Goal: Transaction & Acquisition: Purchase product/service

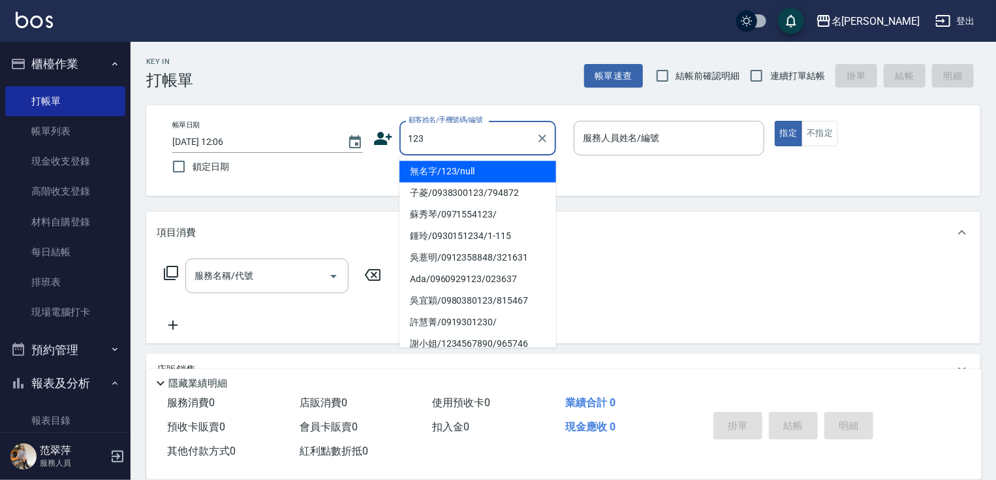
click at [492, 168] on li "無名字/123/null" at bounding box center [478, 172] width 157 height 22
type input "無名字/123/null"
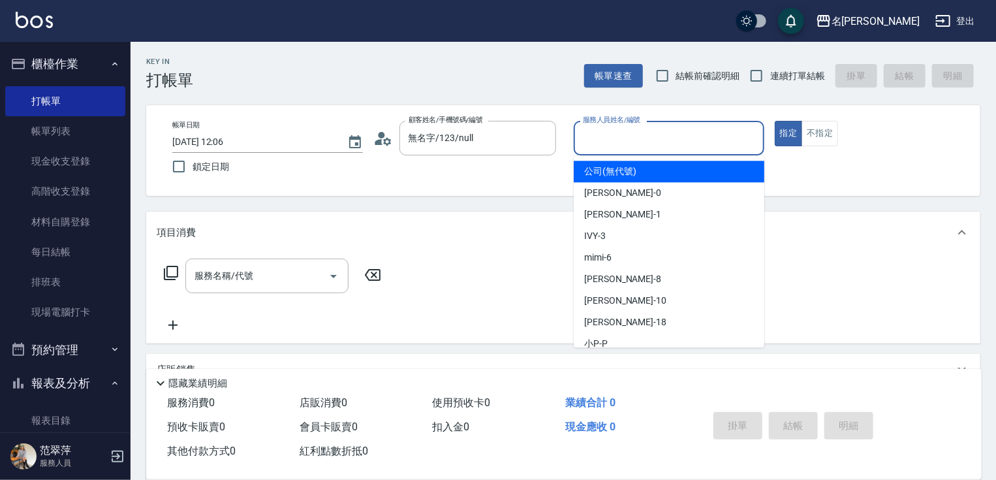
click at [614, 136] on input "服務人員姓名/編號" at bounding box center [669, 138] width 179 height 23
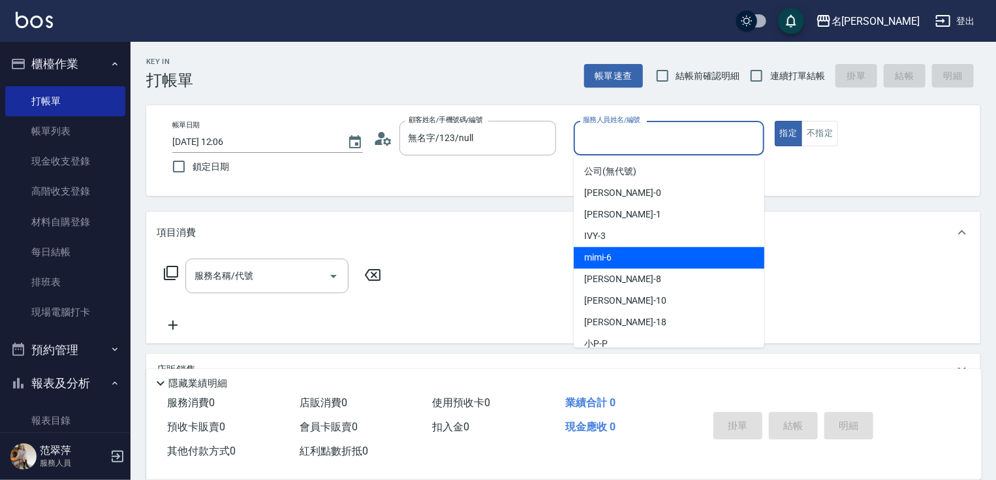
click at [628, 262] on div "mimi -6" at bounding box center [669, 258] width 191 height 22
type input "mimi-6"
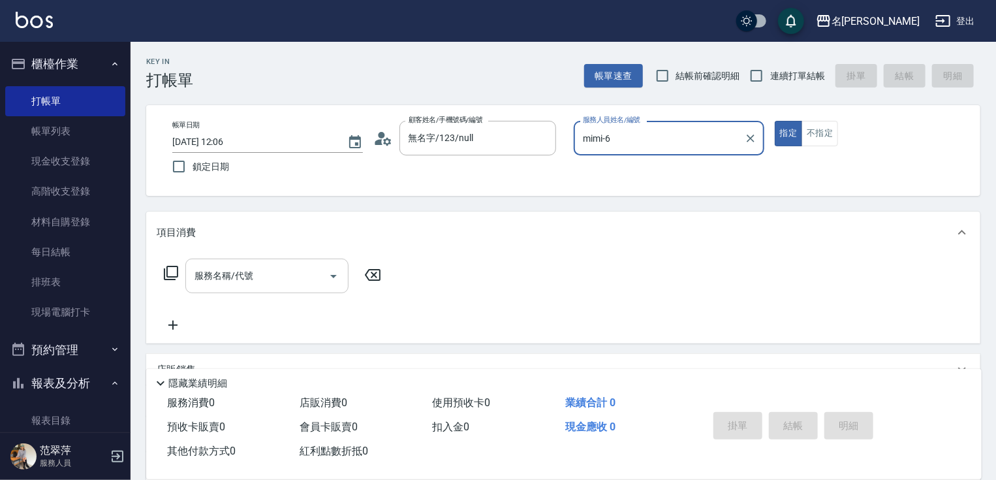
click at [293, 279] on input "服務名稱/代號" at bounding box center [257, 275] width 132 height 23
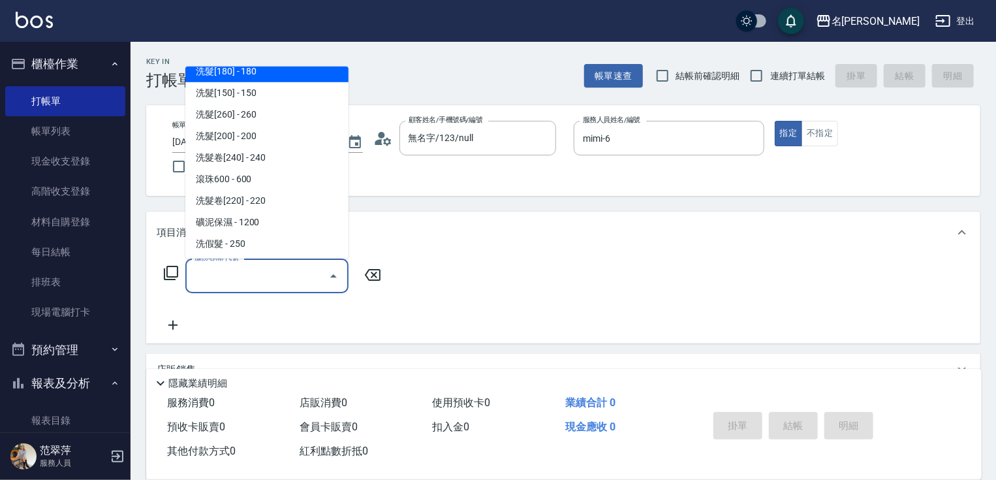
scroll to position [209, 0]
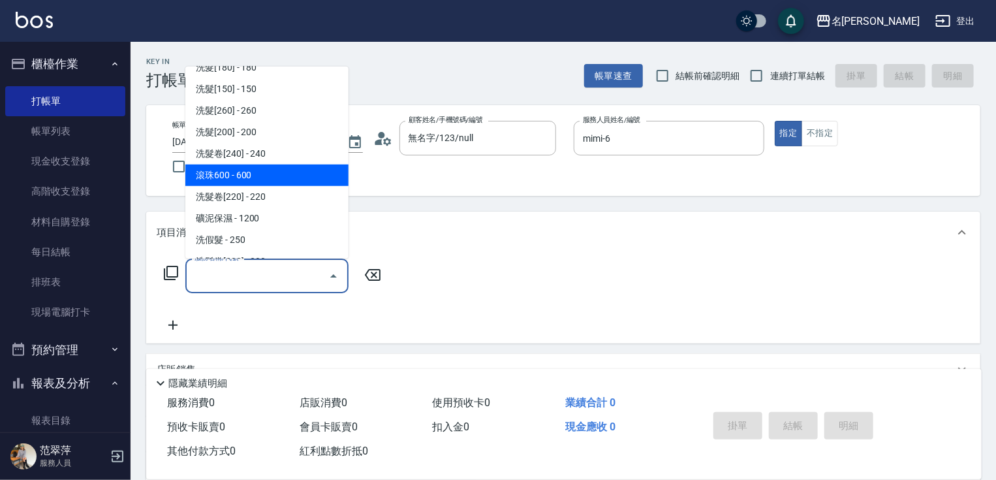
click at [275, 180] on span "滾珠600 - 600" at bounding box center [266, 176] width 163 height 22
type input "滾珠600(208)"
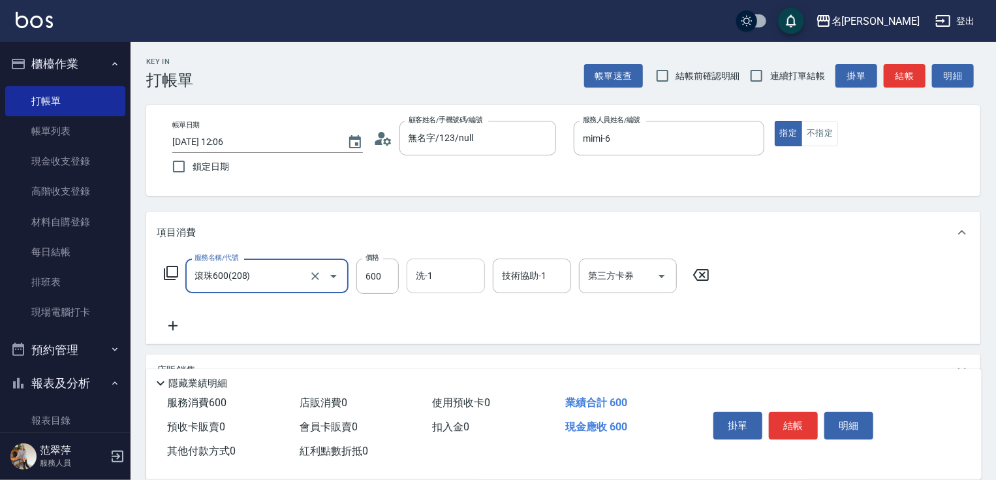
click at [441, 282] on input "洗-1" at bounding box center [446, 275] width 67 height 23
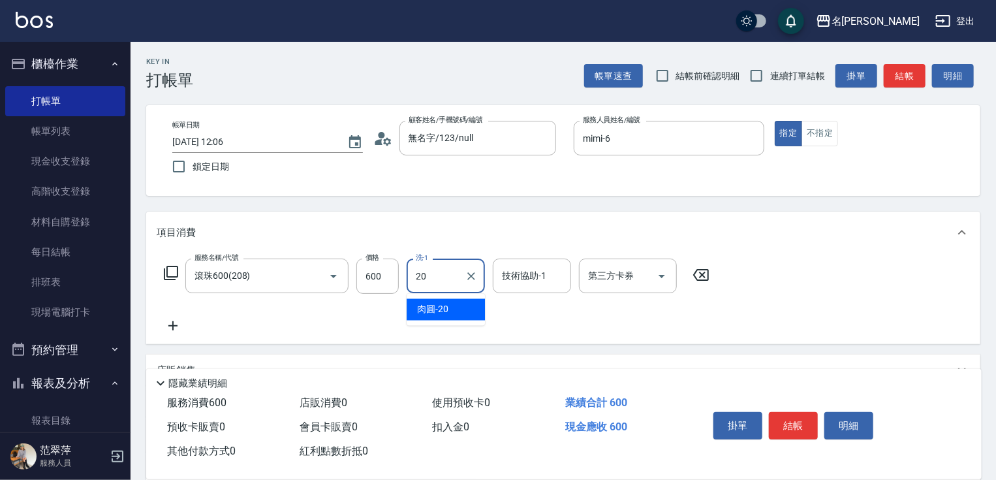
type input "肉圓-20"
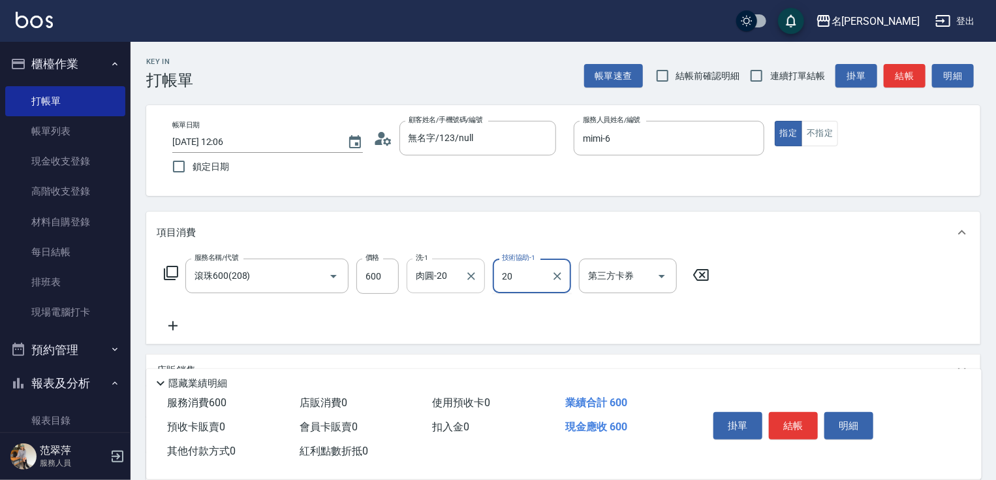
type input "肉圓-20"
drag, startPoint x: 175, startPoint y: 324, endPoint x: 161, endPoint y: 290, distance: 36.9
click at [175, 321] on icon at bounding box center [173, 326] width 33 height 16
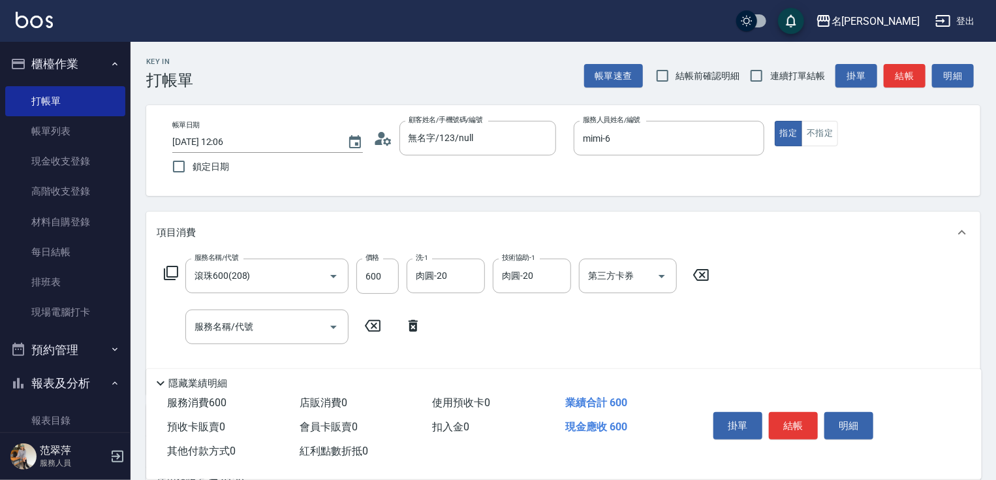
click at [173, 271] on icon at bounding box center [171, 273] width 16 height 16
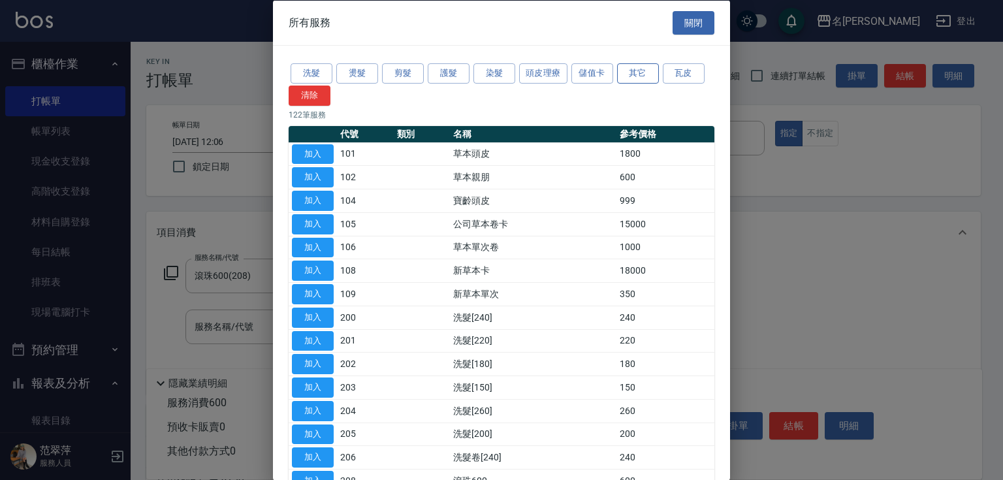
click at [639, 66] on button "其它" at bounding box center [638, 73] width 42 height 20
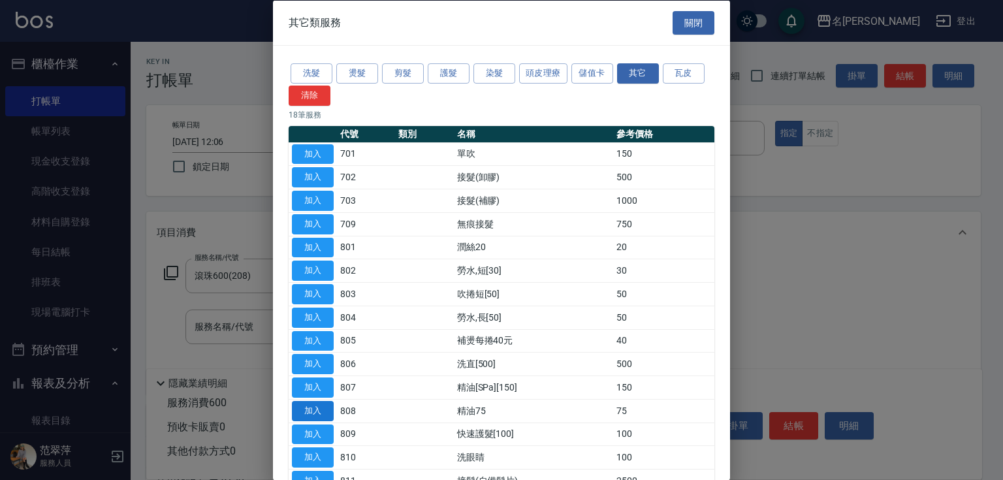
click at [324, 407] on button "加入" at bounding box center [313, 410] width 42 height 20
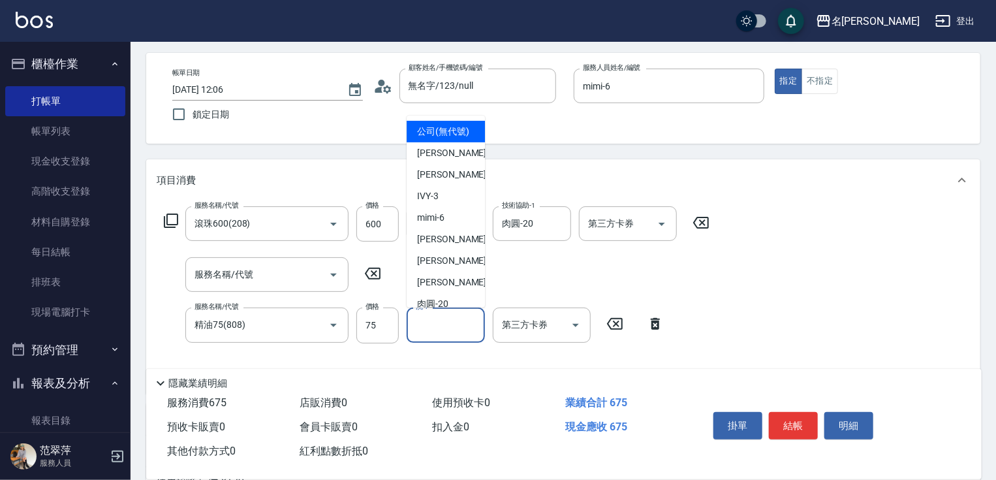
click at [424, 334] on input "洗-1" at bounding box center [446, 324] width 67 height 23
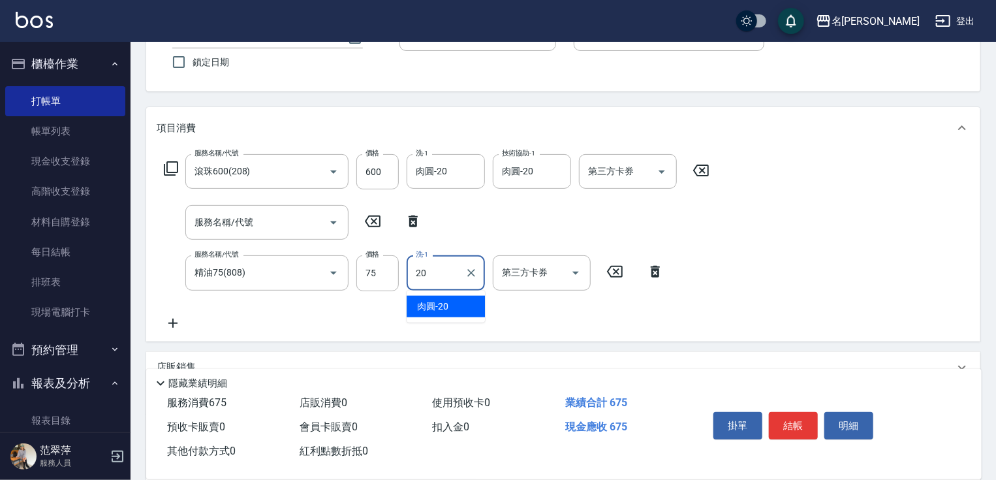
type input "肉圓-20"
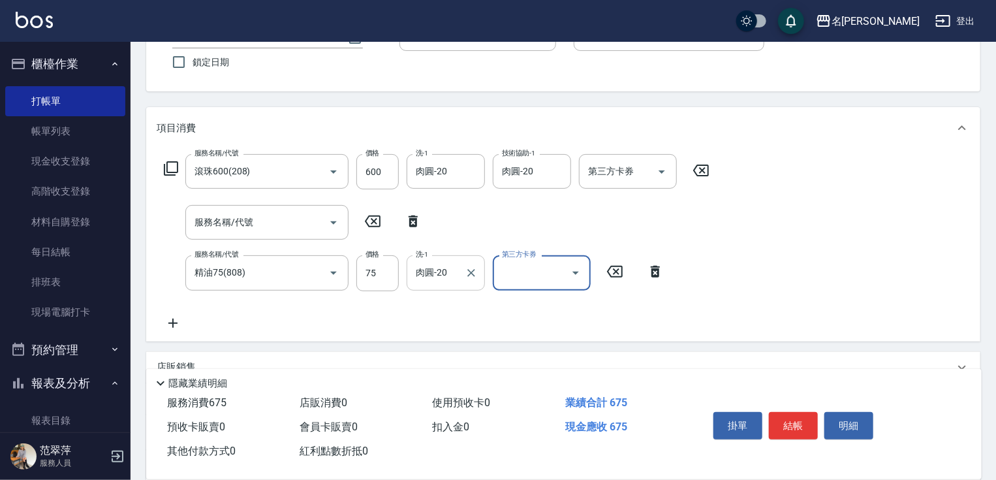
scroll to position [157, 0]
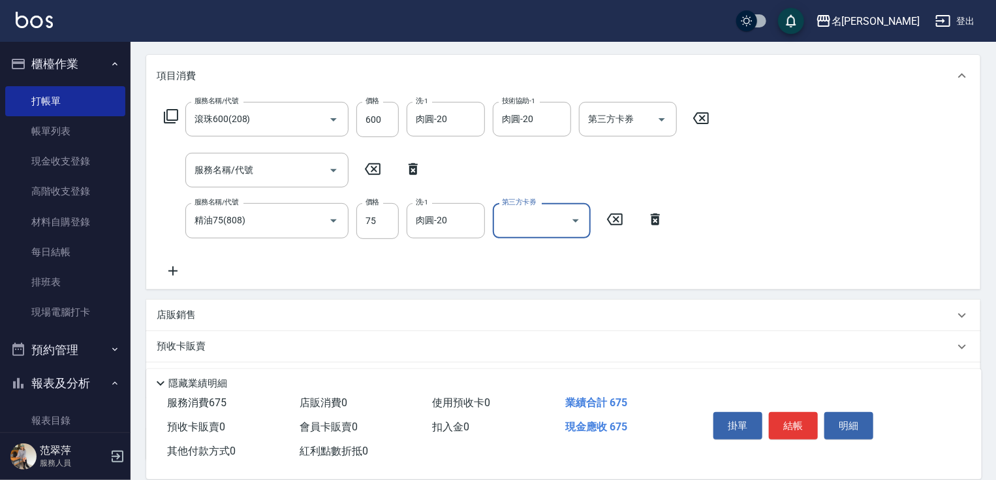
drag, startPoint x: 802, startPoint y: 417, endPoint x: 810, endPoint y: 407, distance: 13.0
click at [800, 418] on button "結帳" at bounding box center [793, 425] width 49 height 27
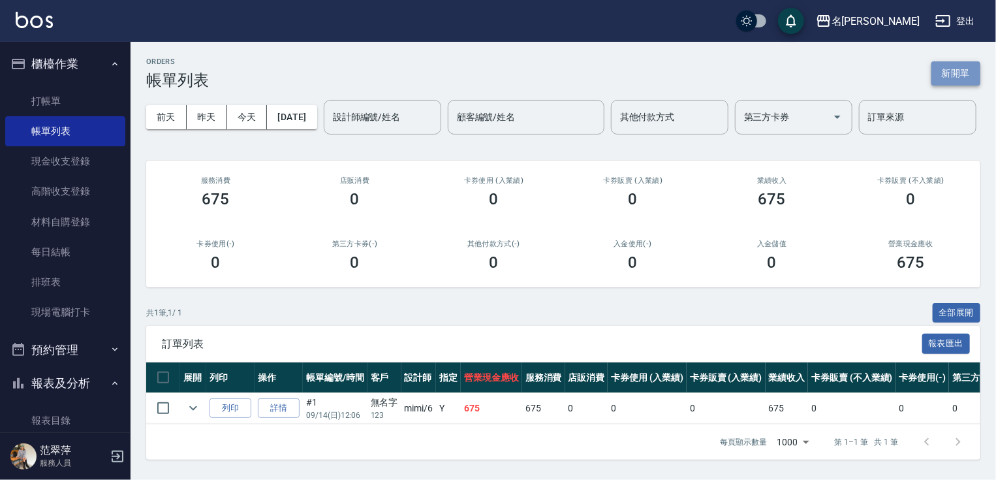
click at [956, 71] on button "新開單" at bounding box center [956, 73] width 49 height 24
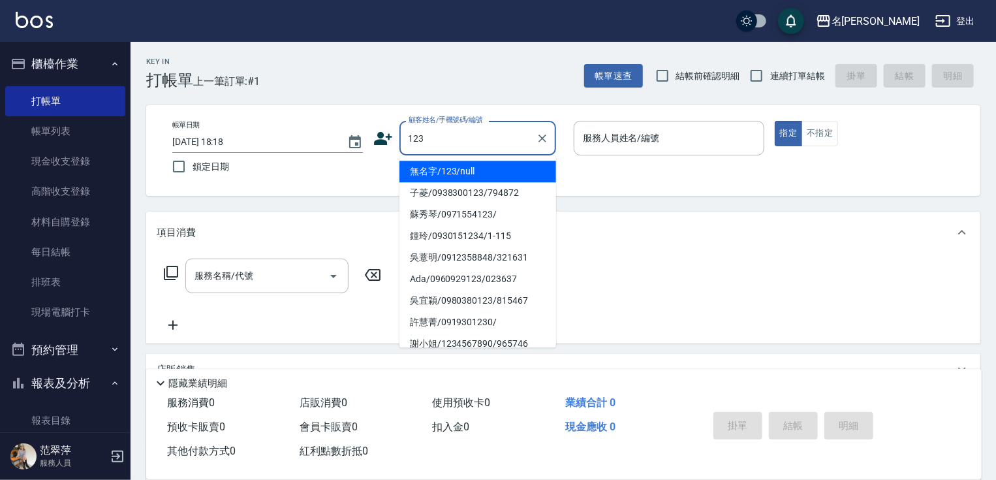
click at [475, 175] on li "無名字/123/null" at bounding box center [478, 172] width 157 height 22
type input "無名字/123/null"
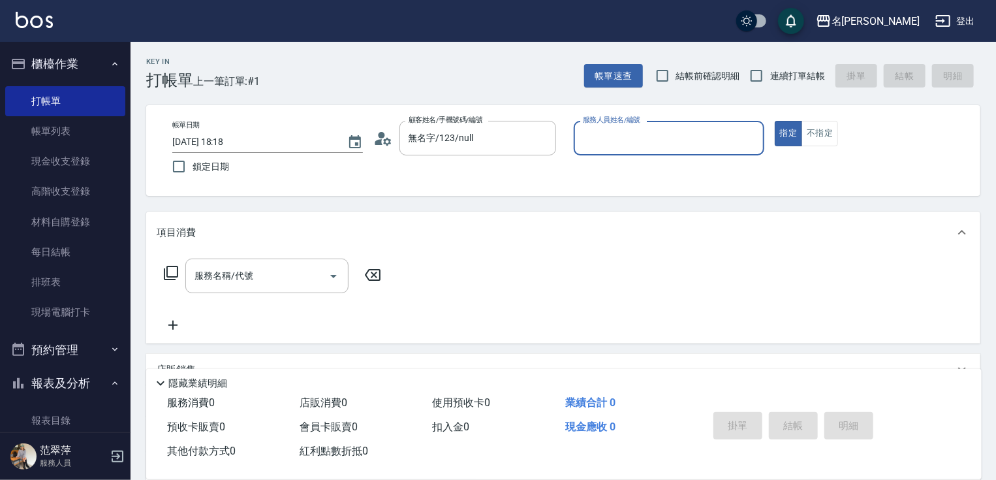
click at [634, 149] on input "服務人員姓名/編號" at bounding box center [669, 138] width 179 height 23
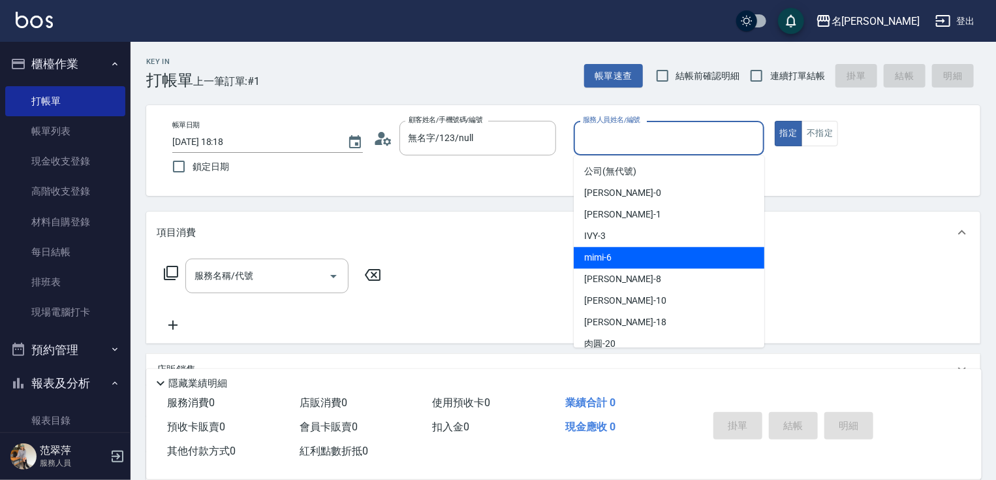
click at [604, 269] on div "曉容 -8" at bounding box center [669, 279] width 191 height 22
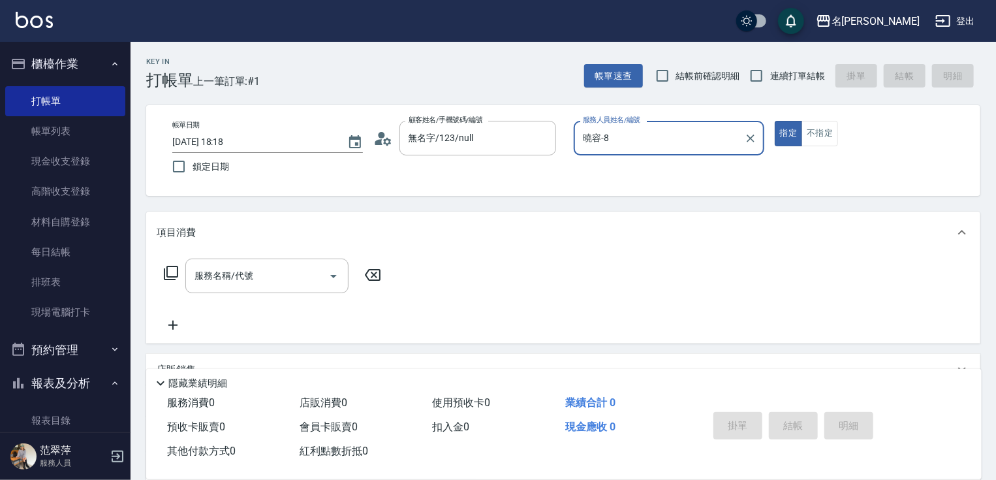
drag, startPoint x: 632, startPoint y: 140, endPoint x: 631, endPoint y: 155, distance: 15.1
click at [631, 140] on input "曉容-8" at bounding box center [659, 138] width 159 height 23
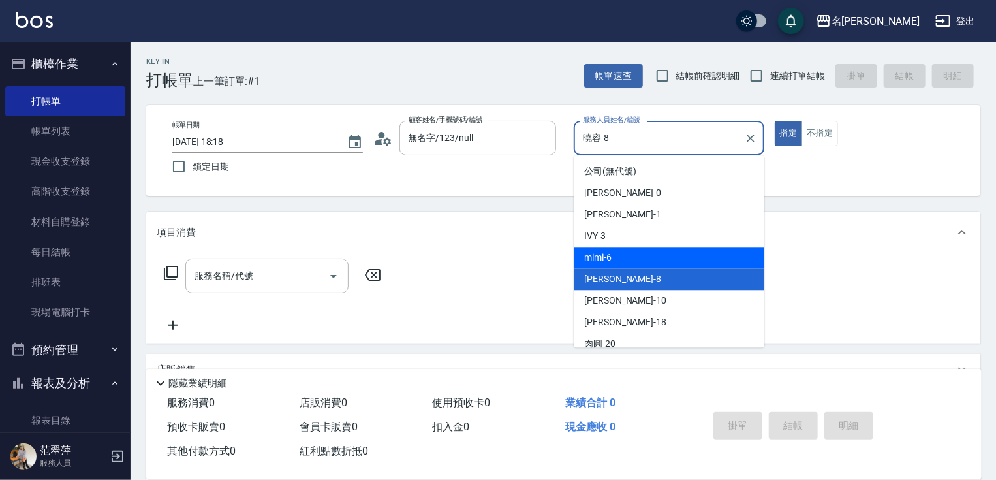
click at [619, 254] on div "mimi -6" at bounding box center [669, 258] width 191 height 22
type input "mimi-6"
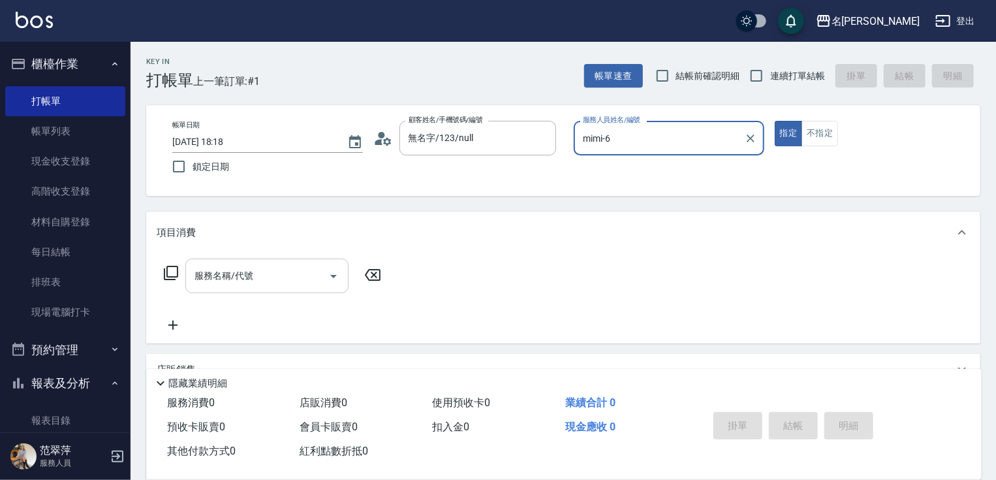
click at [274, 274] on input "服務名稱/代號" at bounding box center [257, 275] width 132 height 23
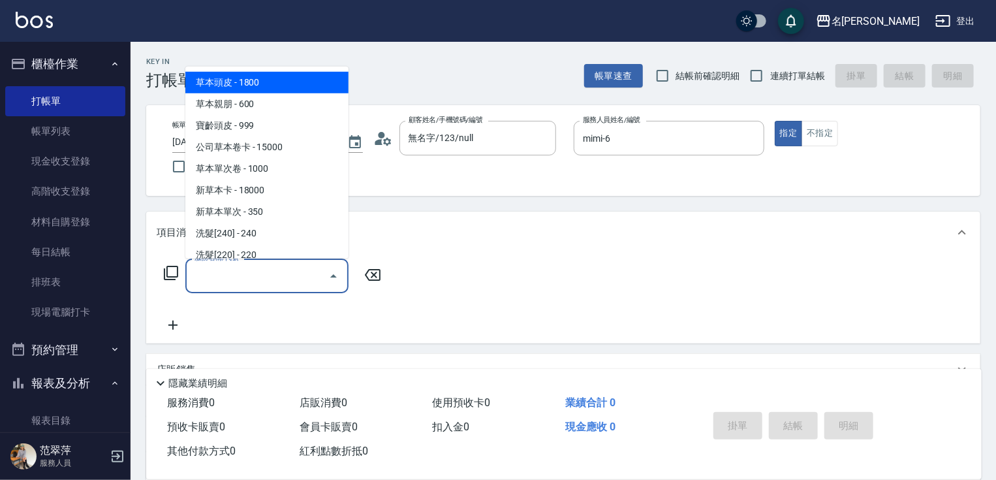
click at [165, 269] on icon at bounding box center [171, 273] width 14 height 14
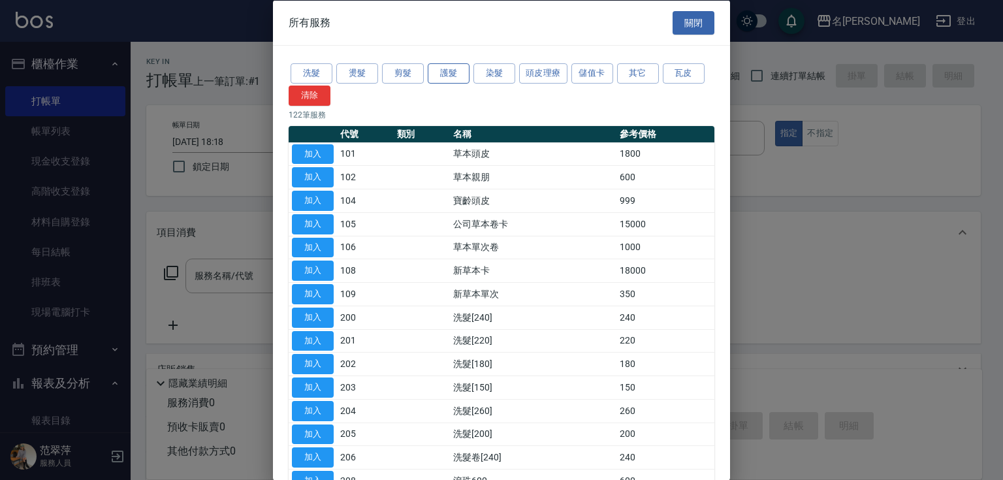
click at [444, 76] on button "護髮" at bounding box center [449, 73] width 42 height 20
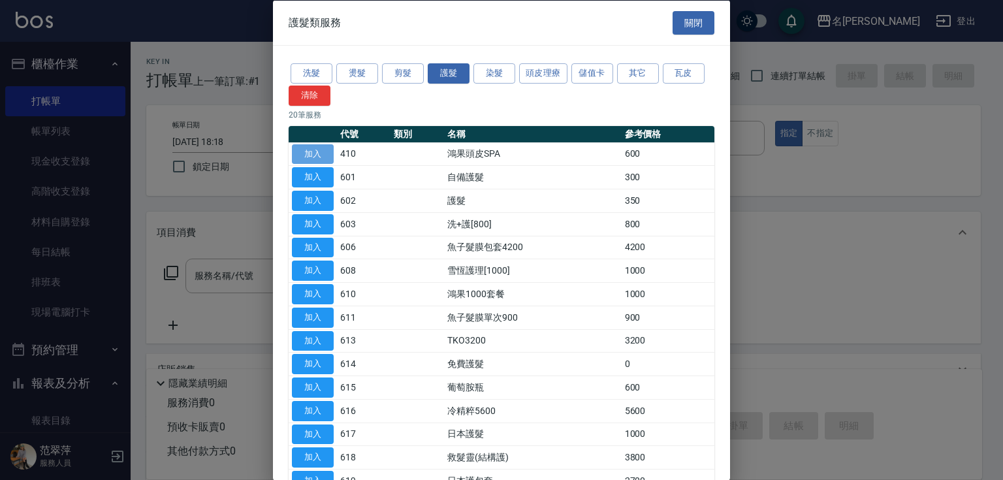
click at [319, 152] on button "加入" at bounding box center [313, 154] width 42 height 20
type input "鴻果頭皮SPA(410)"
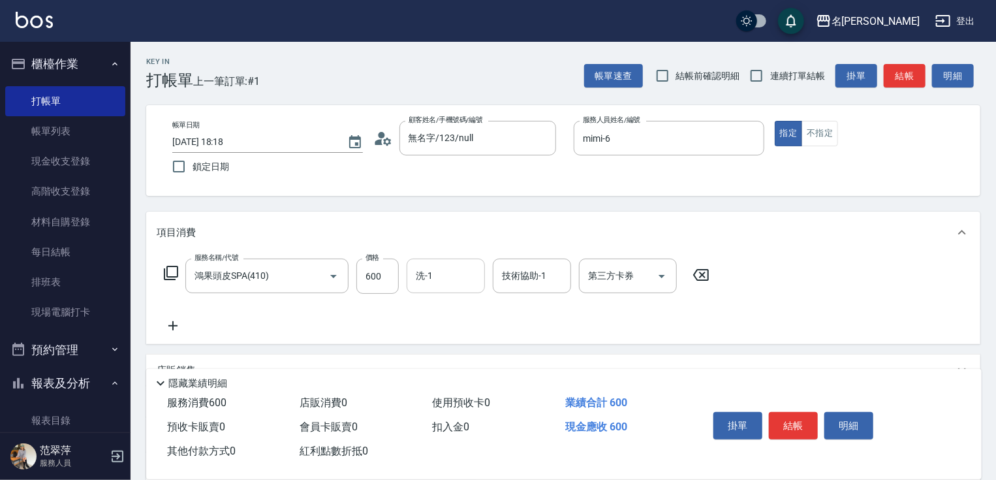
click at [433, 271] on input "洗-1" at bounding box center [446, 275] width 67 height 23
type input "肉圓-20"
drag, startPoint x: 172, startPoint y: 326, endPoint x: 177, endPoint y: 296, distance: 30.5
click at [173, 323] on icon at bounding box center [172, 325] width 9 height 9
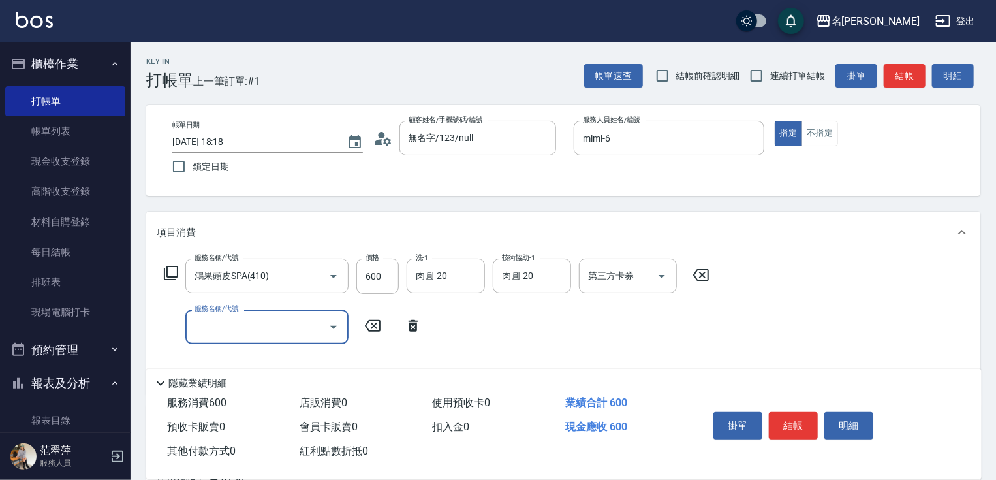
click at [173, 270] on icon at bounding box center [171, 273] width 16 height 16
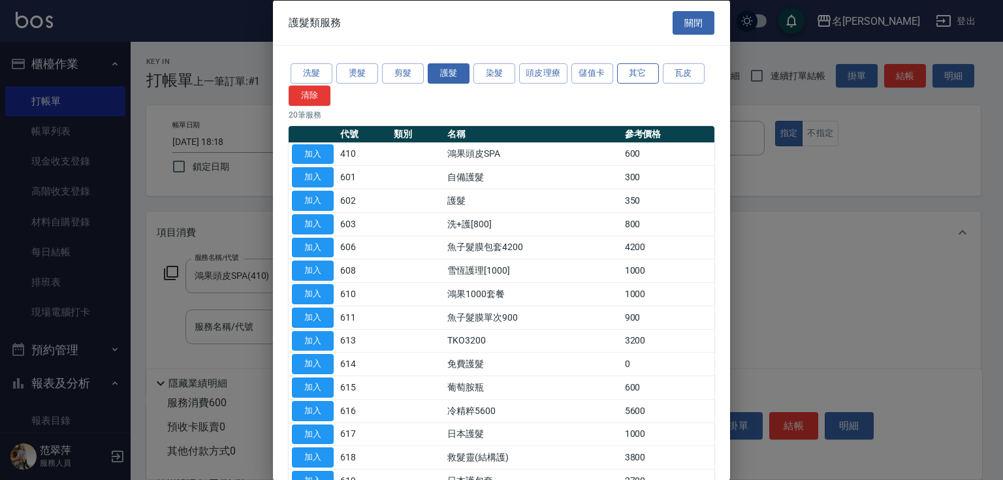
click at [635, 73] on button "其它" at bounding box center [638, 73] width 42 height 20
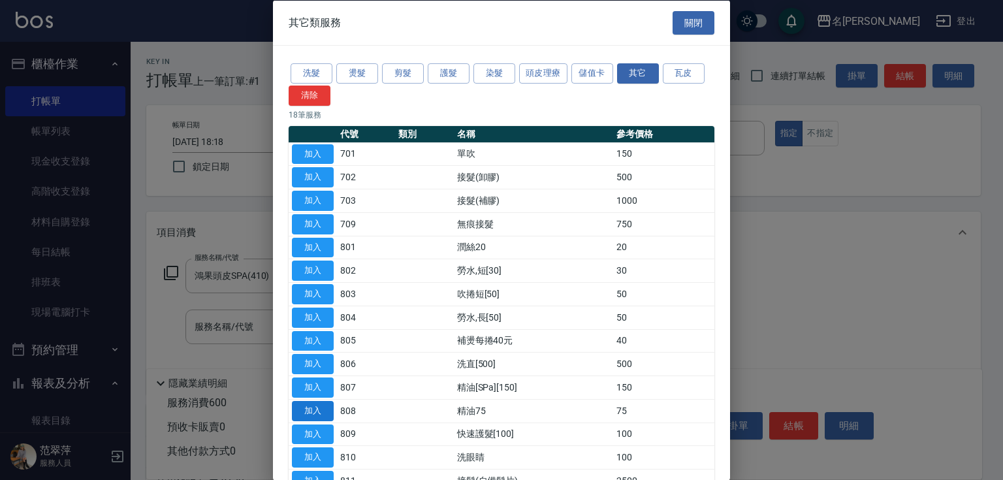
drag, startPoint x: 320, startPoint y: 407, endPoint x: 355, endPoint y: 402, distance: 35.0
click at [319, 407] on button "加入" at bounding box center [313, 410] width 42 height 20
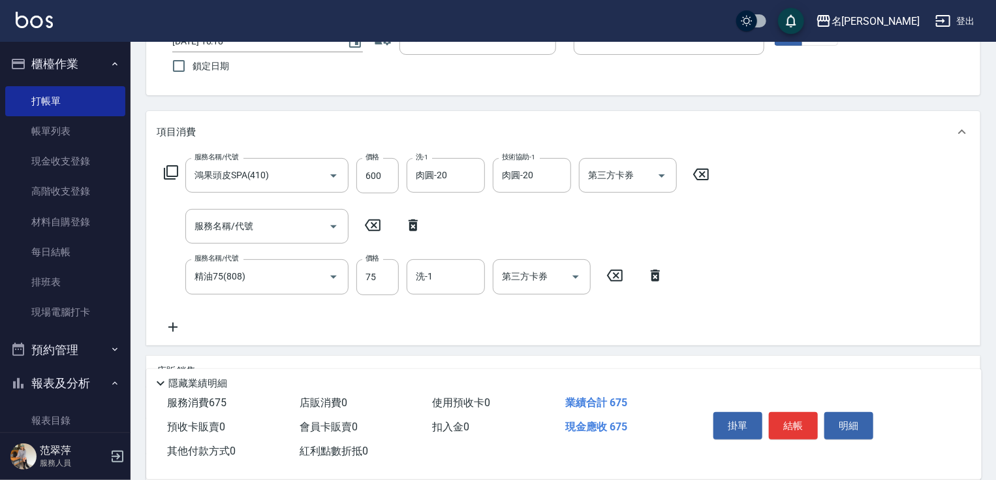
scroll to position [104, 0]
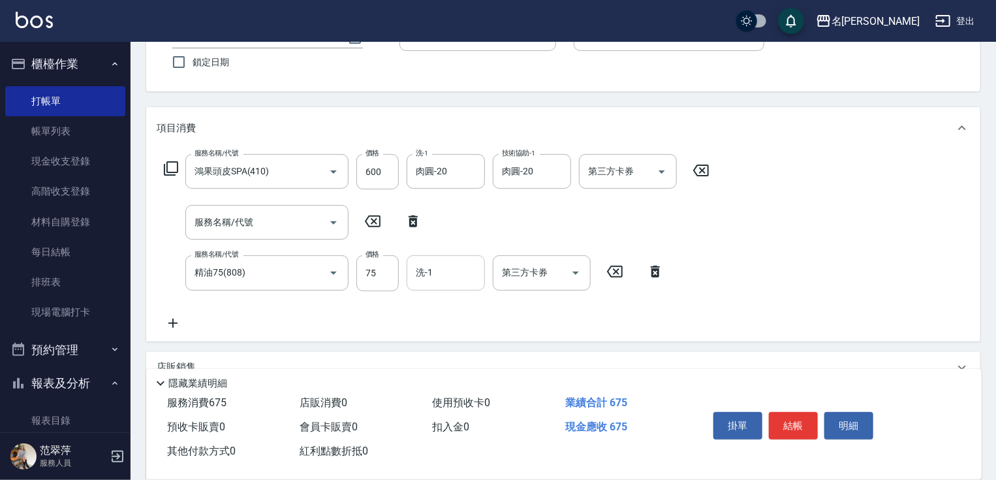
click at [465, 266] on input "洗-1" at bounding box center [446, 272] width 67 height 23
type input "肉圓-20"
click at [808, 431] on button "結帳" at bounding box center [793, 425] width 49 height 27
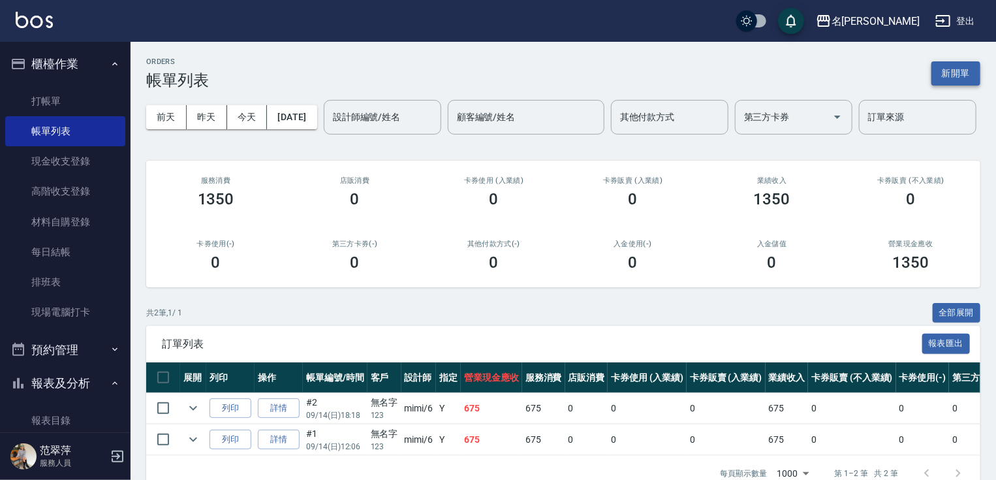
click at [966, 76] on button "新開單" at bounding box center [956, 73] width 49 height 24
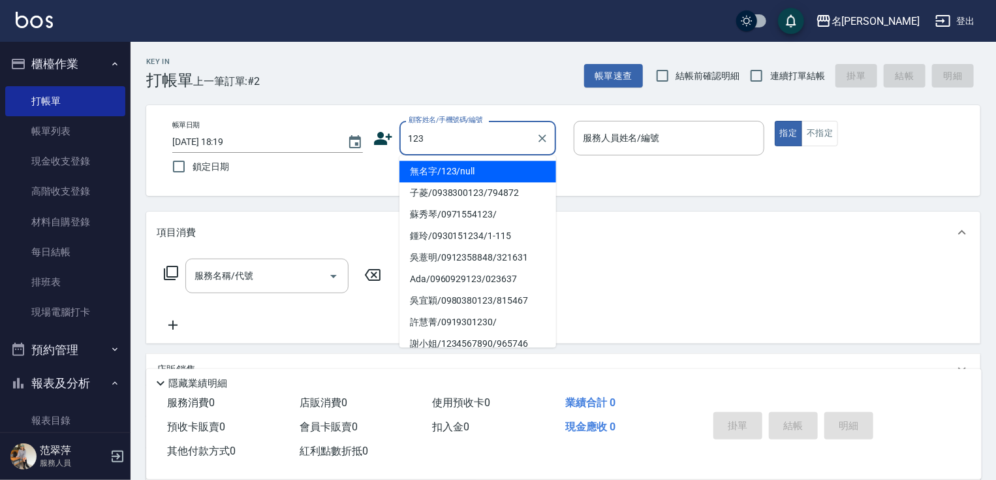
click at [482, 168] on li "無名字/123/null" at bounding box center [478, 172] width 157 height 22
type input "無名字/123/null"
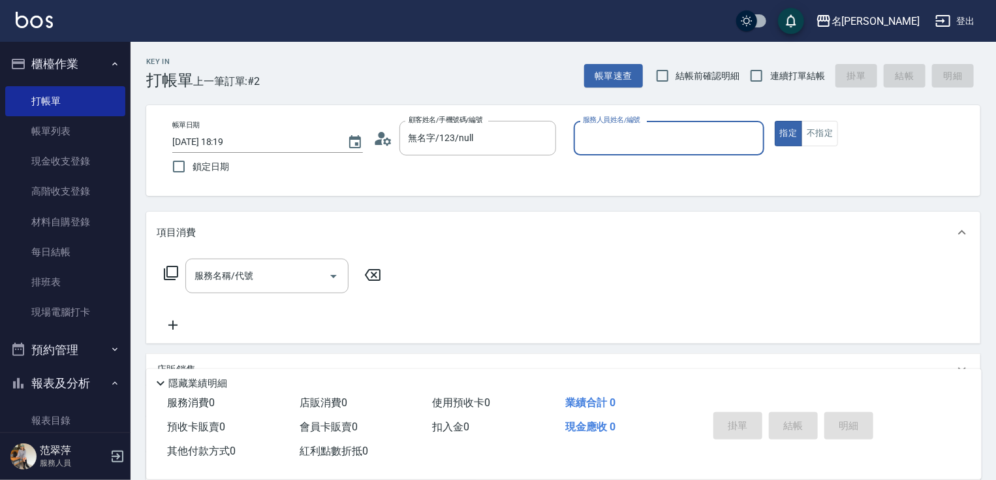
click at [585, 153] on div "服務人員姓名/編號" at bounding box center [669, 138] width 191 height 35
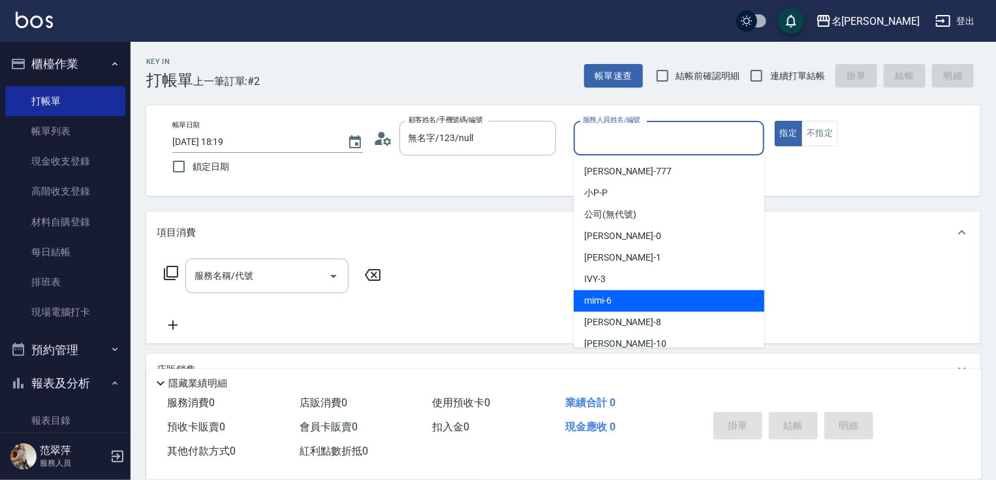
drag, startPoint x: 618, startPoint y: 298, endPoint x: 562, endPoint y: 296, distance: 56.2
click at [618, 298] on div "mimi -6" at bounding box center [669, 301] width 191 height 22
type input "mimi-6"
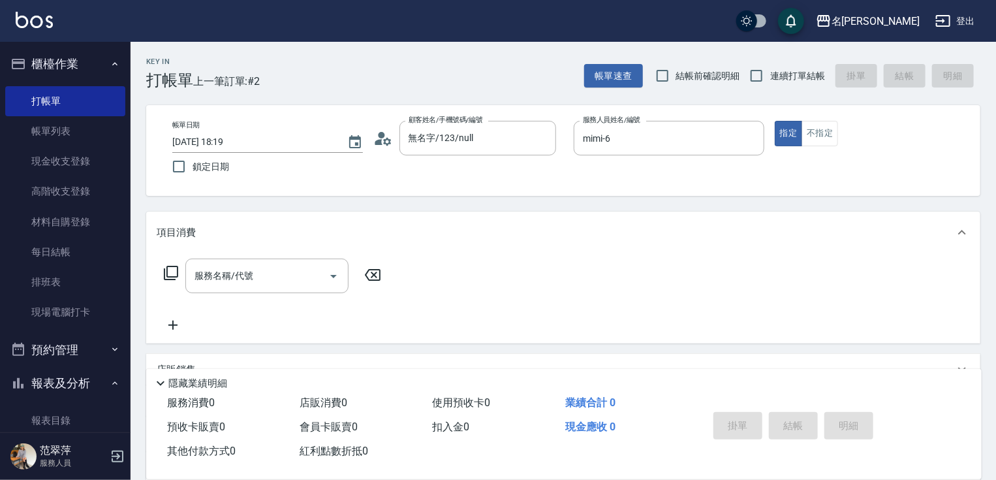
click at [173, 270] on icon at bounding box center [171, 273] width 16 height 16
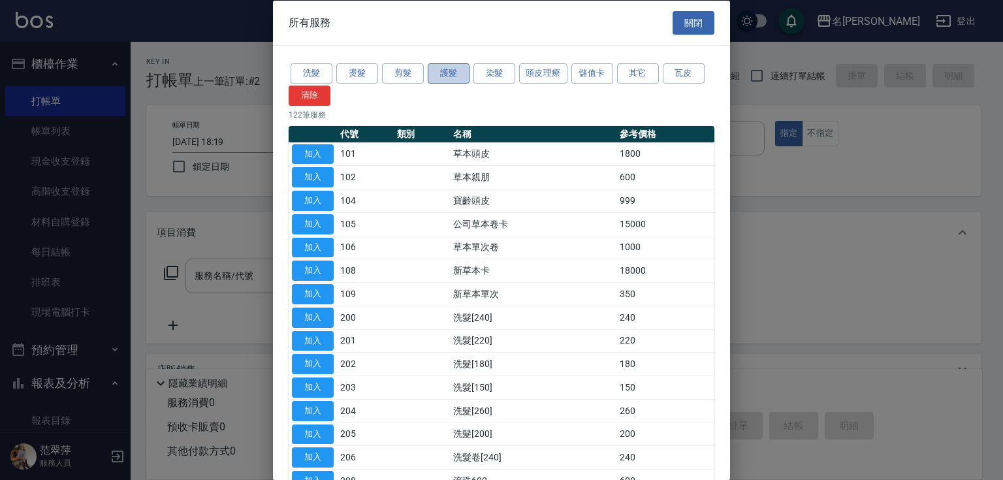
click at [456, 72] on button "護髮" at bounding box center [449, 73] width 42 height 20
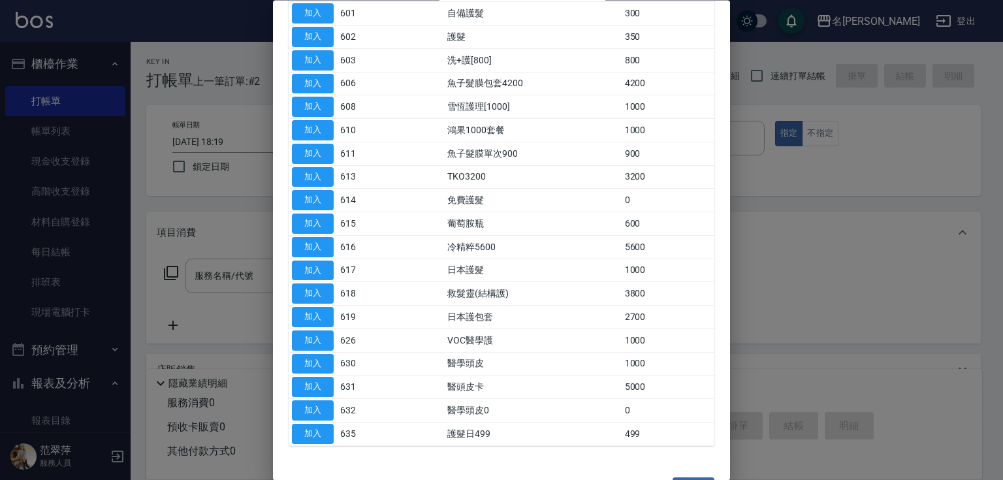
scroll to position [198, 0]
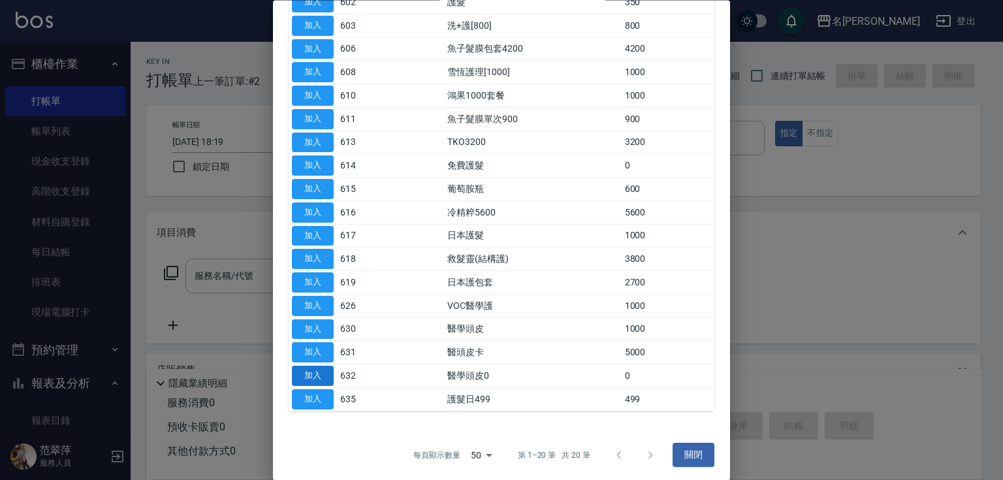
click at [320, 375] on button "加入" at bounding box center [313, 376] width 42 height 20
type input "醫學頭皮0(632)"
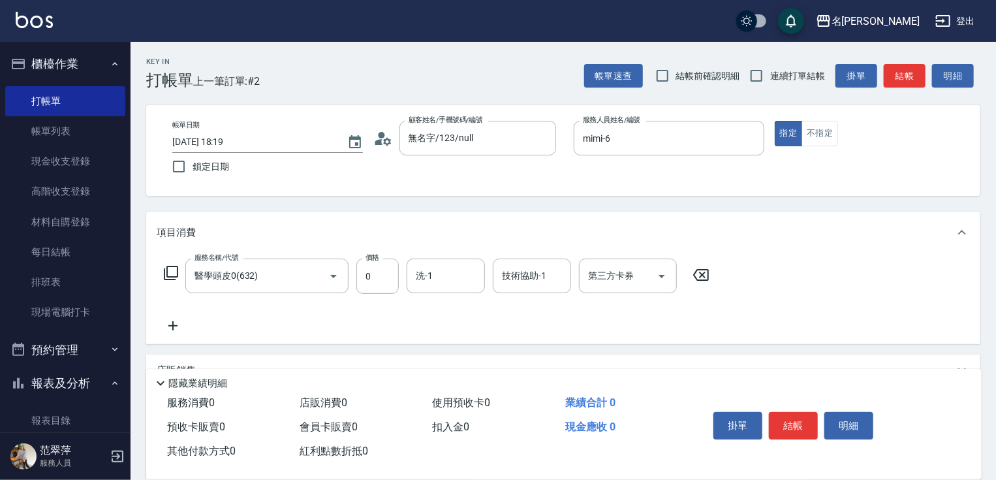
click at [428, 272] on div "洗-1 洗-1" at bounding box center [446, 276] width 78 height 35
type input "mimi-6"
type input "63"
click at [535, 277] on div "技術協助-1 技術協助-1" at bounding box center [532, 276] width 78 height 35
type input "mimi-6"
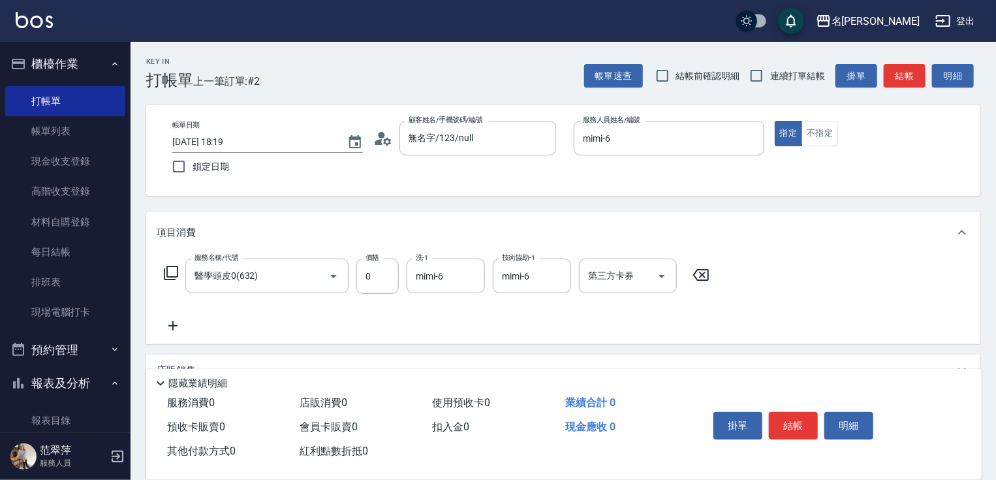
click at [175, 320] on icon at bounding box center [173, 326] width 33 height 16
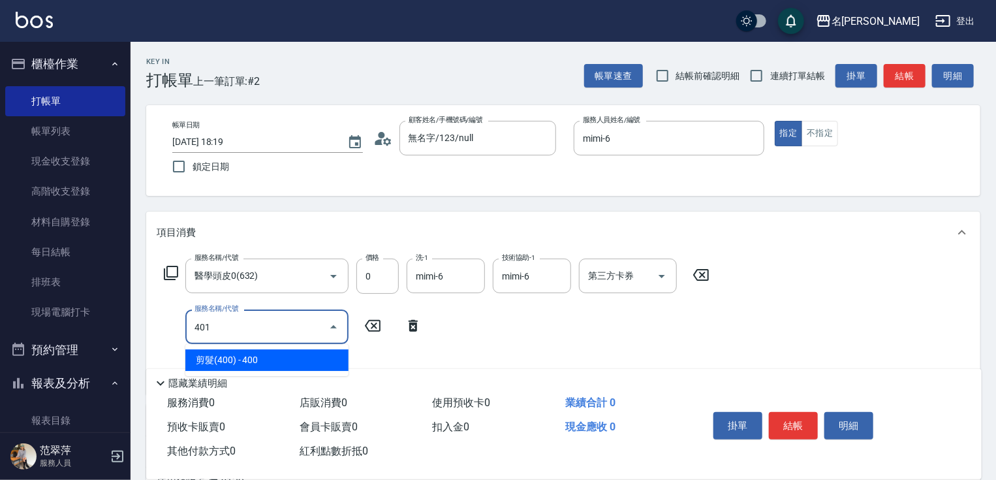
type input "剪髮(400)(401)"
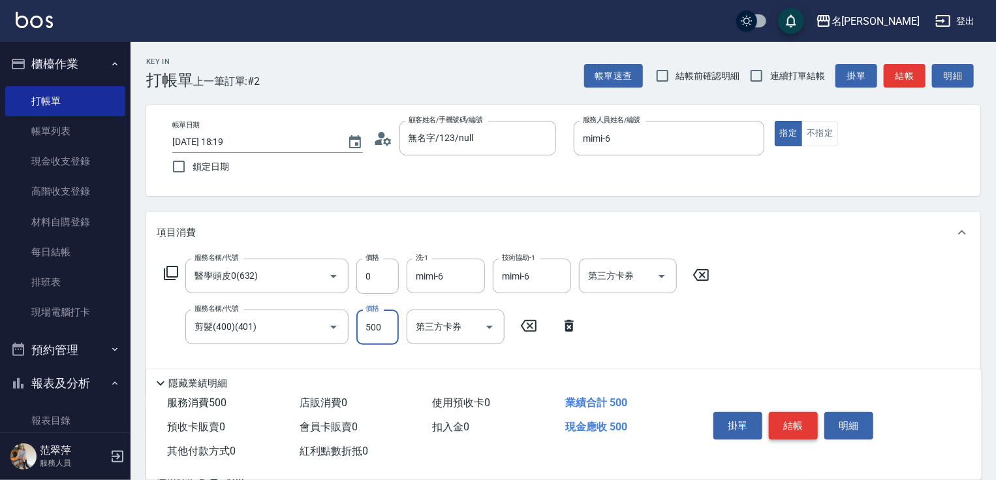
type input "500"
drag, startPoint x: 798, startPoint y: 415, endPoint x: 801, endPoint y: 404, distance: 11.4
click at [798, 414] on button "結帳" at bounding box center [793, 425] width 49 height 27
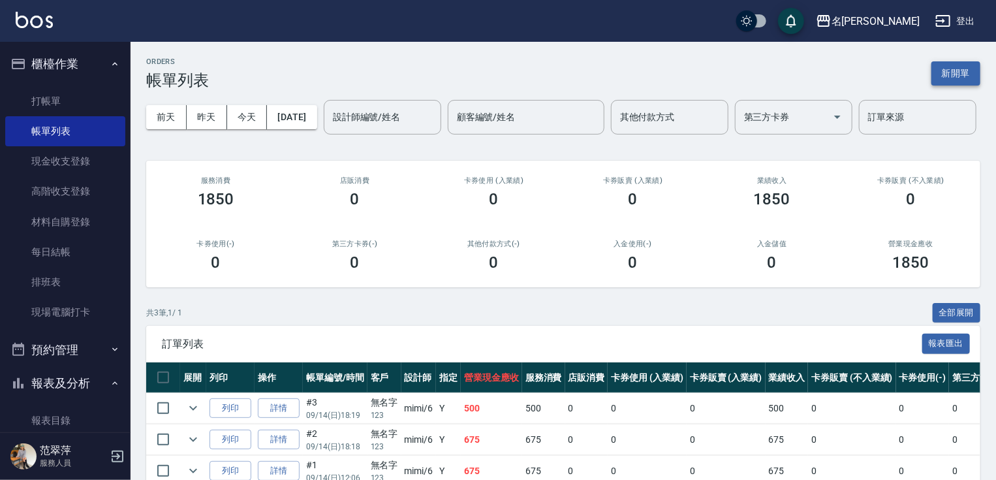
click at [961, 76] on button "新開單" at bounding box center [956, 73] width 49 height 24
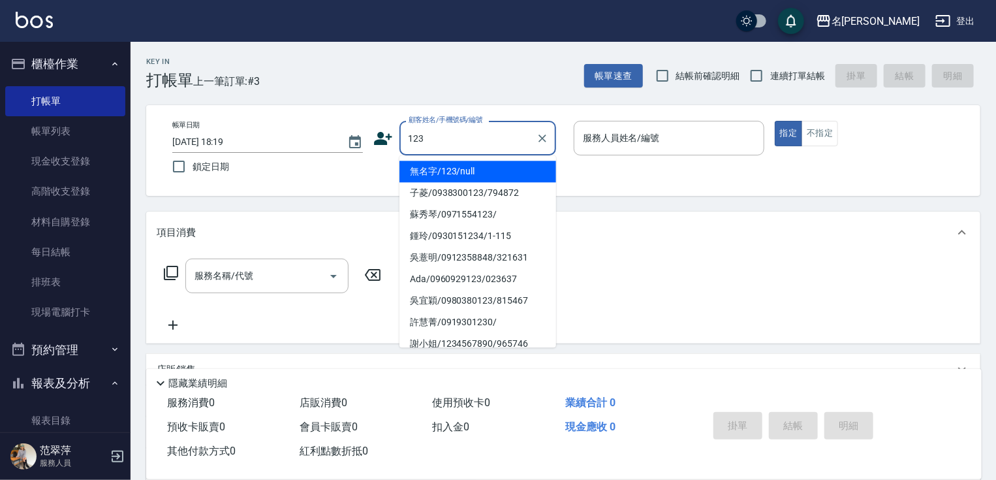
click at [473, 174] on li "無名字/123/null" at bounding box center [478, 172] width 157 height 22
type input "無名字/123/null"
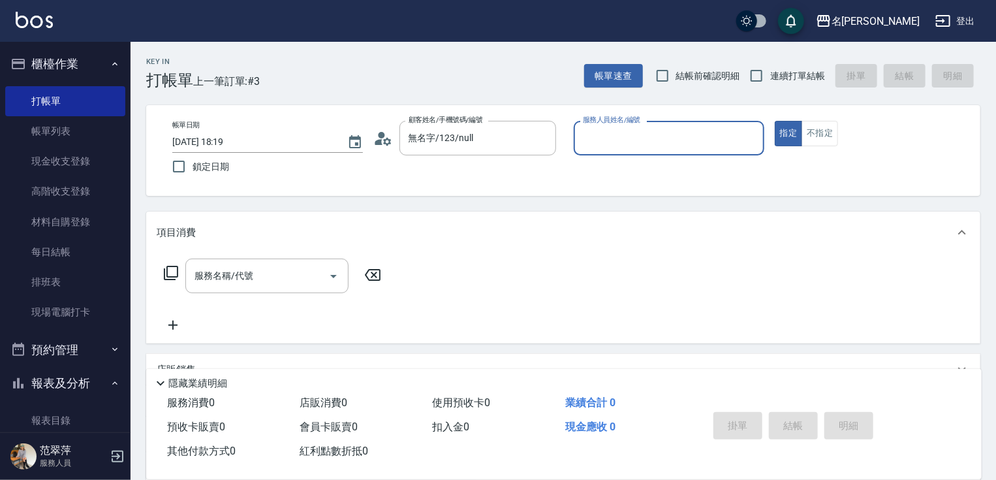
click at [597, 129] on input "服務人員姓名/編號" at bounding box center [669, 138] width 179 height 23
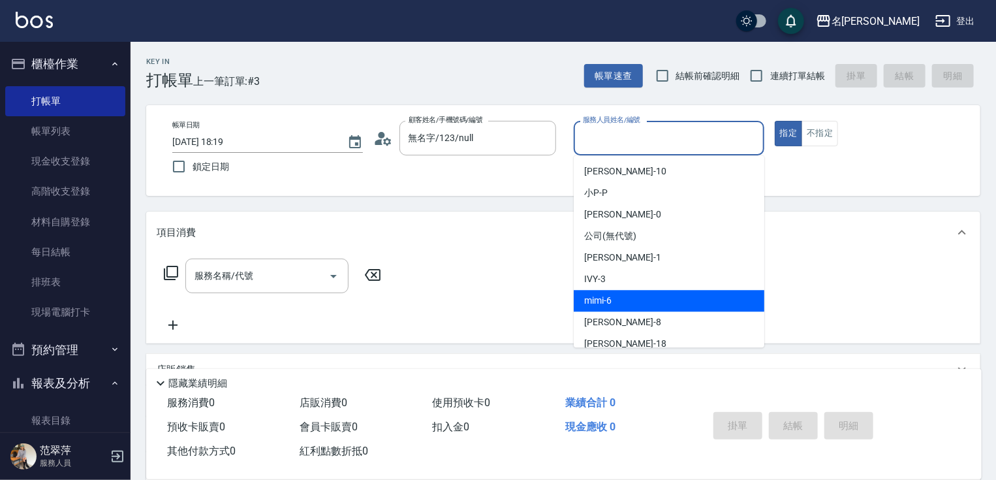
click at [619, 300] on div "mimi -6" at bounding box center [669, 301] width 191 height 22
type input "mimi-6"
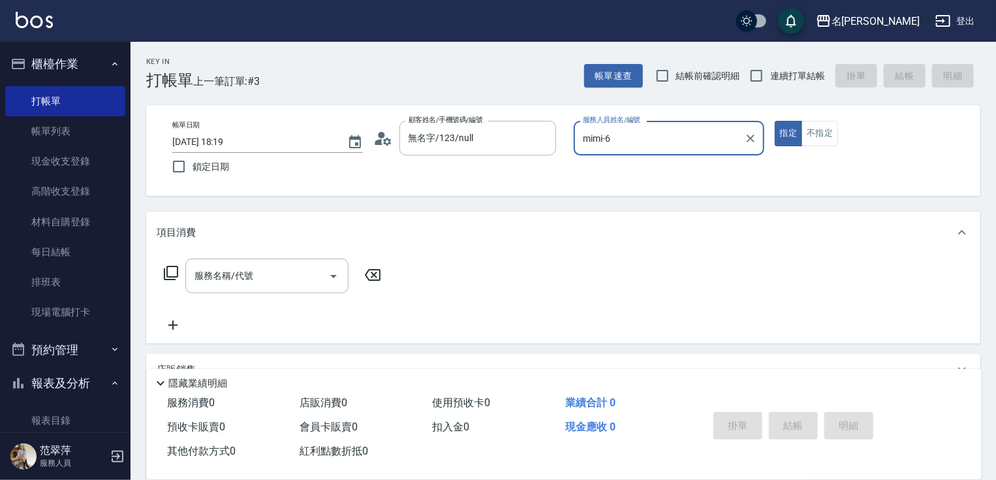
click at [170, 272] on icon at bounding box center [171, 273] width 16 height 16
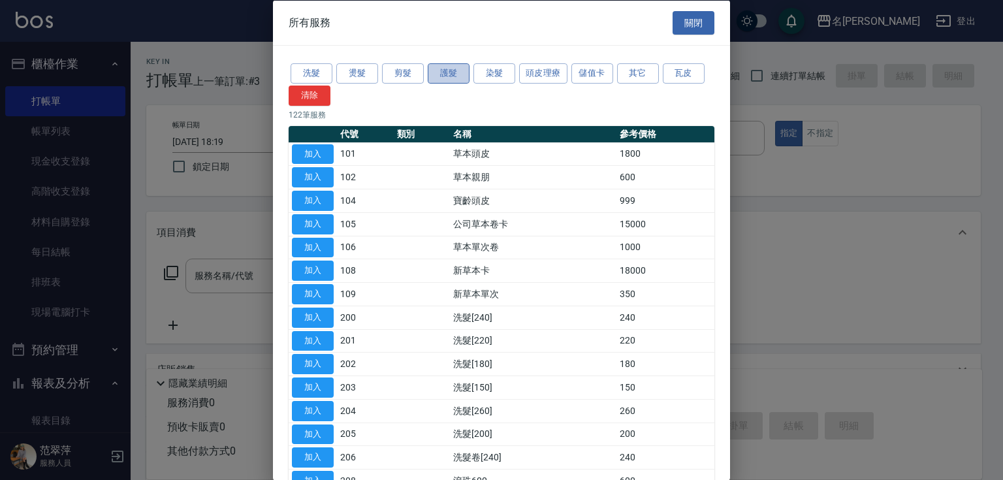
click at [454, 78] on button "護髮" at bounding box center [449, 73] width 42 height 20
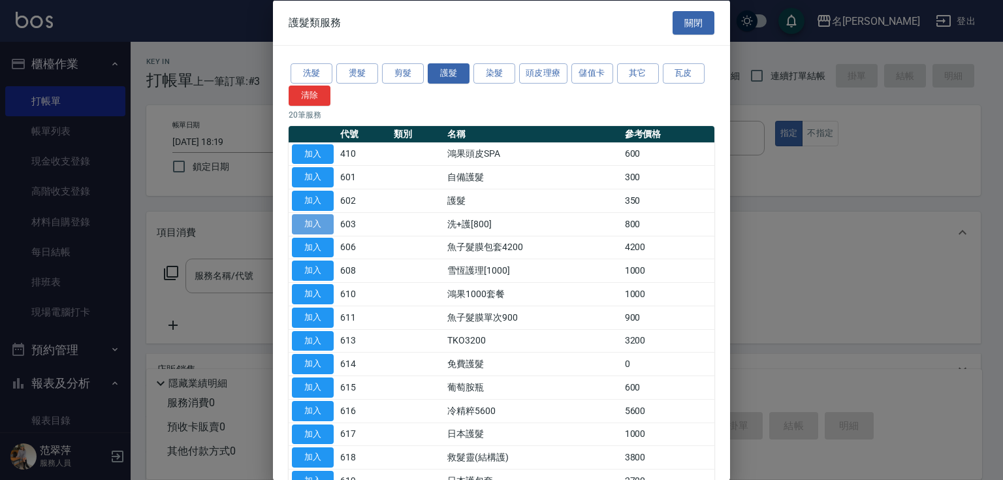
click at [321, 221] on button "加入" at bounding box center [313, 224] width 42 height 20
type input "洗+護[800](603)"
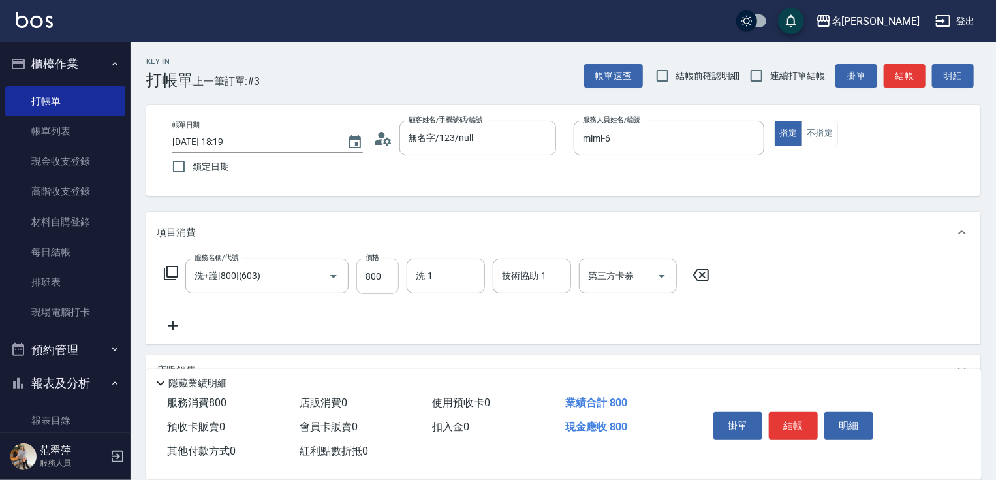
click at [379, 281] on input "800" at bounding box center [378, 276] width 42 height 35
type input "0"
type input "肉圓-20"
drag, startPoint x: 797, startPoint y: 428, endPoint x: 789, endPoint y: 411, distance: 19.0
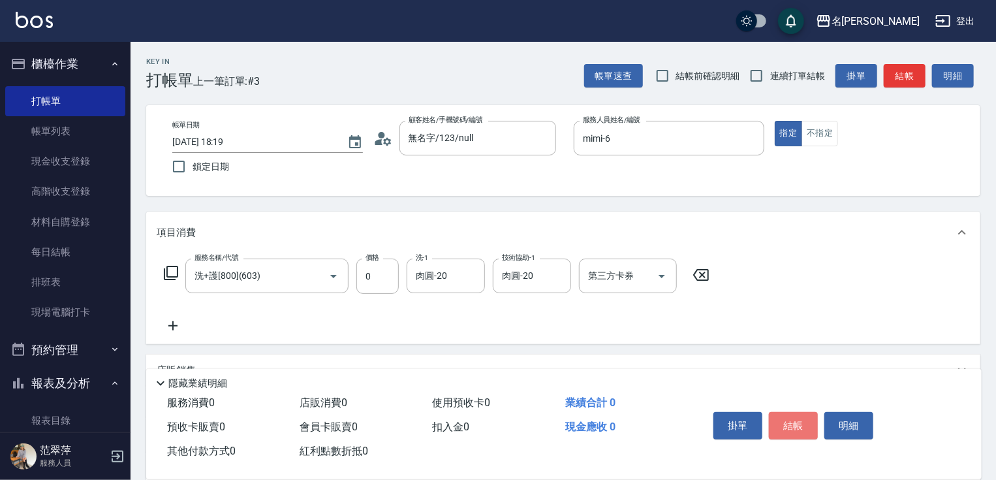
click at [792, 422] on button "結帳" at bounding box center [793, 425] width 49 height 27
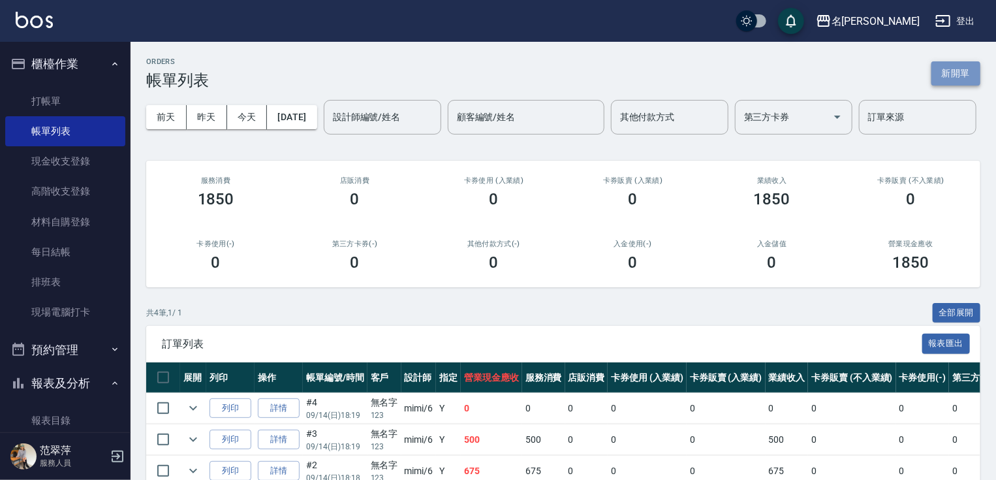
click at [953, 73] on button "新開單" at bounding box center [956, 73] width 49 height 24
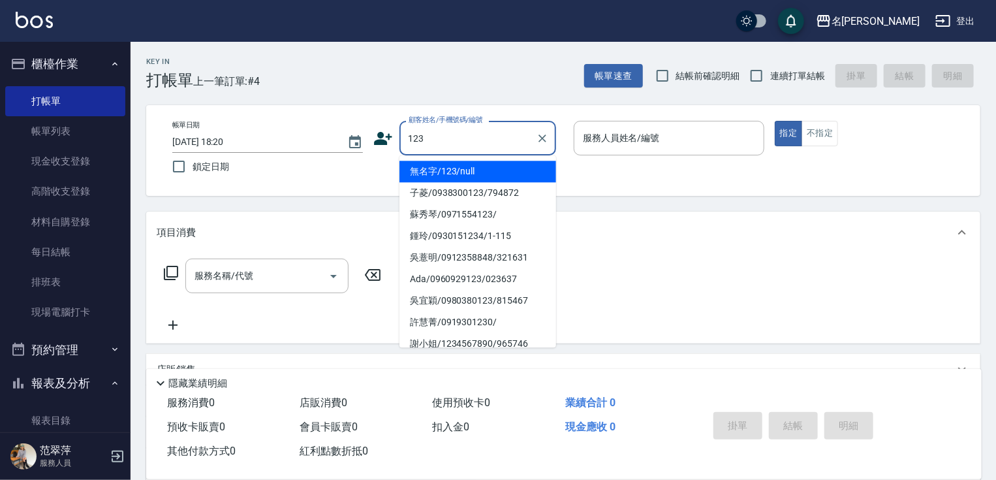
click at [493, 174] on li "無名字/123/null" at bounding box center [478, 172] width 157 height 22
type input "無名字/123/null"
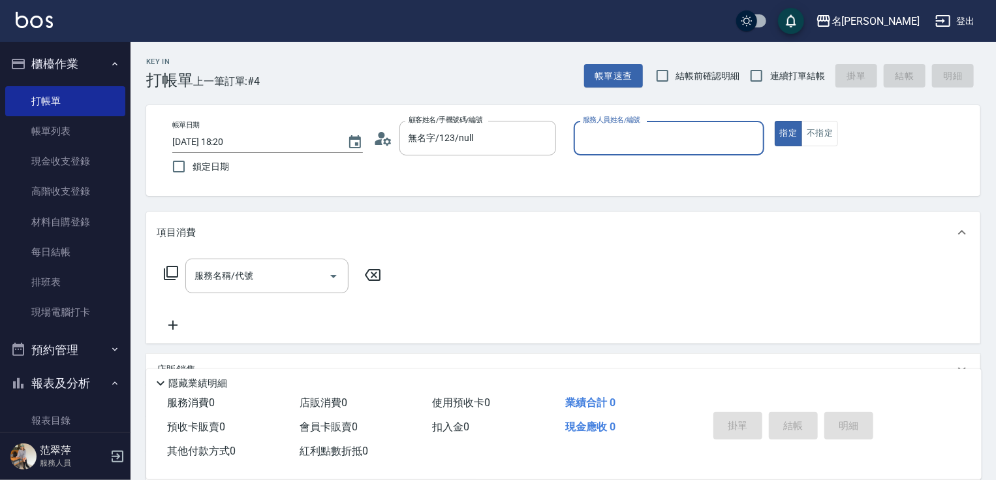
click at [594, 144] on input "服務人員姓名/編號" at bounding box center [669, 138] width 179 height 23
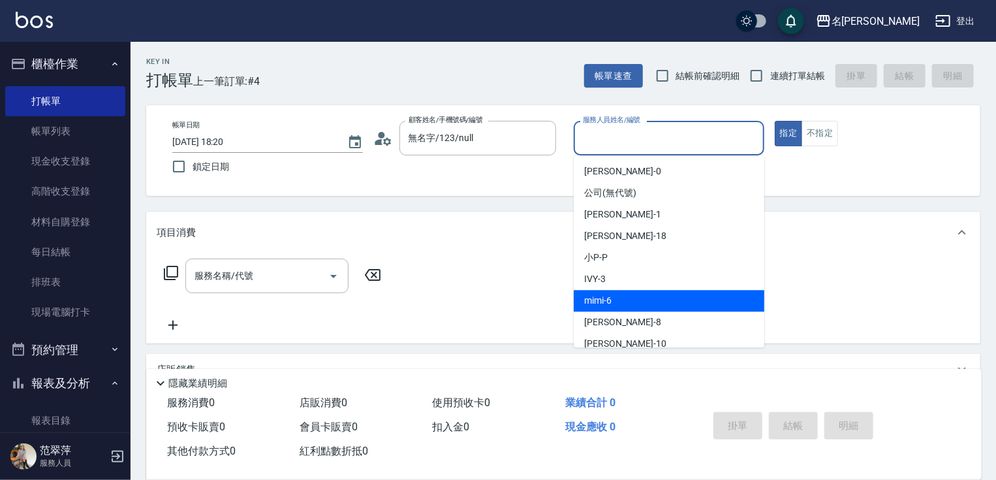
click at [612, 304] on span "mimi -6" at bounding box center [597, 301] width 27 height 14
type input "mimi-6"
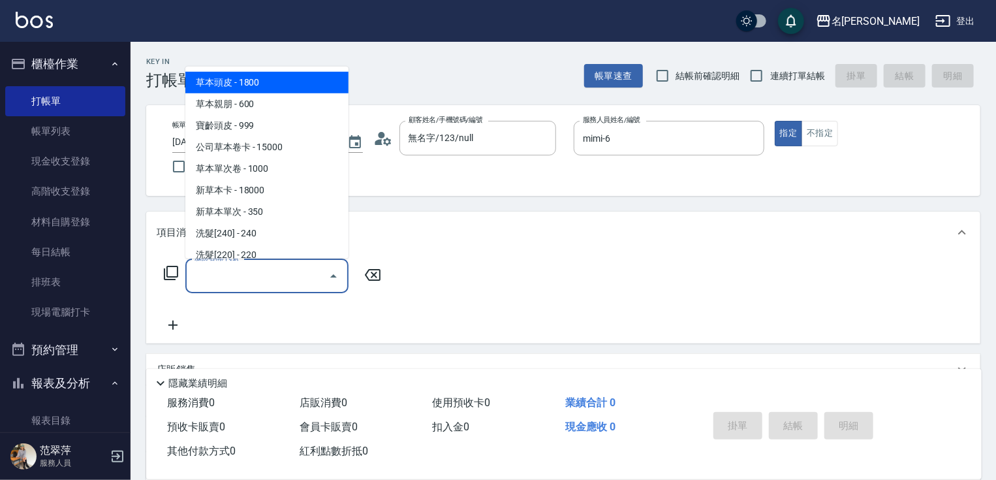
click at [279, 274] on input "服務名稱/代號" at bounding box center [257, 275] width 132 height 23
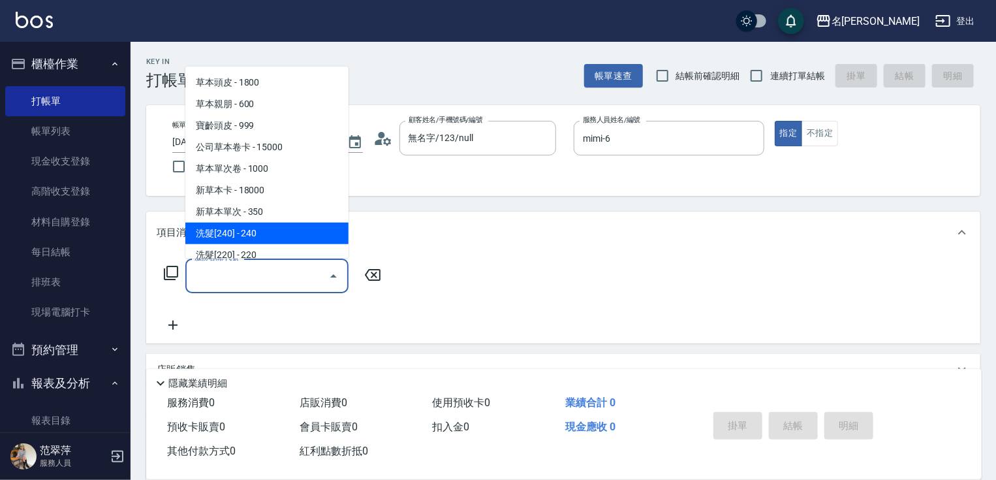
click at [170, 273] on icon at bounding box center [171, 273] width 16 height 16
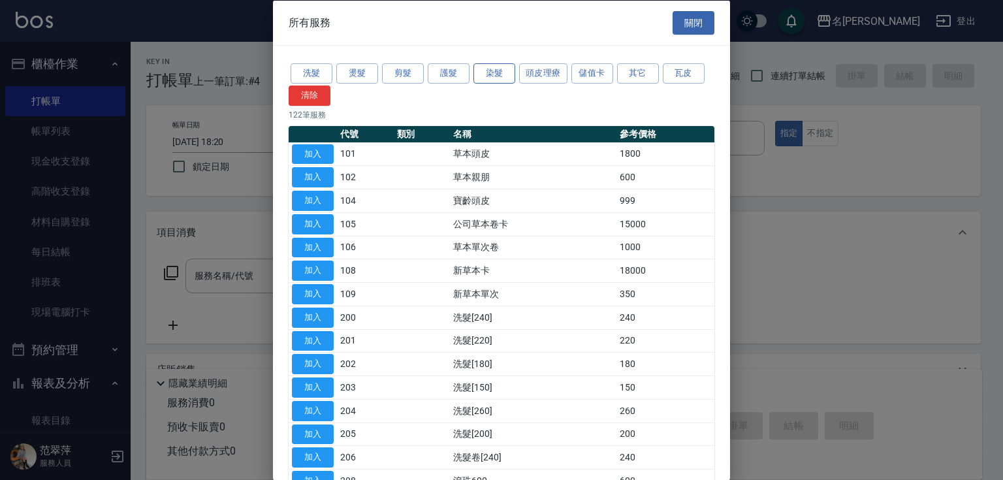
click at [494, 72] on button "染髮" at bounding box center [494, 73] width 42 height 20
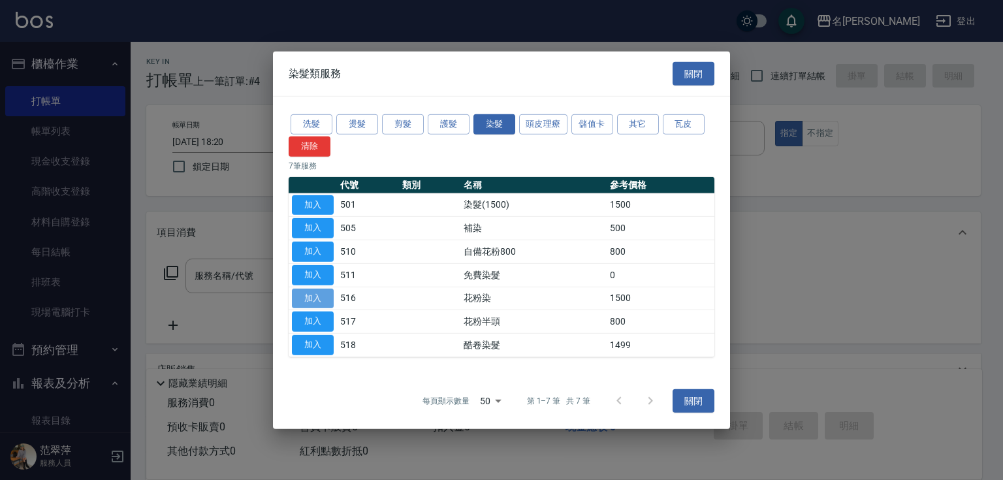
click at [321, 296] on button "加入" at bounding box center [313, 298] width 42 height 20
type input "花粉染(516)"
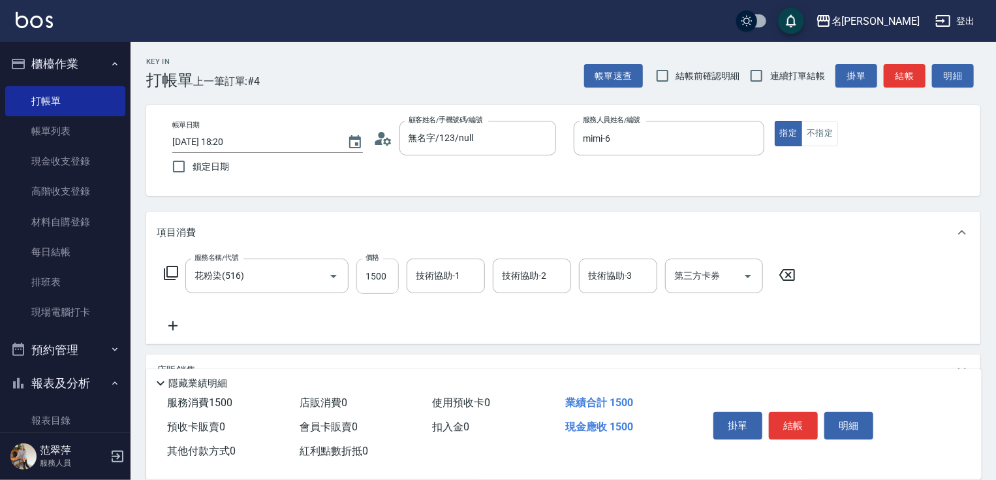
click at [383, 273] on input "1500" at bounding box center [378, 276] width 42 height 35
type input "1800"
type input "鴨肉-23"
type input "mimi-6"
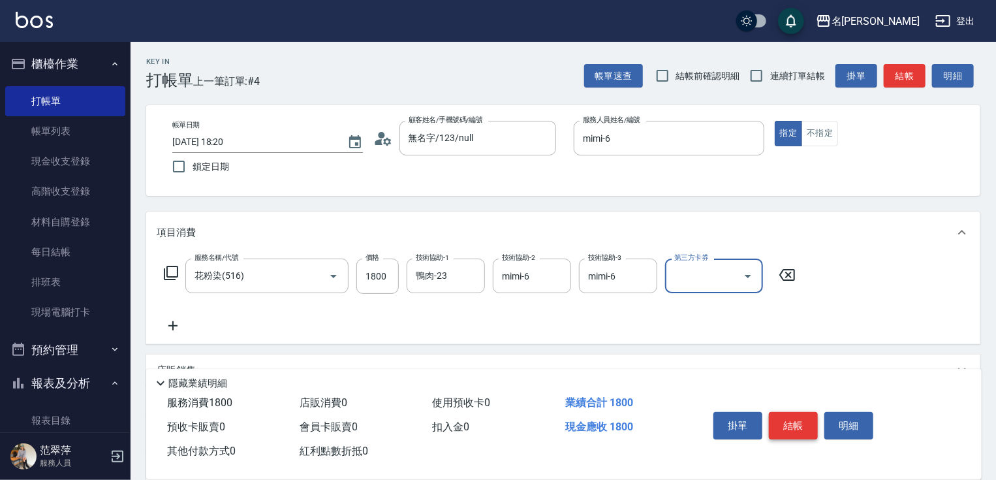
click at [793, 423] on button "結帳" at bounding box center [793, 425] width 49 height 27
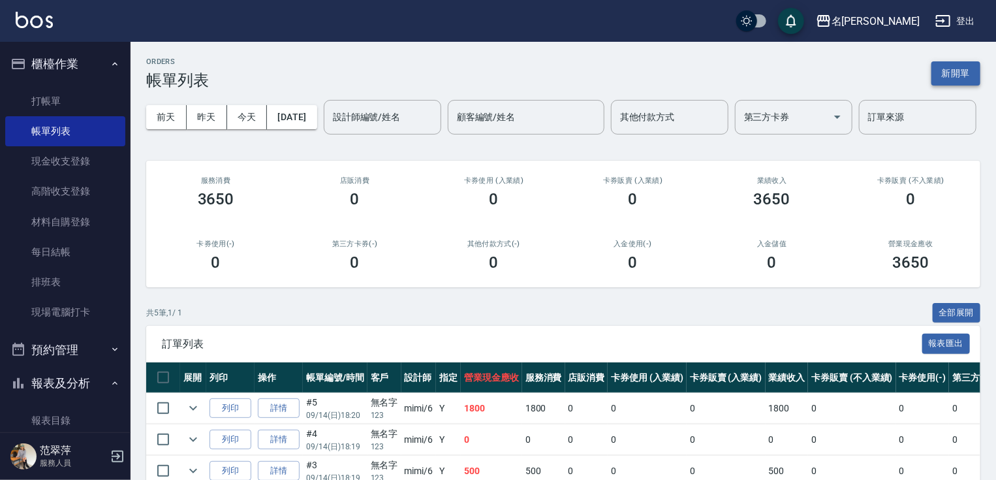
click at [953, 73] on button "新開單" at bounding box center [956, 73] width 49 height 24
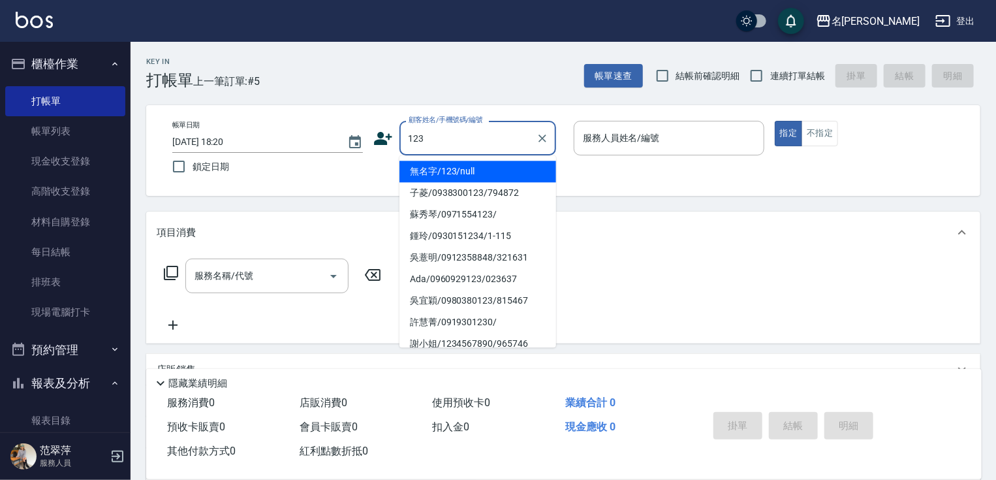
click at [495, 165] on li "無名字/123/null" at bounding box center [478, 172] width 157 height 22
type input "無名字/123/null"
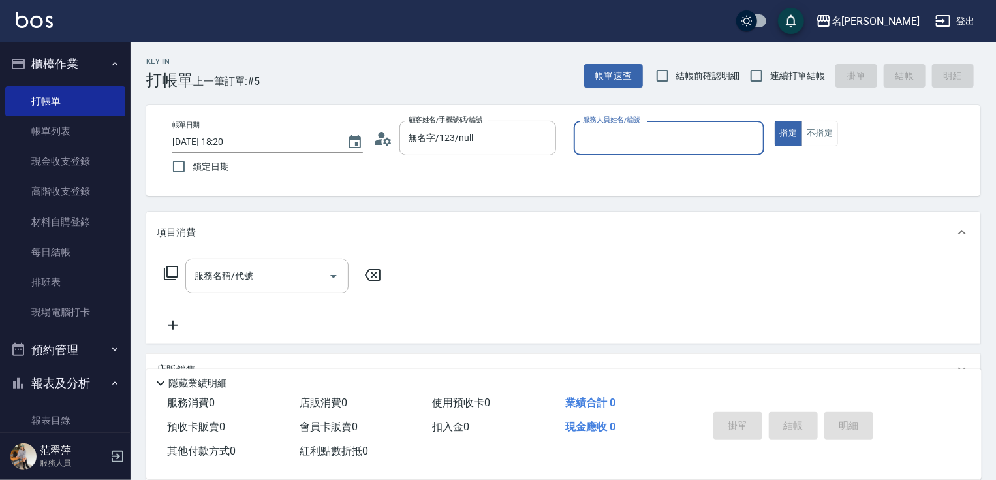
click at [600, 140] on input "服務人員姓名/編號" at bounding box center [669, 138] width 179 height 23
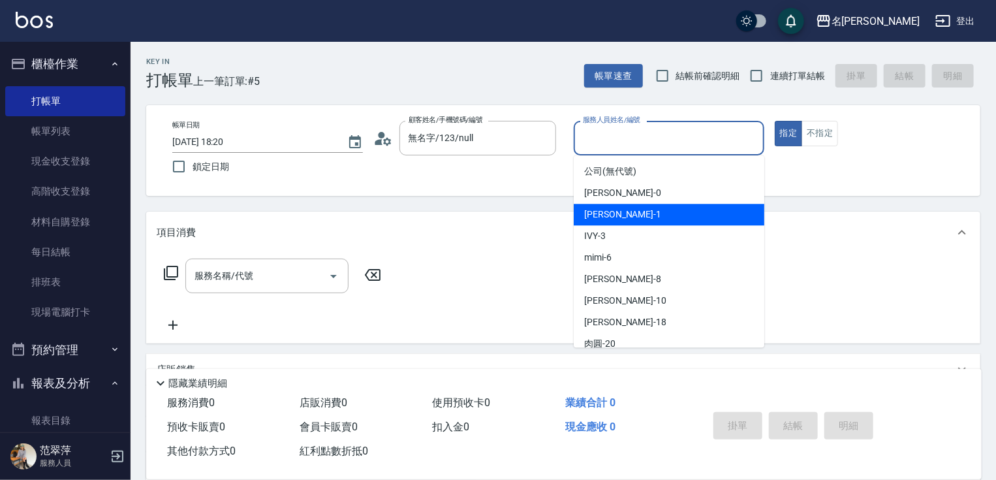
click at [599, 210] on span "[PERSON_NAME] -1" at bounding box center [622, 215] width 77 height 14
type input "Joanne-1"
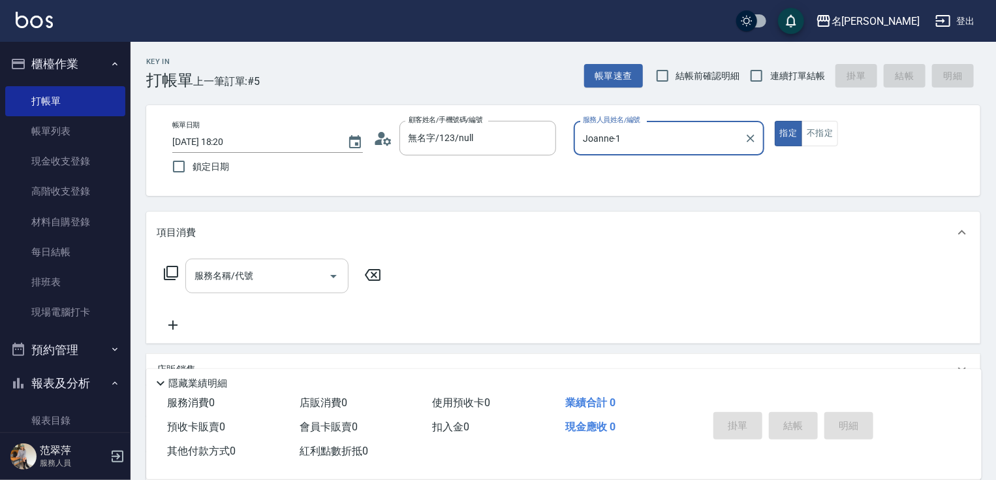
click at [290, 278] on input "服務名稱/代號" at bounding box center [257, 275] width 132 height 23
click at [172, 266] on icon at bounding box center [171, 273] width 16 height 16
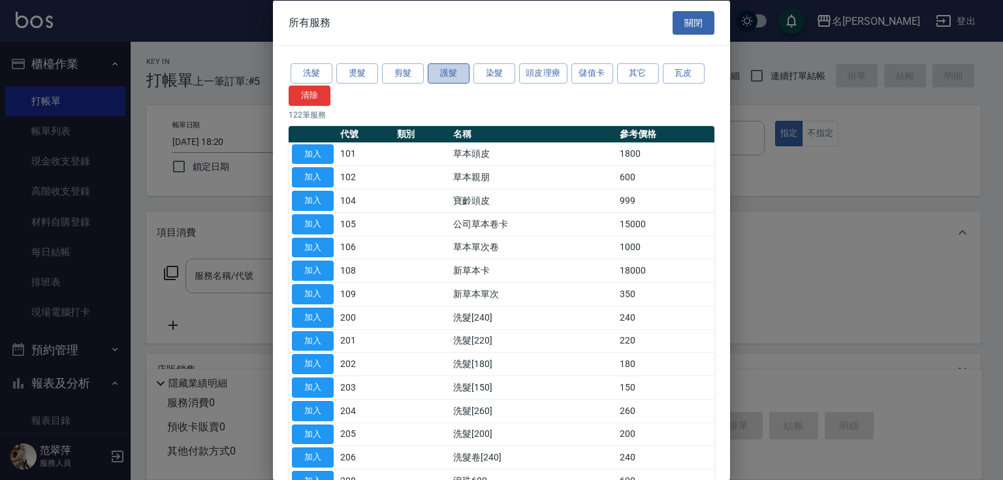
click at [452, 78] on button "護髮" at bounding box center [449, 73] width 42 height 20
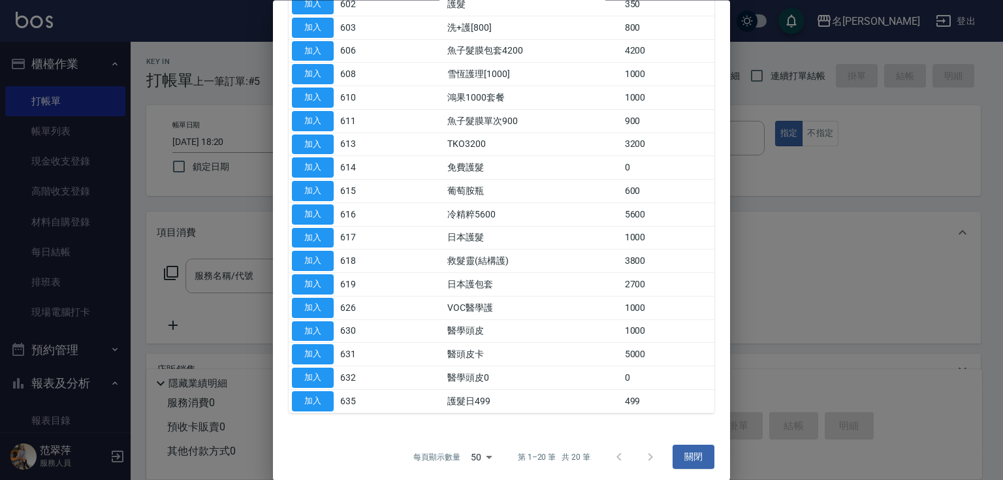
scroll to position [198, 0]
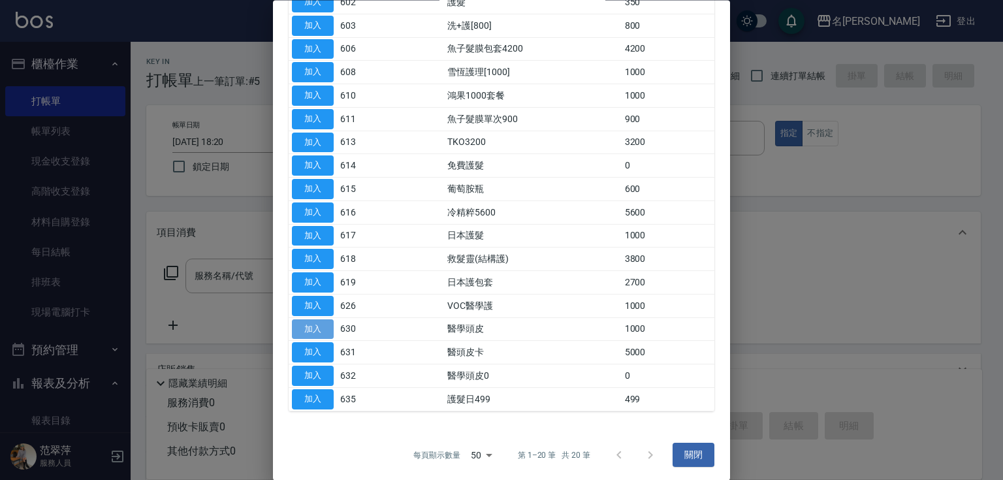
click at [326, 321] on button "加入" at bounding box center [313, 329] width 42 height 20
type input "醫學頭皮(630)"
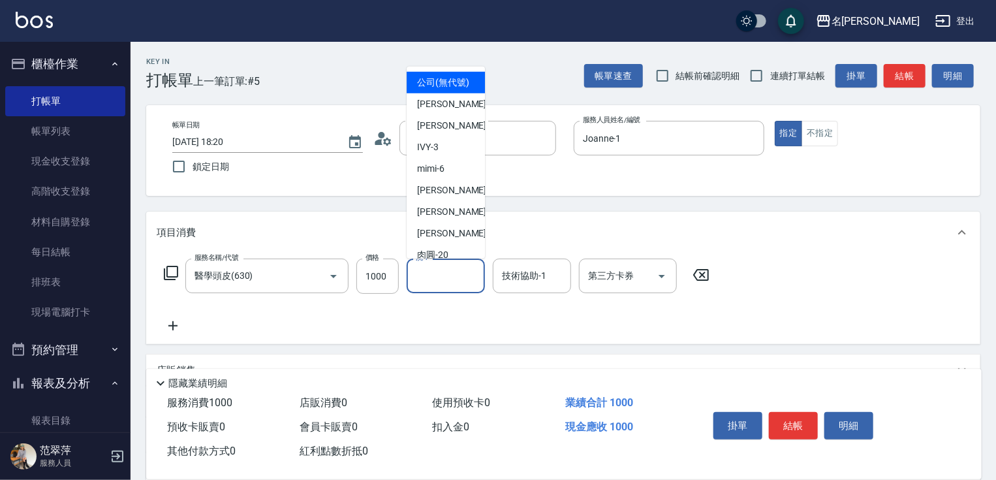
click at [442, 274] on input "洗-1" at bounding box center [446, 275] width 67 height 23
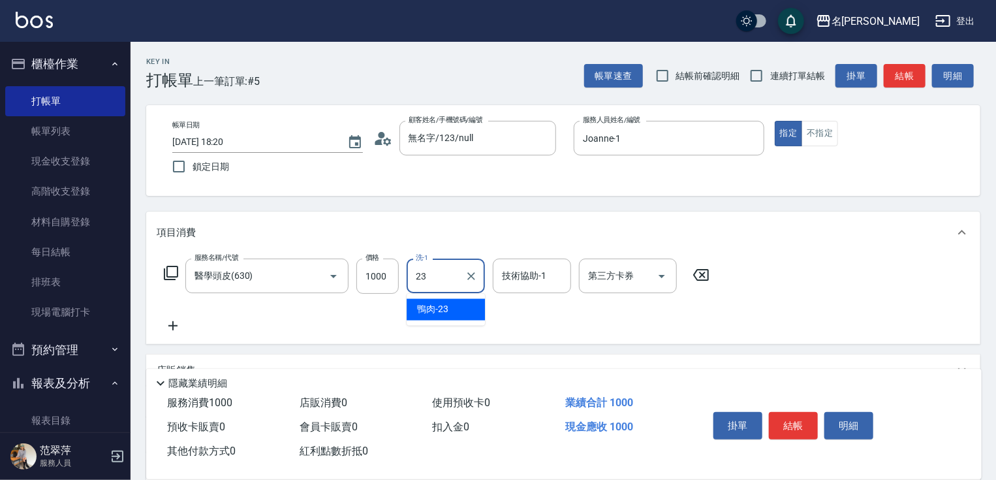
type input "鴨肉-23"
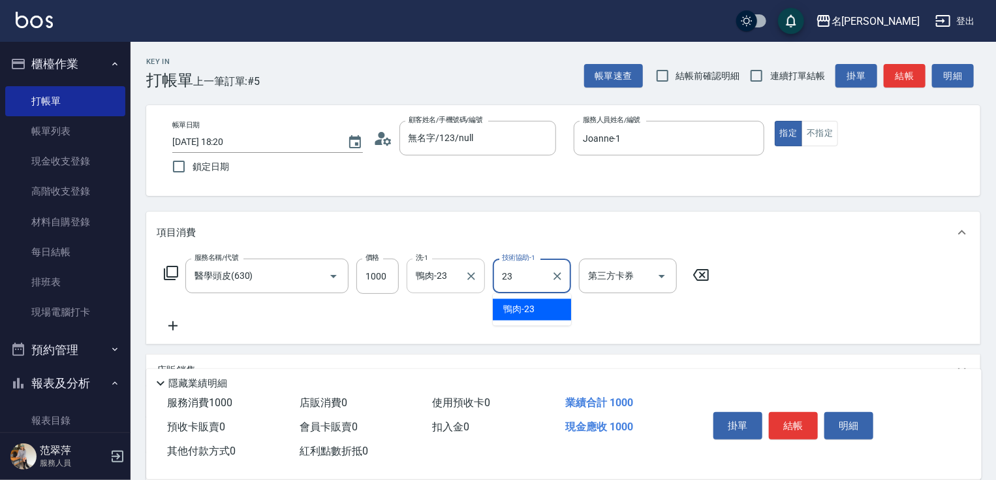
type input "鴨肉-23"
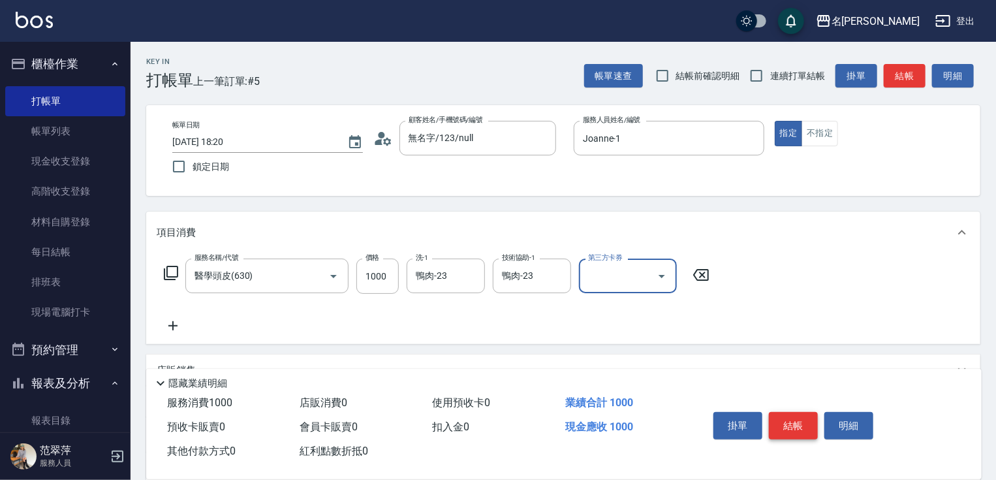
click at [788, 421] on button "結帳" at bounding box center [793, 425] width 49 height 27
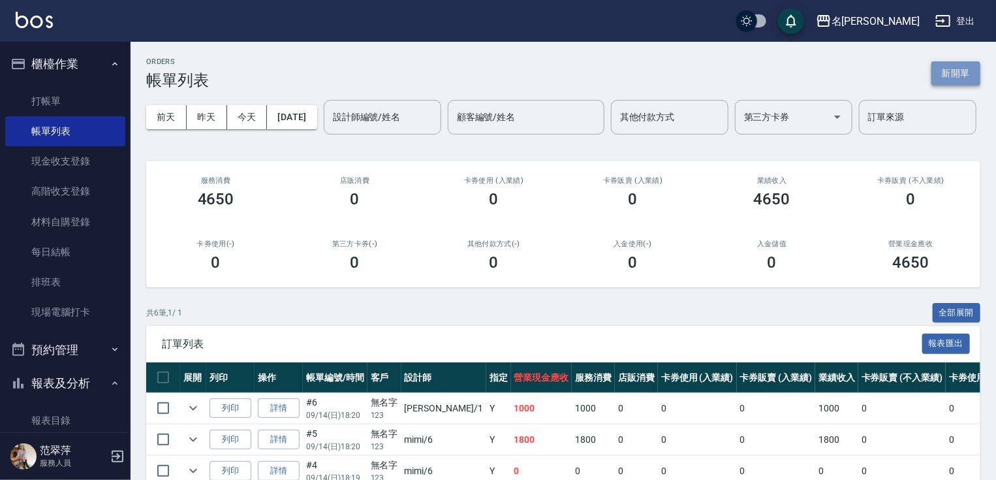
click at [943, 72] on button "新開單" at bounding box center [956, 73] width 49 height 24
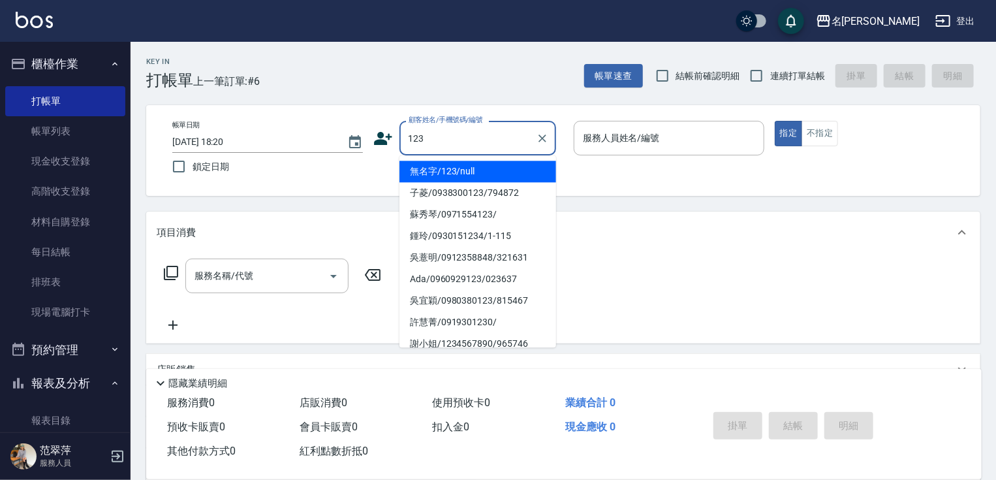
click at [517, 176] on li "無名字/123/null" at bounding box center [478, 172] width 157 height 22
type input "無名字/123/null"
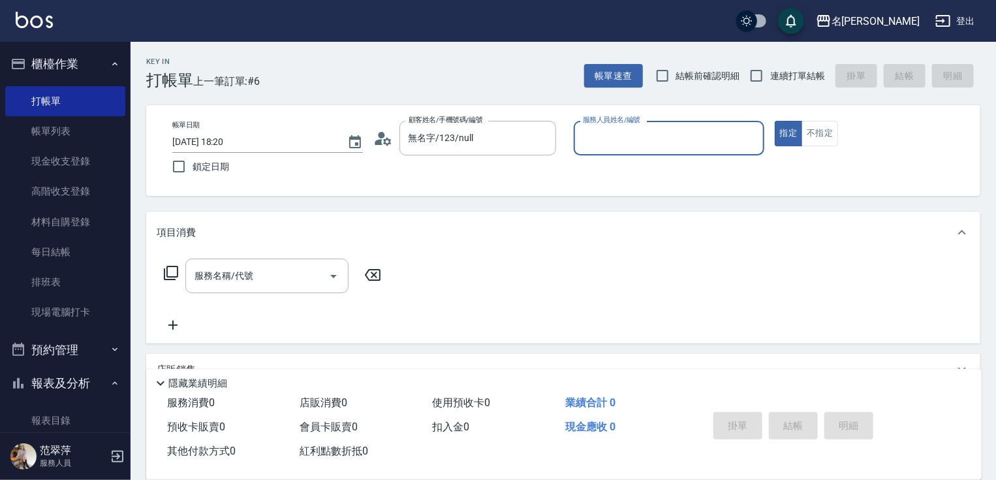
click at [642, 146] on input "服務人員姓名/編號" at bounding box center [669, 138] width 179 height 23
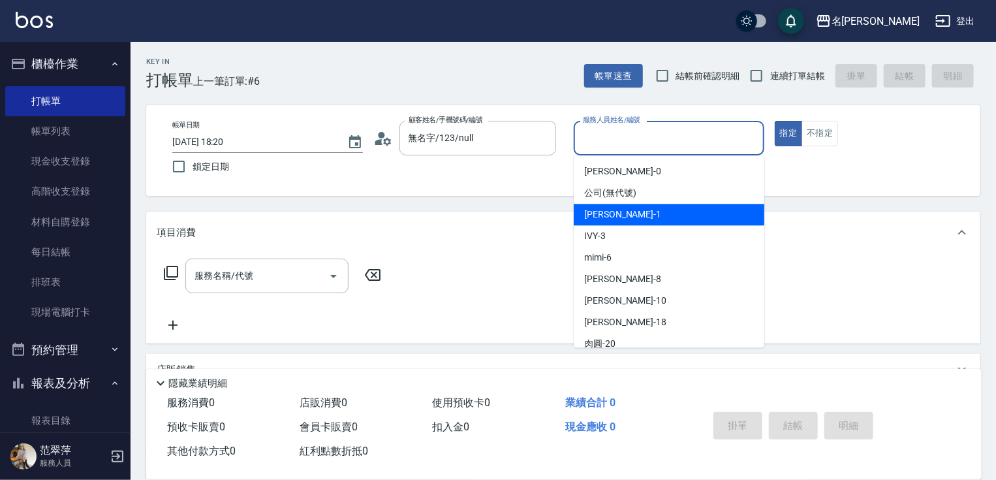
click at [631, 215] on div "[PERSON_NAME] -1" at bounding box center [669, 215] width 191 height 22
type input "Joanne-1"
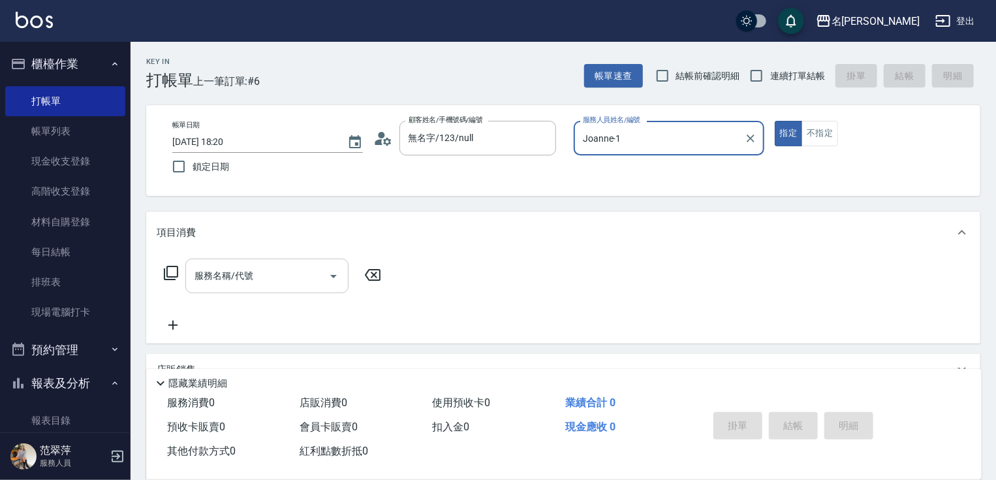
click at [269, 281] on input "服務名稱/代號" at bounding box center [257, 275] width 132 height 23
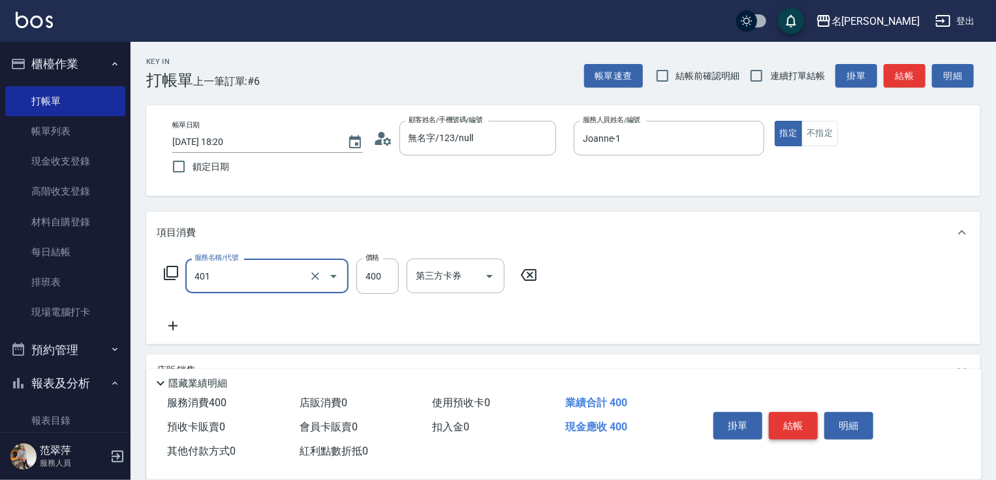
type input "剪髮(400)(401)"
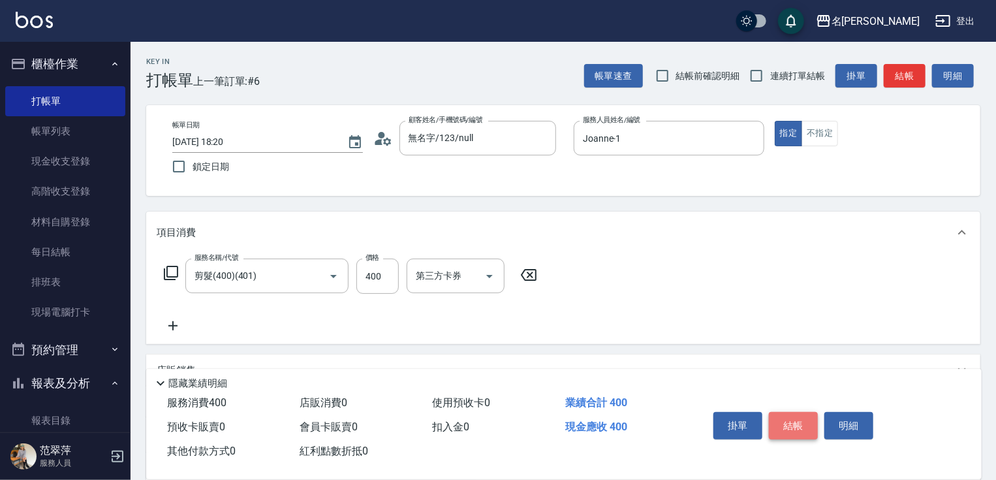
click at [778, 413] on button "結帳" at bounding box center [793, 425] width 49 height 27
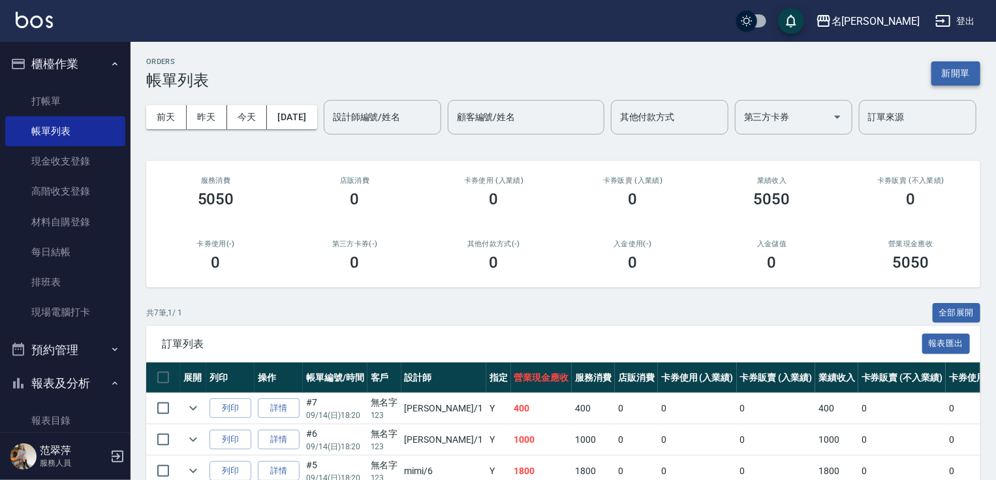
click at [959, 78] on button "新開單" at bounding box center [956, 73] width 49 height 24
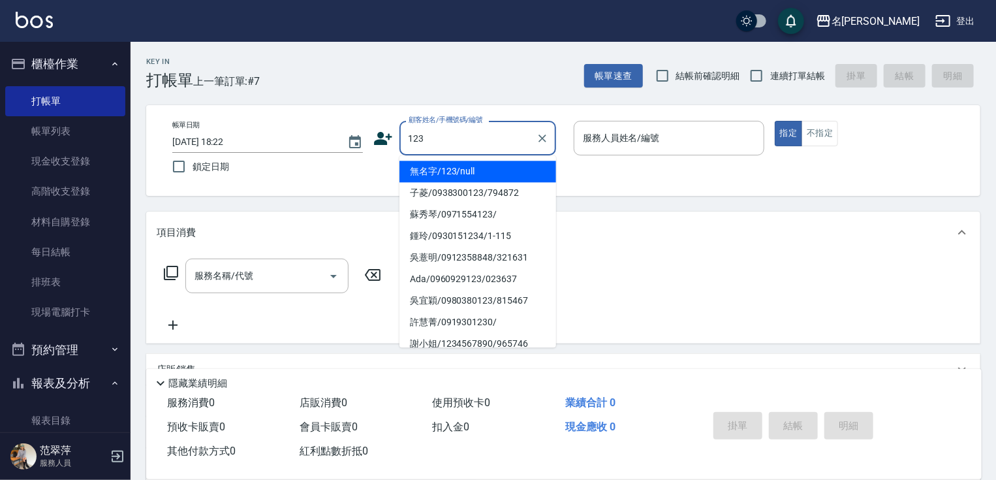
click at [494, 168] on li "無名字/123/null" at bounding box center [478, 172] width 157 height 22
type input "無名字/123/null"
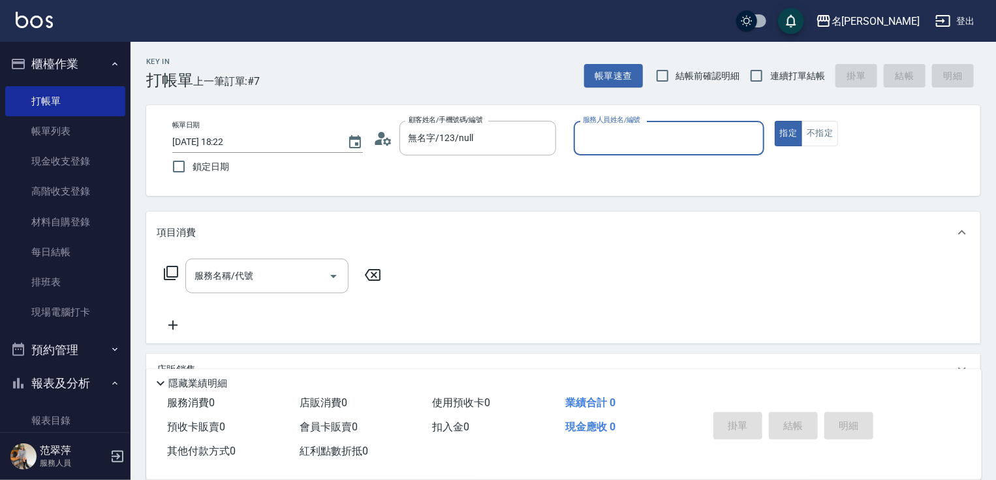
click at [620, 139] on input "服務人員姓名/編號" at bounding box center [669, 138] width 179 height 23
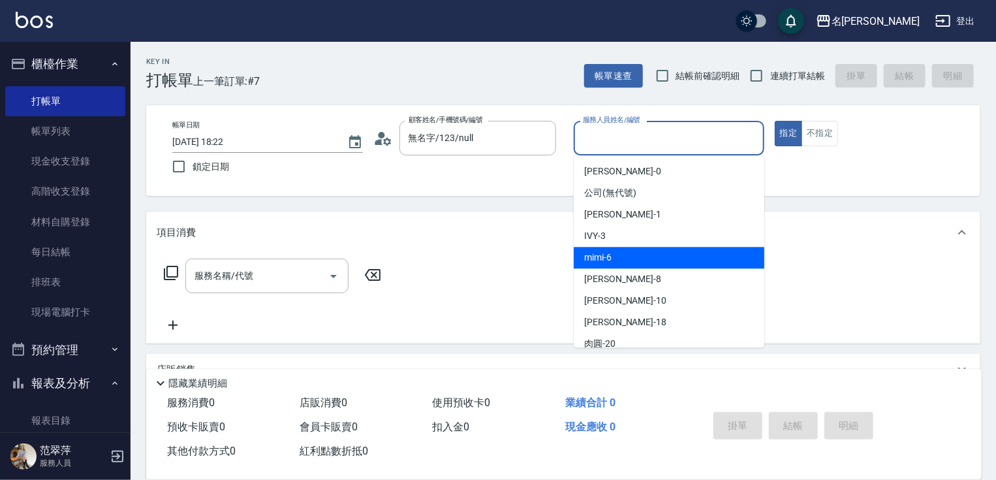
click at [614, 261] on div "mimi -6" at bounding box center [669, 258] width 191 height 22
type input "mimi-6"
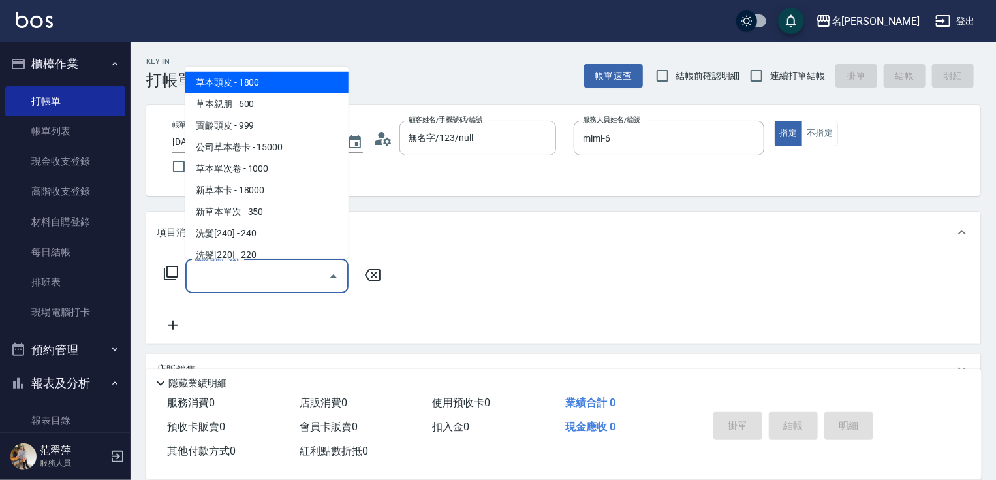
click at [282, 282] on input "服務名稱/代號" at bounding box center [257, 275] width 132 height 23
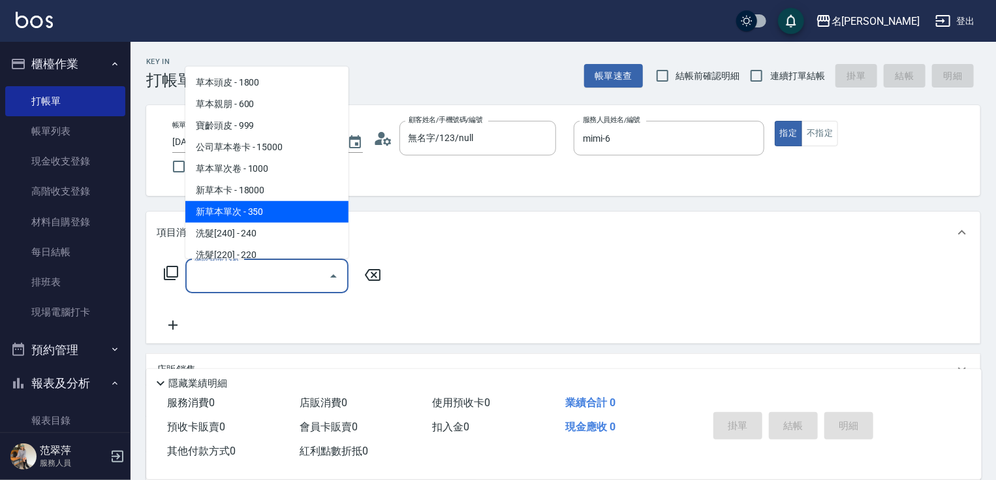
click at [272, 211] on span "新草本單次 - 350" at bounding box center [266, 212] width 163 height 22
type input "新草本單次(109)"
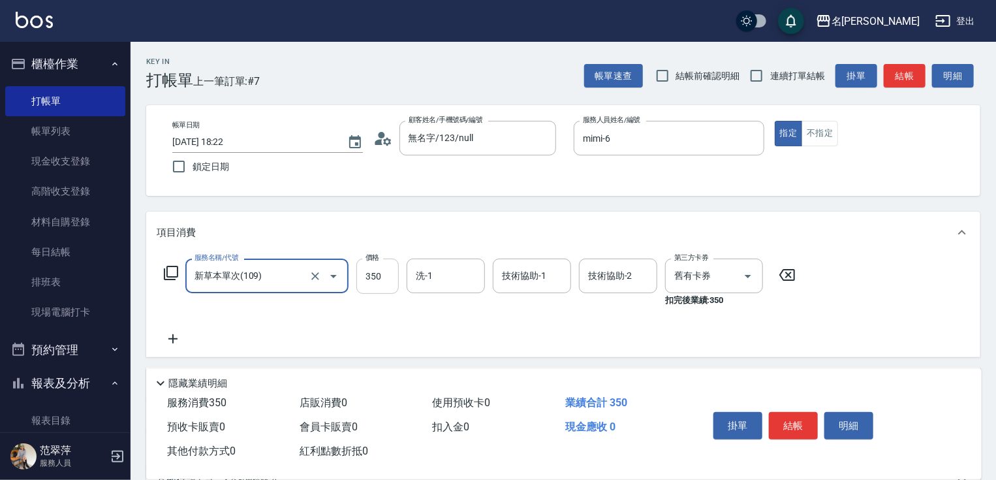
drag, startPoint x: 379, startPoint y: 279, endPoint x: 377, endPoint y: 268, distance: 11.8
click at [379, 279] on input "350" at bounding box center [378, 276] width 42 height 35
type input "525"
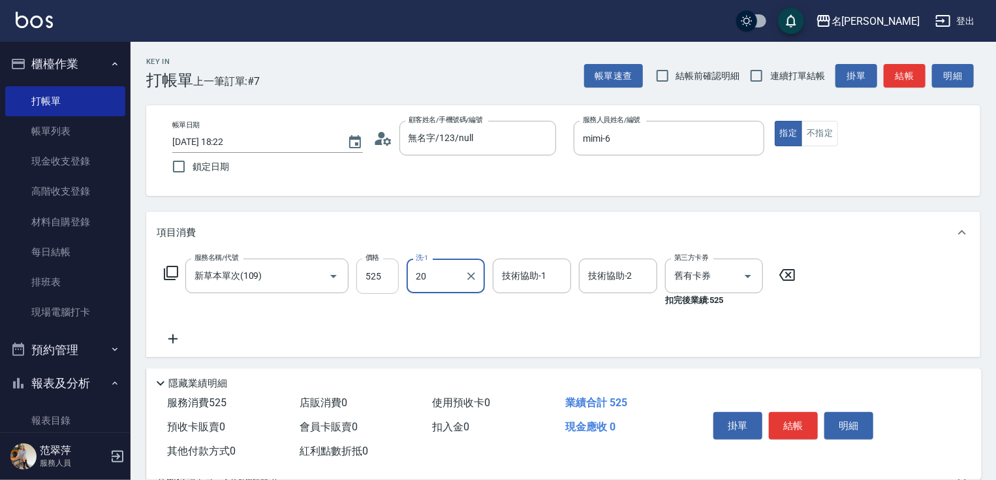
type input "肉圓-20"
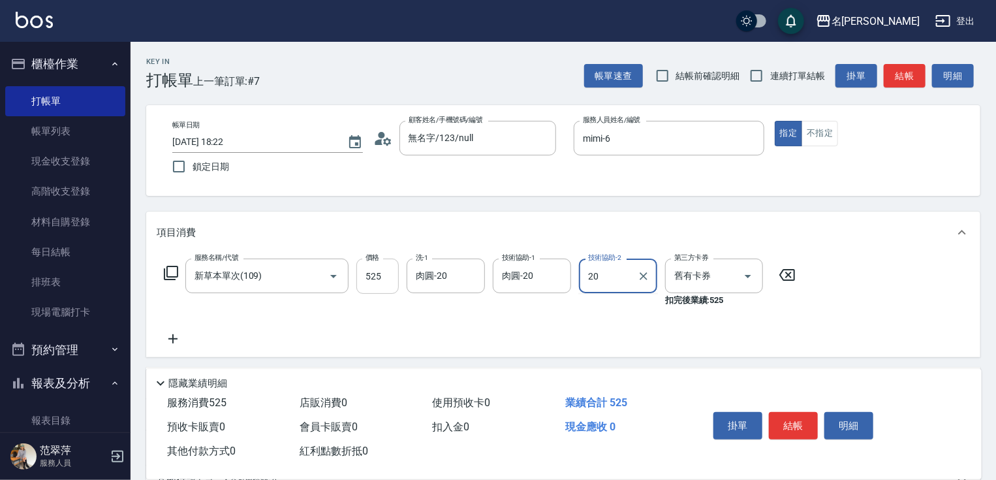
type input "肉圓-20"
click at [171, 334] on icon at bounding box center [173, 339] width 33 height 16
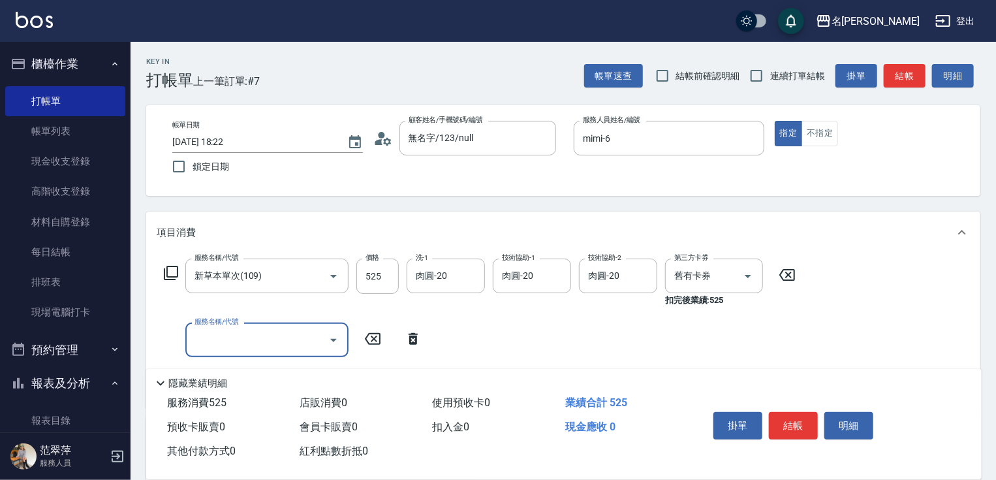
click at [200, 334] on input "服務名稱/代號" at bounding box center [257, 339] width 132 height 23
type input "燙髮(1500)(301)"
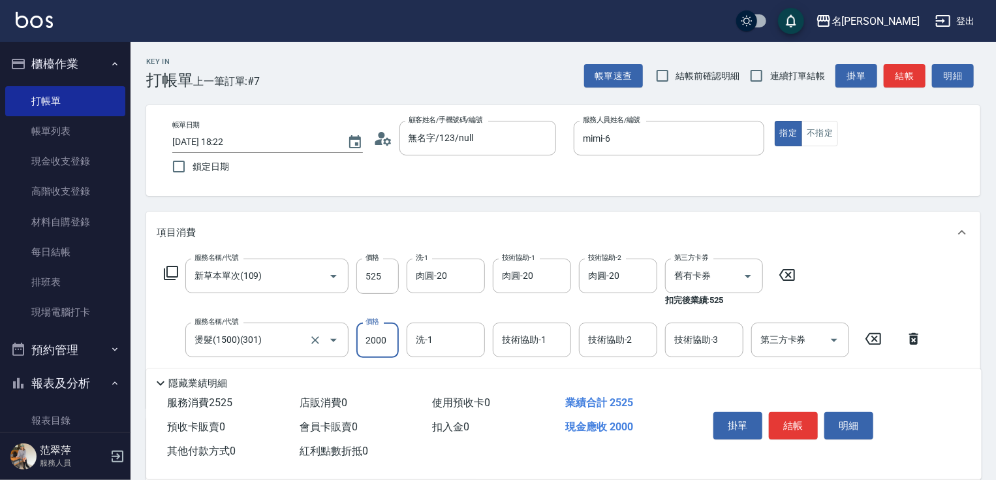
type input "2000"
type input "肉圓-20"
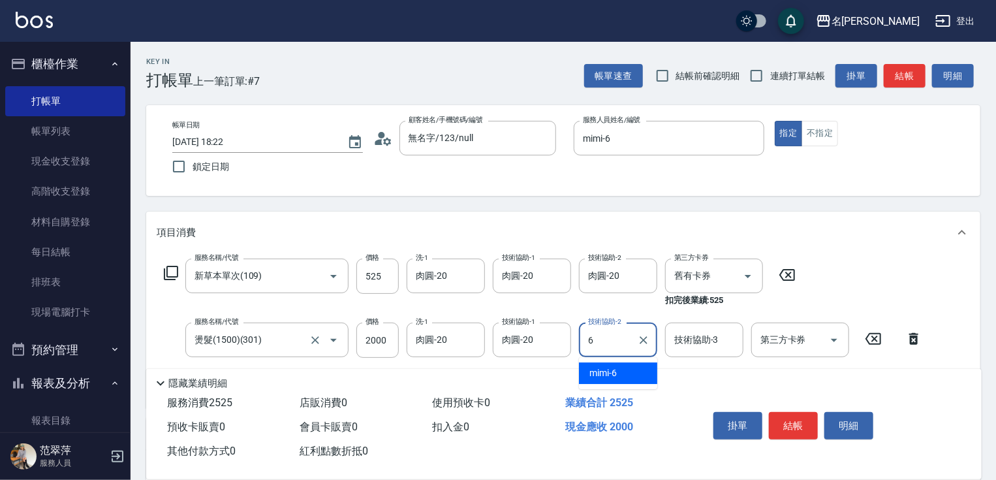
type input "mimi-6"
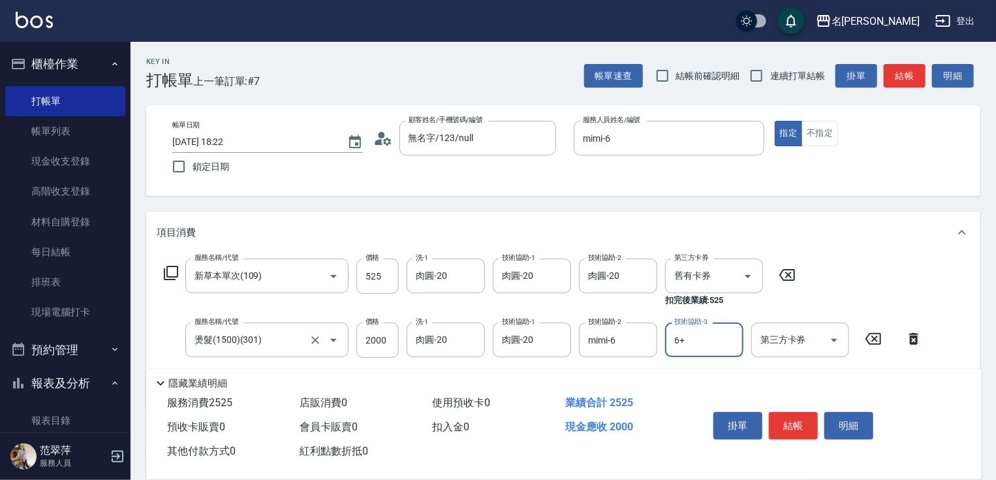
type input "6+"
click at [680, 342] on div "技術協助-3 技術協助-3" at bounding box center [704, 340] width 78 height 35
type input "mimi-6"
click at [795, 415] on button "結帳" at bounding box center [793, 425] width 49 height 27
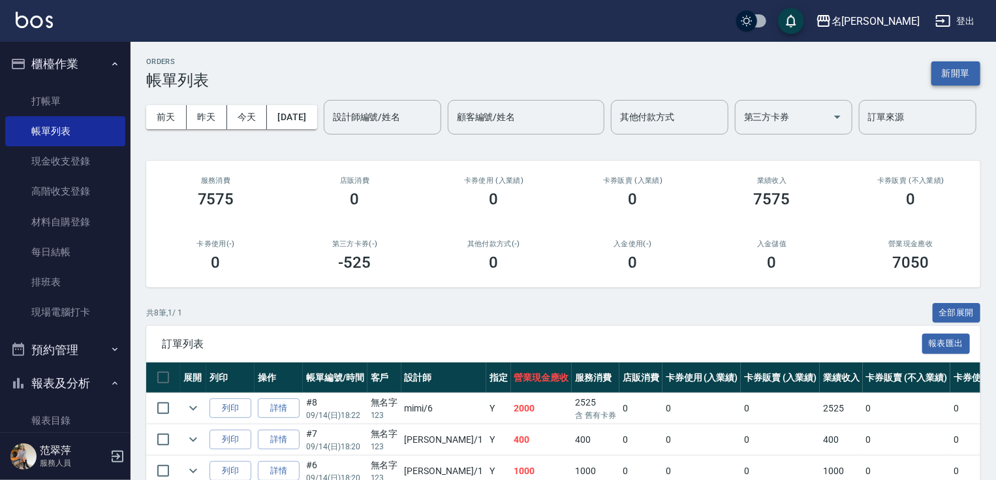
click at [955, 69] on button "新開單" at bounding box center [956, 73] width 49 height 24
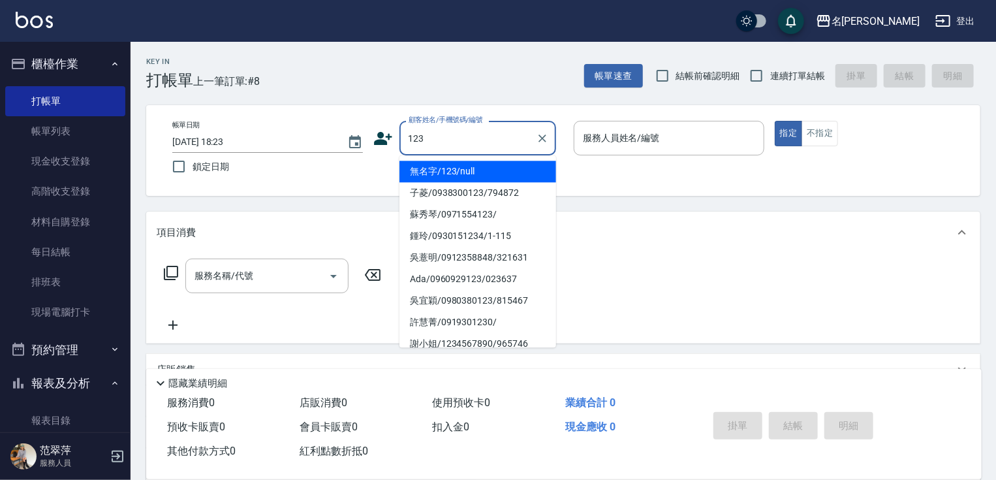
drag, startPoint x: 507, startPoint y: 179, endPoint x: 609, endPoint y: 158, distance: 104.0
click at [507, 178] on li "無名字/123/null" at bounding box center [478, 172] width 157 height 22
type input "無名字/123/null"
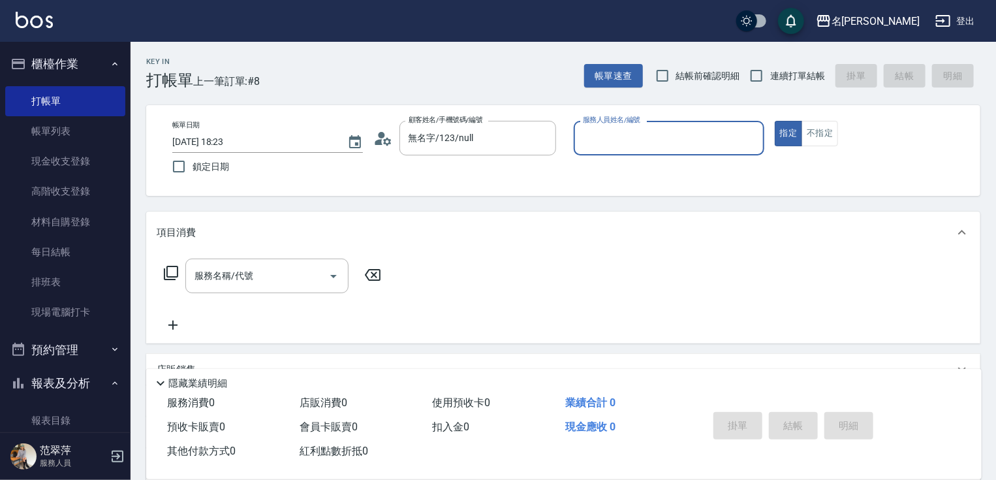
click at [624, 144] on input "服務人員姓名/編號" at bounding box center [669, 138] width 179 height 23
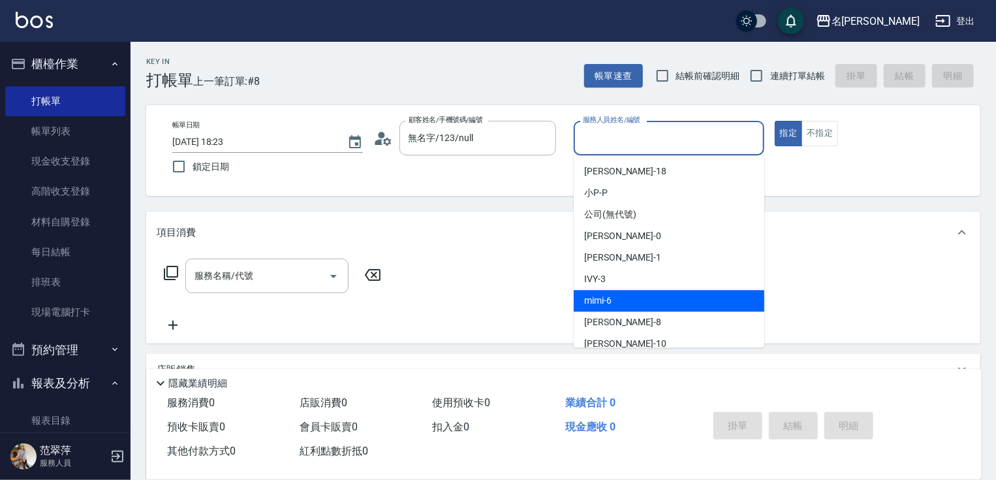
click at [612, 306] on div "mimi -6" at bounding box center [669, 301] width 191 height 22
type input "mimi-6"
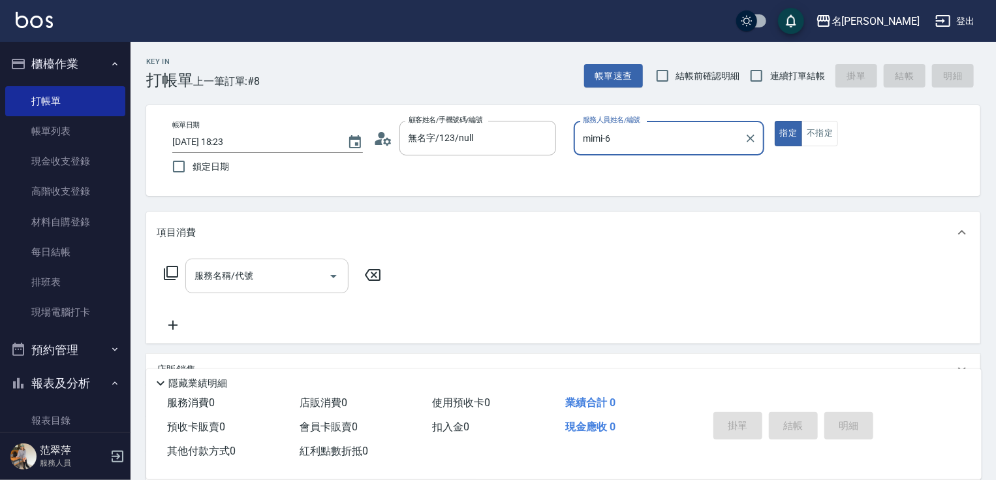
drag, startPoint x: 261, startPoint y: 274, endPoint x: 263, endPoint y: 259, distance: 15.9
click at [261, 273] on input "服務名稱/代號" at bounding box center [257, 275] width 132 height 23
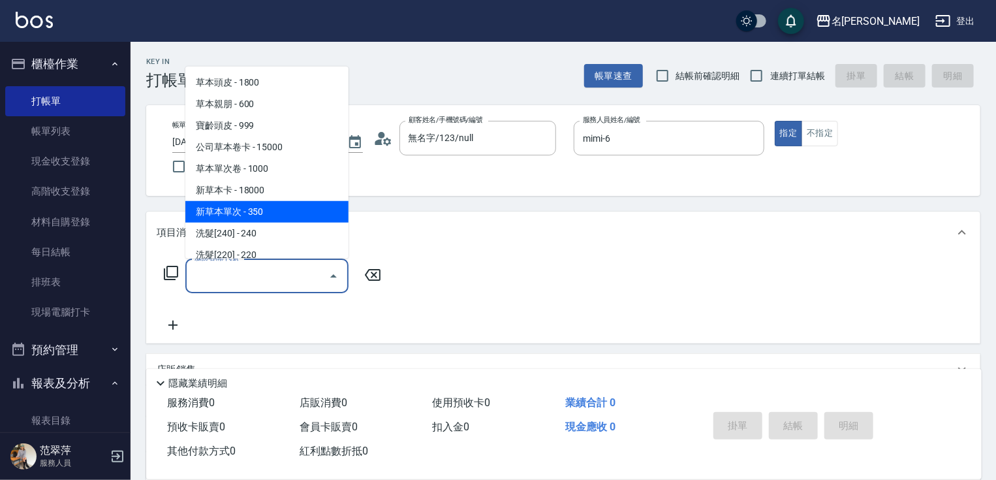
click at [274, 214] on span "新草本單次 - 350" at bounding box center [266, 212] width 163 height 22
type input "新草本單次(109)"
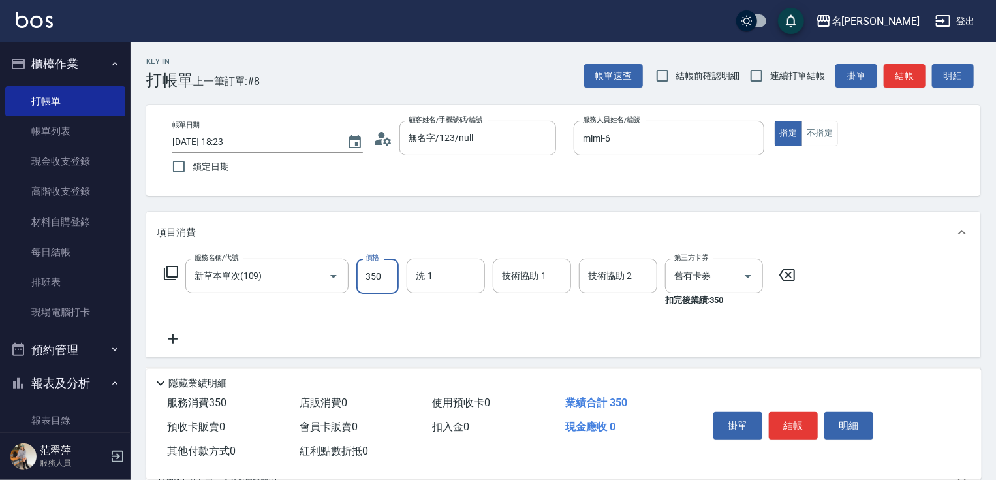
drag, startPoint x: 369, startPoint y: 274, endPoint x: 383, endPoint y: 274, distance: 13.7
click at [369, 274] on input "350" at bounding box center [378, 276] width 42 height 35
type input "438"
type input "鴨肉-23"
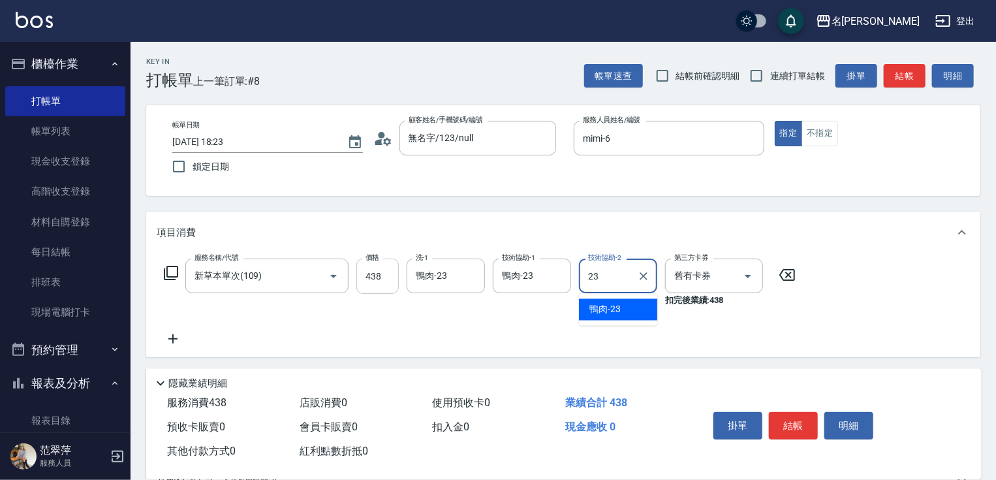
type input "鴨肉-23"
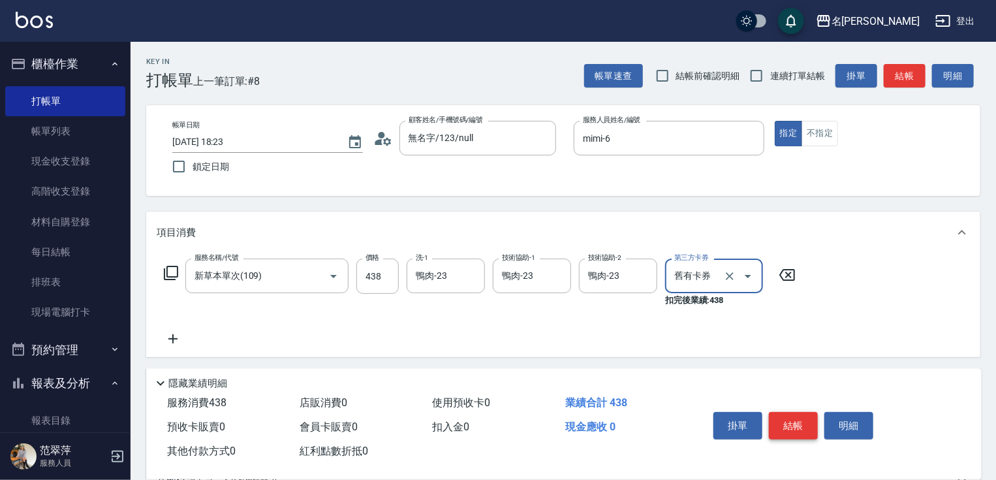
click at [797, 421] on button "結帳" at bounding box center [793, 425] width 49 height 27
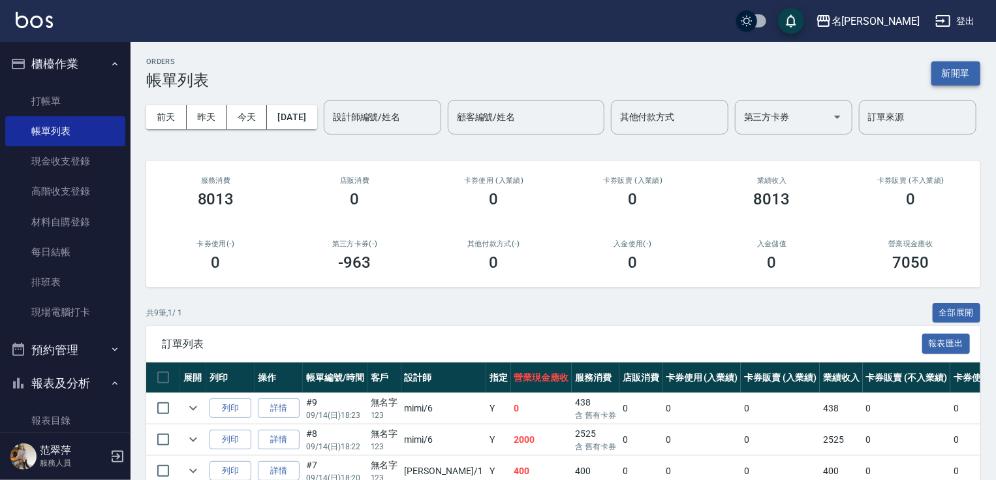
click at [961, 74] on button "新開單" at bounding box center [956, 73] width 49 height 24
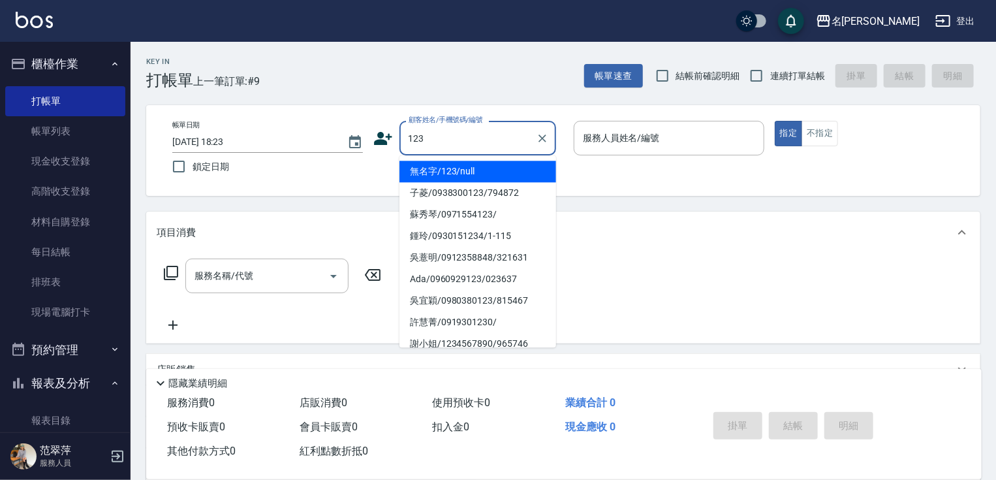
click at [496, 176] on li "無名字/123/null" at bounding box center [478, 172] width 157 height 22
type input "無名字/123/null"
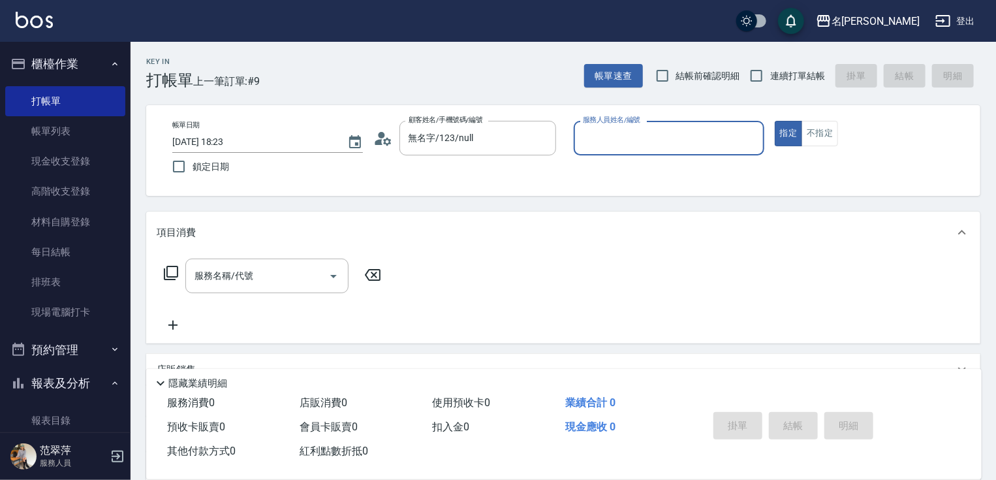
click at [632, 136] on input "服務人員姓名/編號" at bounding box center [669, 138] width 179 height 23
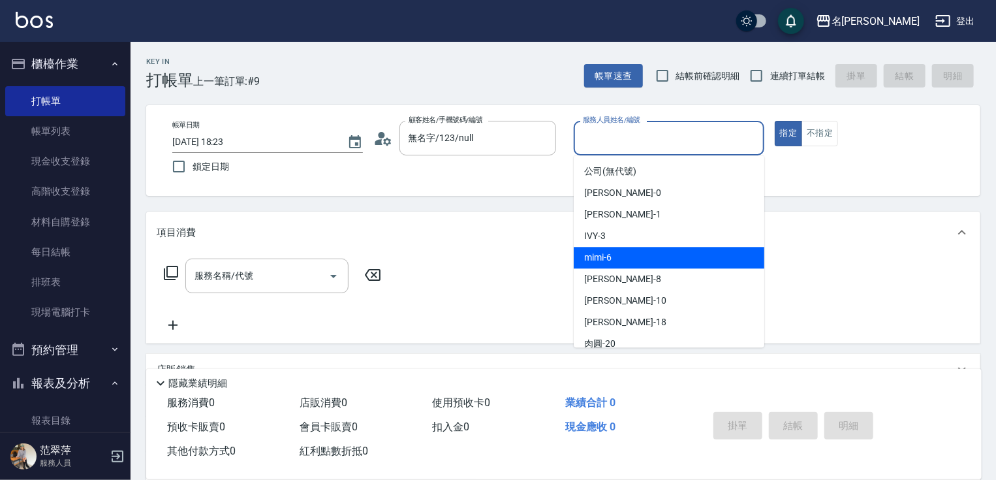
click at [639, 251] on div "mimi -6" at bounding box center [669, 258] width 191 height 22
type input "mimi-6"
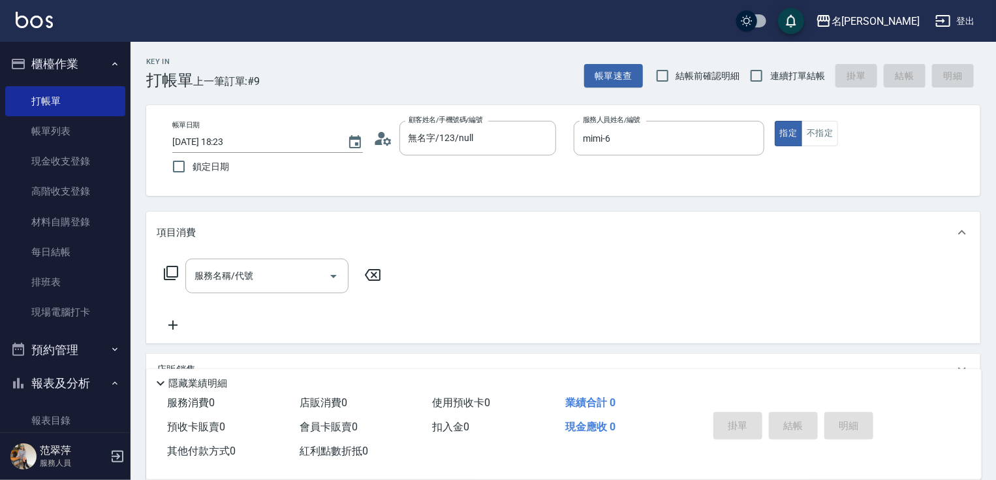
click at [174, 274] on icon at bounding box center [171, 273] width 16 height 16
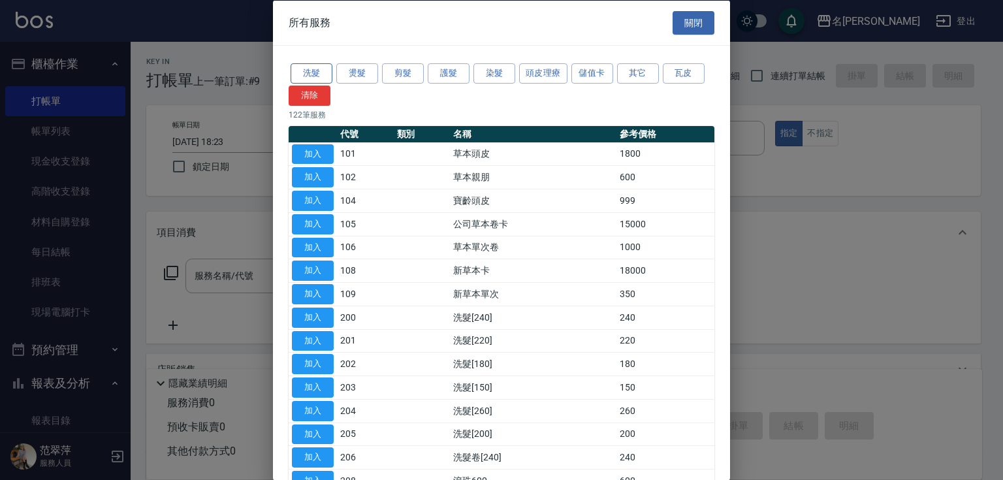
click at [320, 71] on button "洗髮" at bounding box center [312, 73] width 42 height 20
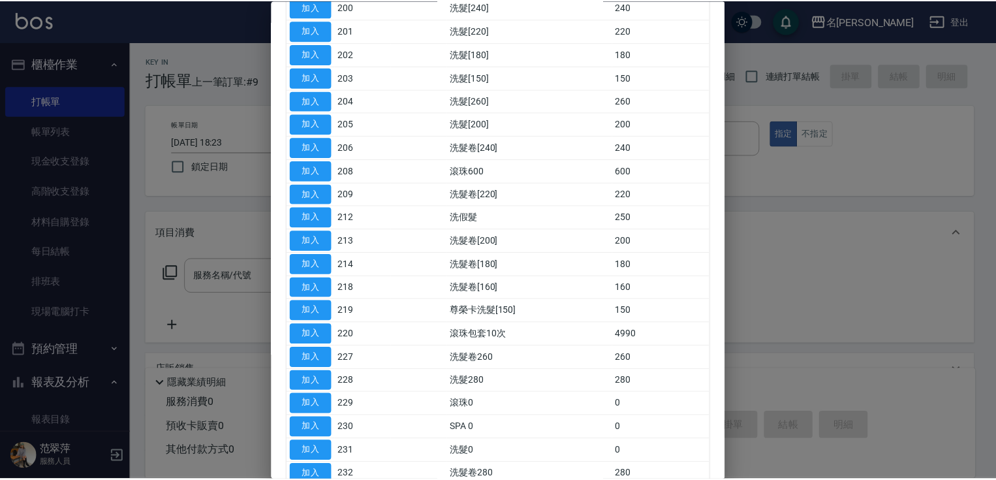
scroll to position [216, 0]
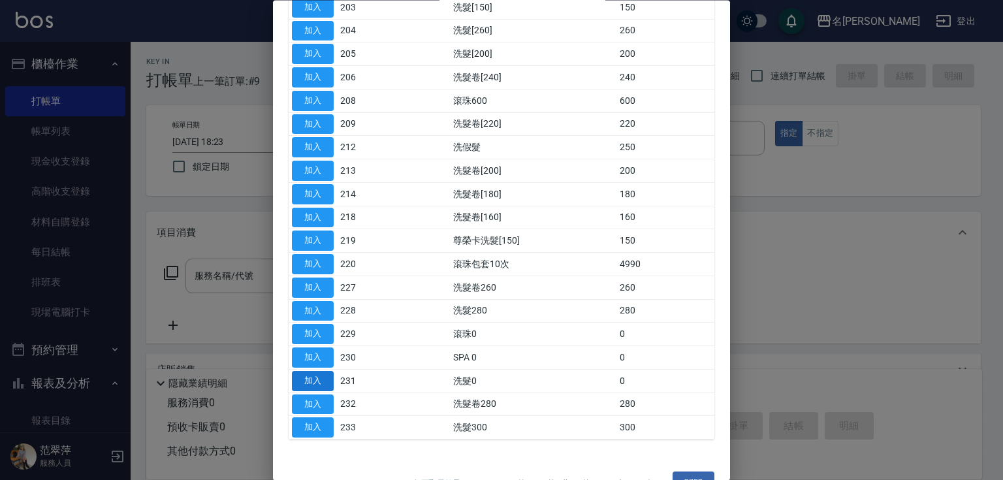
click at [316, 379] on button "加入" at bounding box center [313, 381] width 42 height 20
type input "洗髮0(231)"
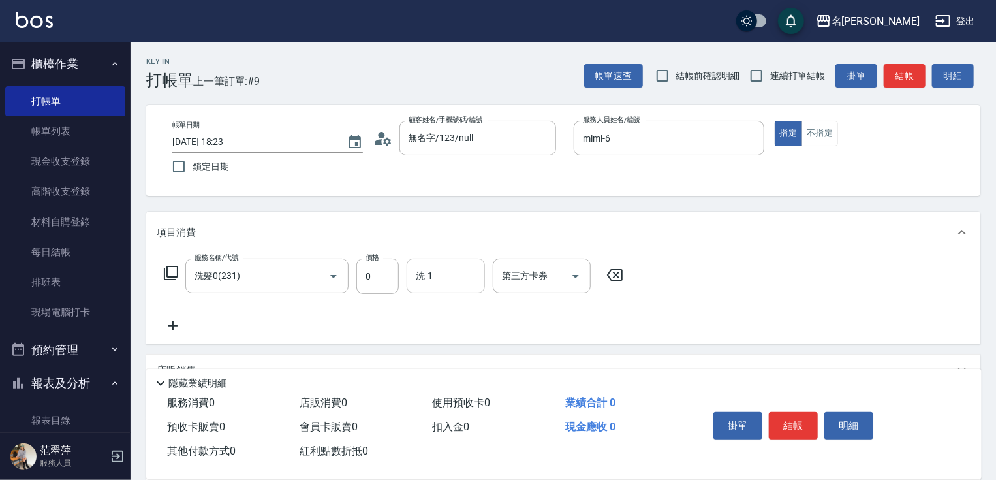
click at [446, 285] on input "洗-1" at bounding box center [446, 275] width 67 height 23
type input "肉圓-20"
click at [799, 413] on button "結帳" at bounding box center [793, 425] width 49 height 27
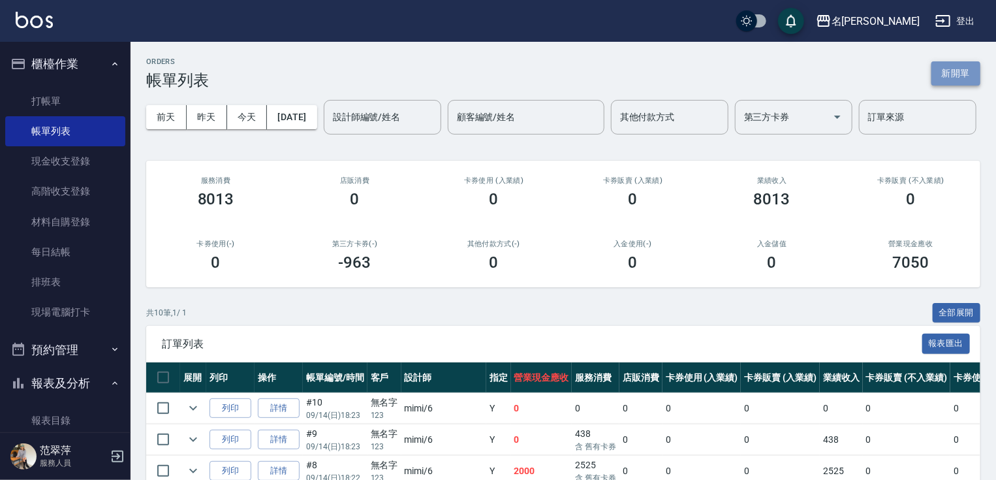
click at [966, 76] on button "新開單" at bounding box center [956, 73] width 49 height 24
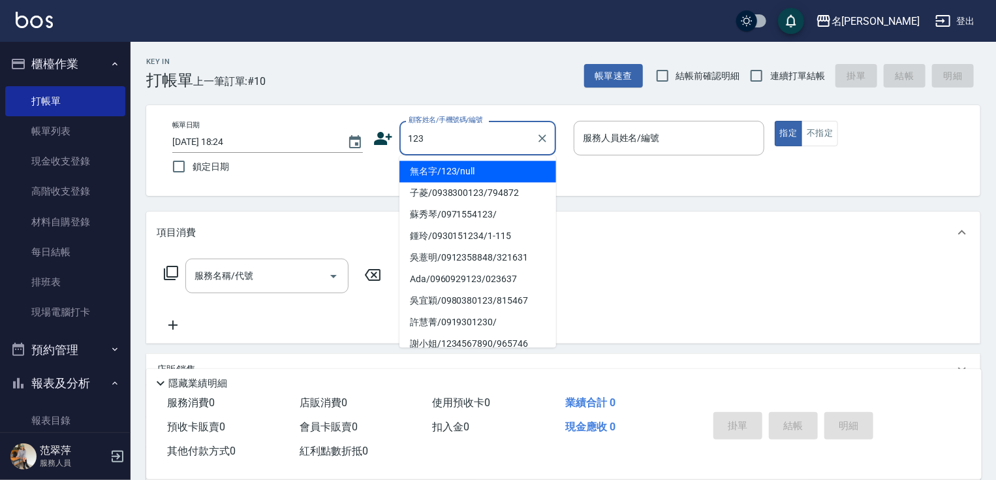
click at [493, 178] on li "無名字/123/null" at bounding box center [478, 172] width 157 height 22
type input "無名字/123/null"
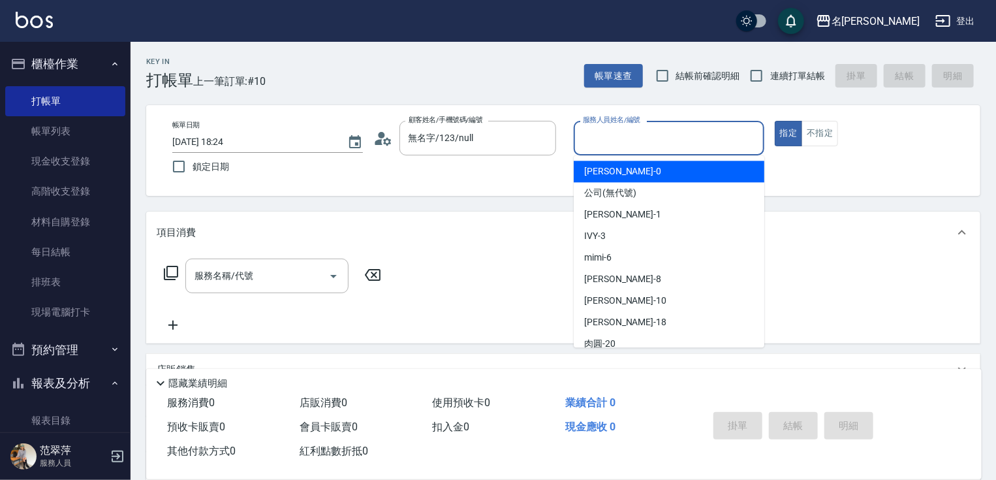
click at [652, 144] on input "服務人員姓名/編號" at bounding box center [669, 138] width 179 height 23
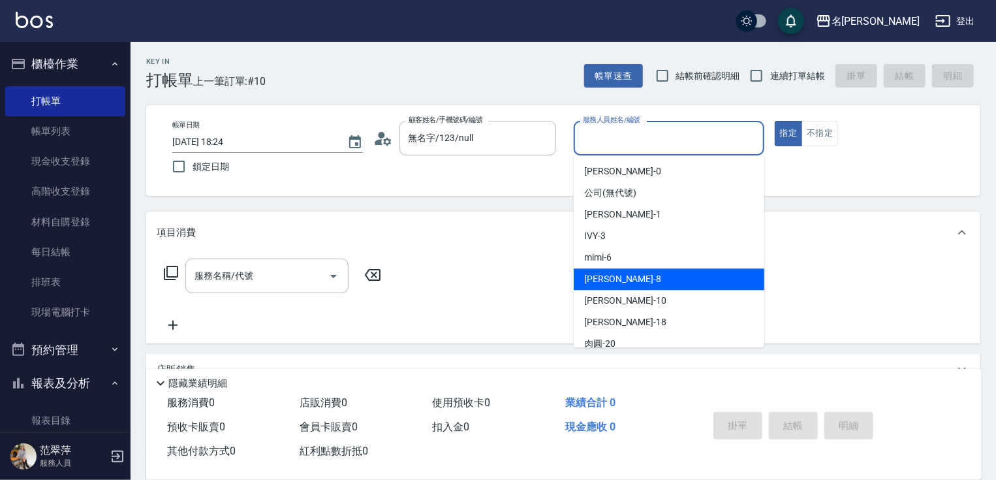
drag, startPoint x: 617, startPoint y: 281, endPoint x: 714, endPoint y: 202, distance: 125.2
click at [619, 278] on div "曉容 -8" at bounding box center [669, 279] width 191 height 22
type input "曉容-8"
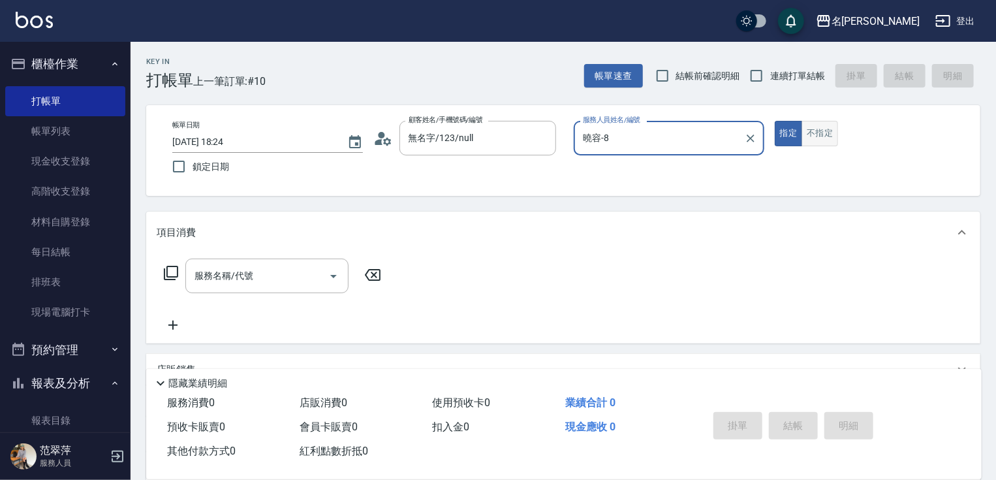
click at [826, 130] on button "不指定" at bounding box center [820, 133] width 37 height 25
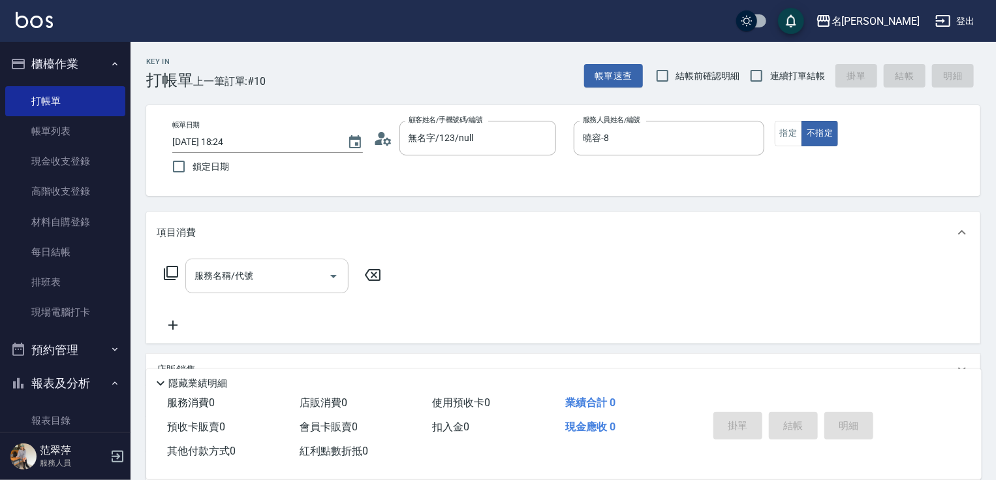
click at [289, 281] on input "服務名稱/代號" at bounding box center [257, 275] width 132 height 23
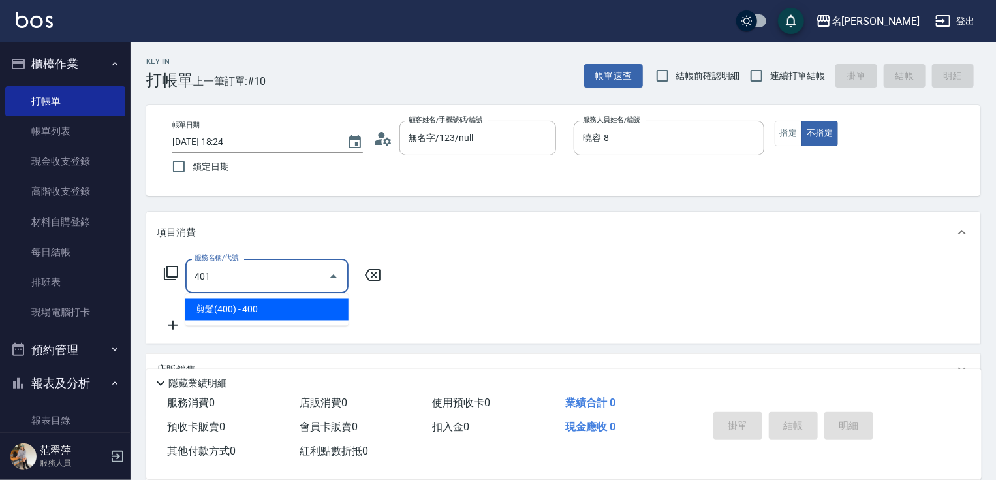
type input "剪髮(400)(401)"
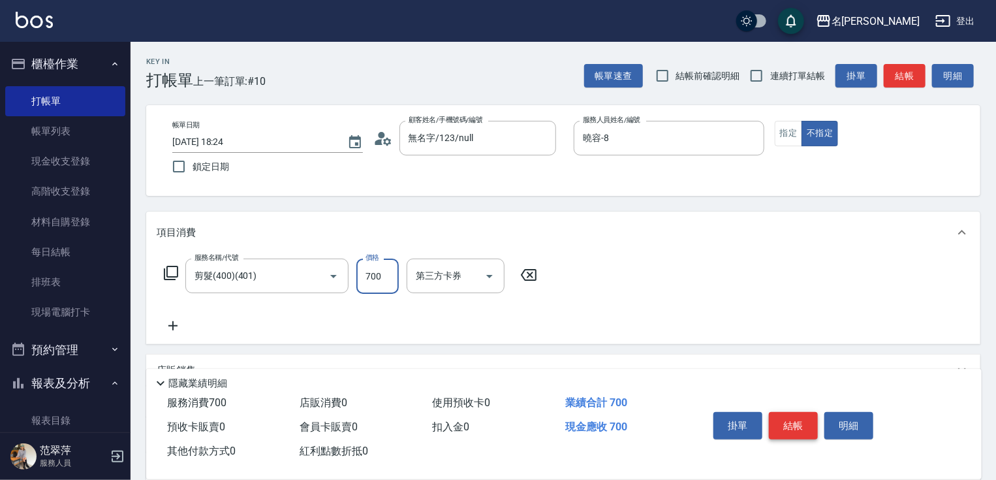
type input "700"
drag, startPoint x: 776, startPoint y: 423, endPoint x: 577, endPoint y: 407, distance: 199.1
click at [776, 422] on button "結帳" at bounding box center [793, 425] width 49 height 27
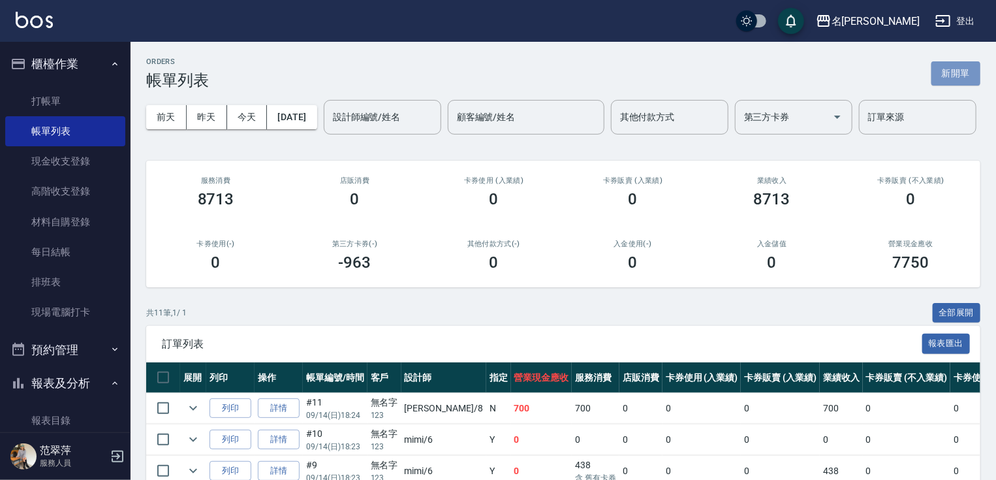
click at [967, 73] on button "新開單" at bounding box center [956, 73] width 49 height 24
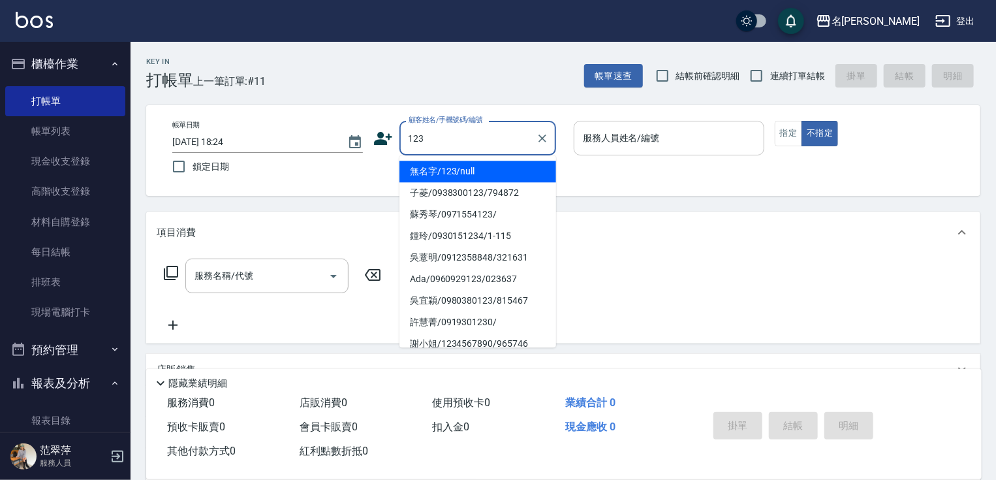
type input "123"
click at [679, 142] on input "服務人員姓名/編號" at bounding box center [669, 138] width 179 height 23
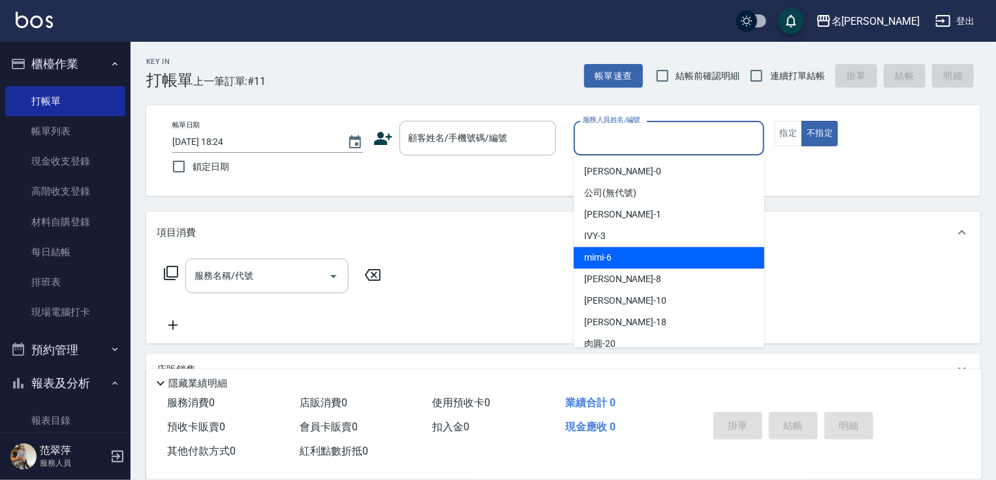
click at [646, 249] on div "mimi -6" at bounding box center [669, 258] width 191 height 22
type input "mimi-6"
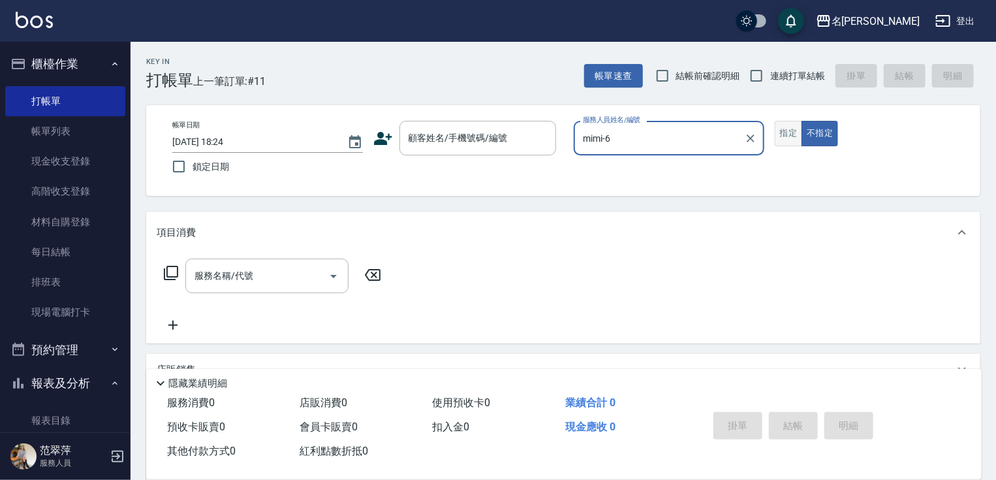
click at [782, 136] on button "指定" at bounding box center [789, 133] width 28 height 25
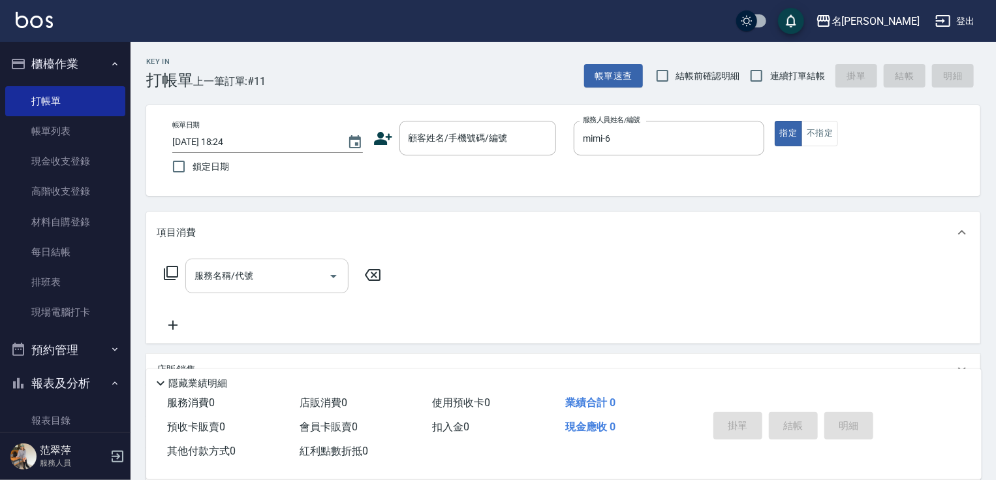
click at [281, 274] on input "服務名稱/代號" at bounding box center [257, 275] width 132 height 23
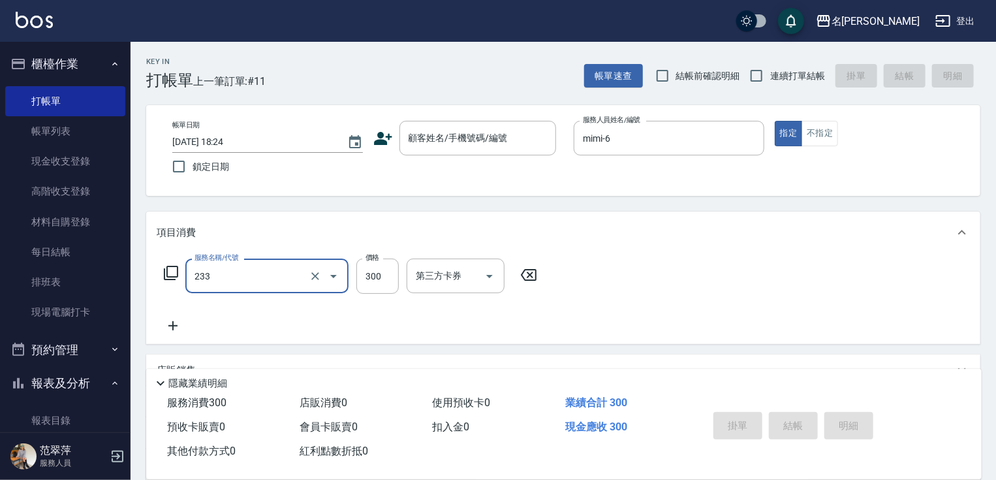
type input "洗髮300(233)"
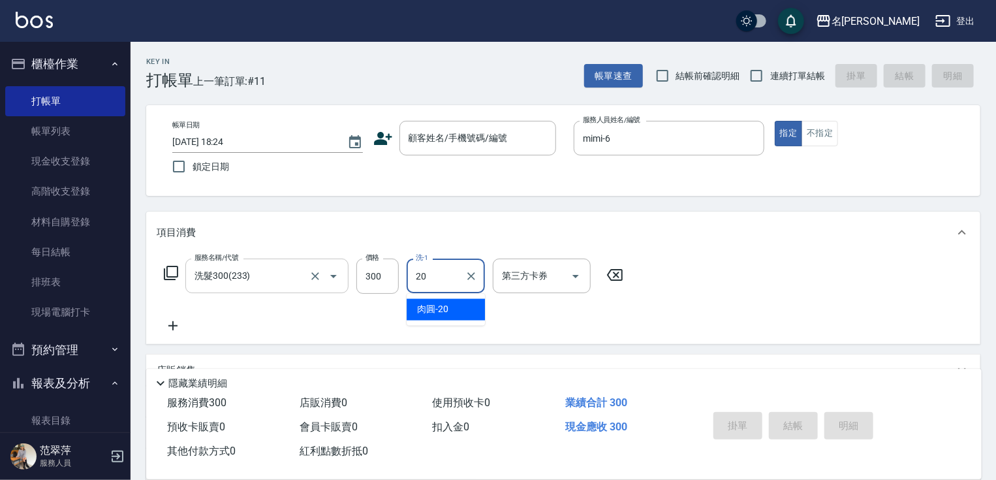
type input "肉圓-20"
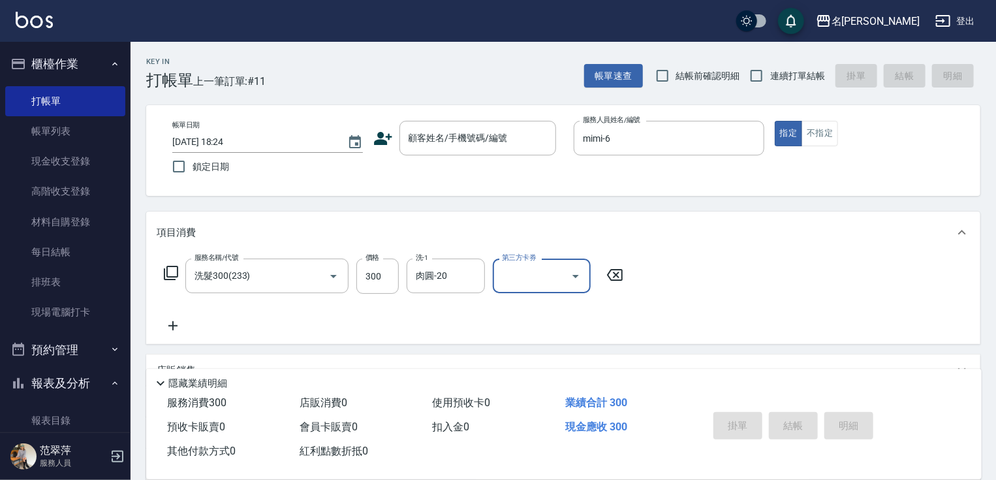
click at [172, 324] on icon at bounding box center [172, 325] width 9 height 9
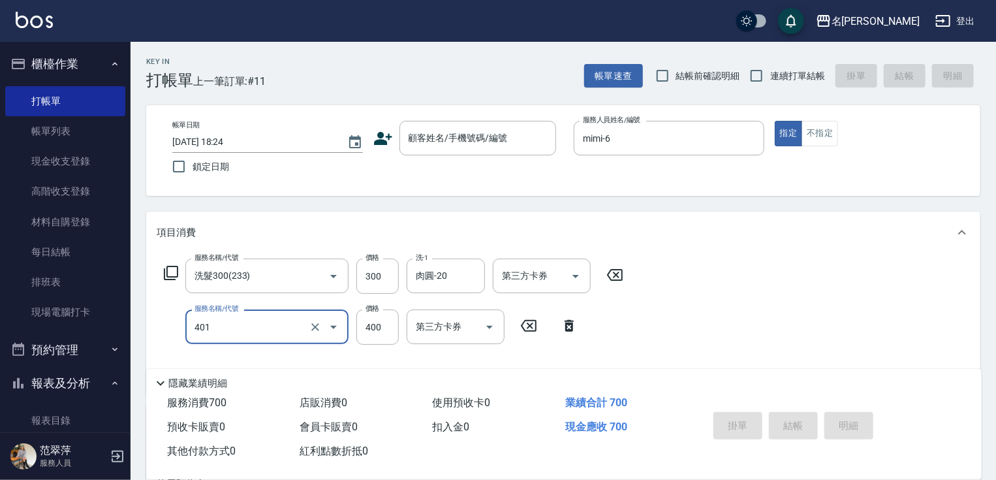
type input "剪髮(400)(401)"
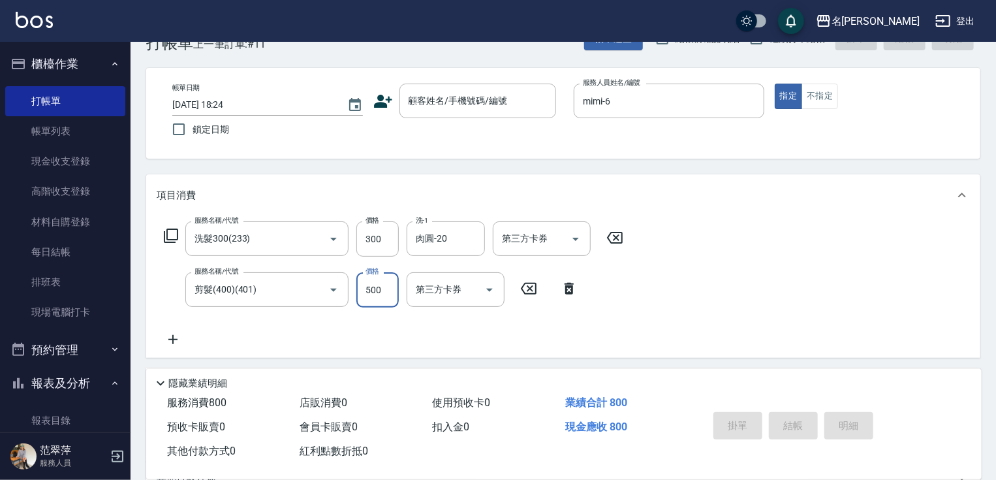
scroll to position [39, 0]
type input "500"
drag, startPoint x: 170, startPoint y: 337, endPoint x: 163, endPoint y: 285, distance: 52.6
click at [170, 335] on icon at bounding box center [173, 338] width 33 height 16
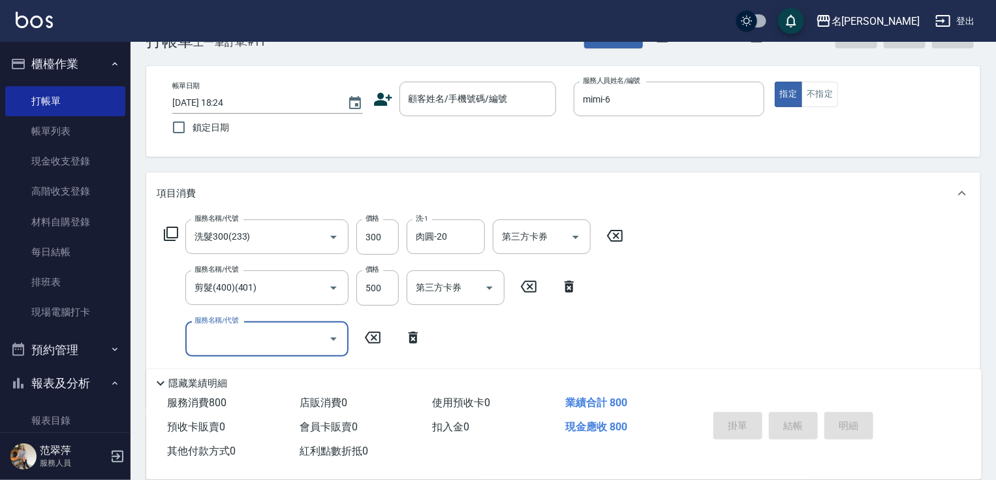
click at [174, 242] on div "服務名稱/代號 洗髮300(233) 服務名稱/代號 價格 300 價格 洗-1 肉圓-20 洗-1 第三方卡券 第三方卡券" at bounding box center [394, 236] width 475 height 35
click at [172, 236] on icon at bounding box center [171, 234] width 14 height 14
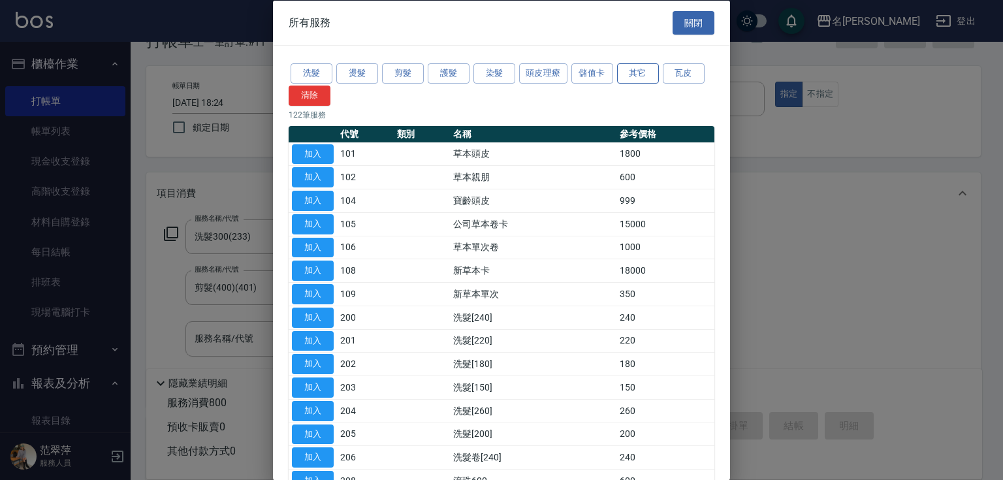
click at [648, 76] on button "其它" at bounding box center [638, 73] width 42 height 20
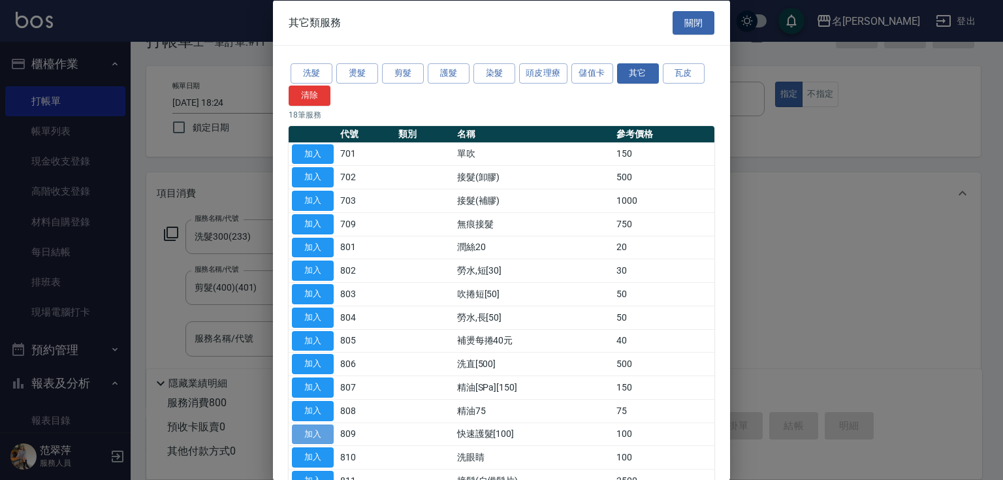
click at [321, 433] on button "加入" at bounding box center [313, 434] width 42 height 20
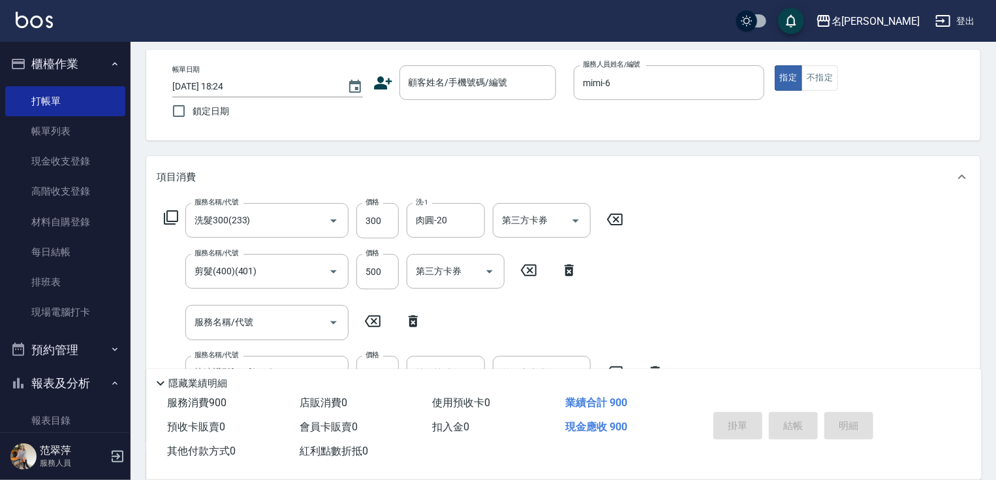
scroll to position [121, 0]
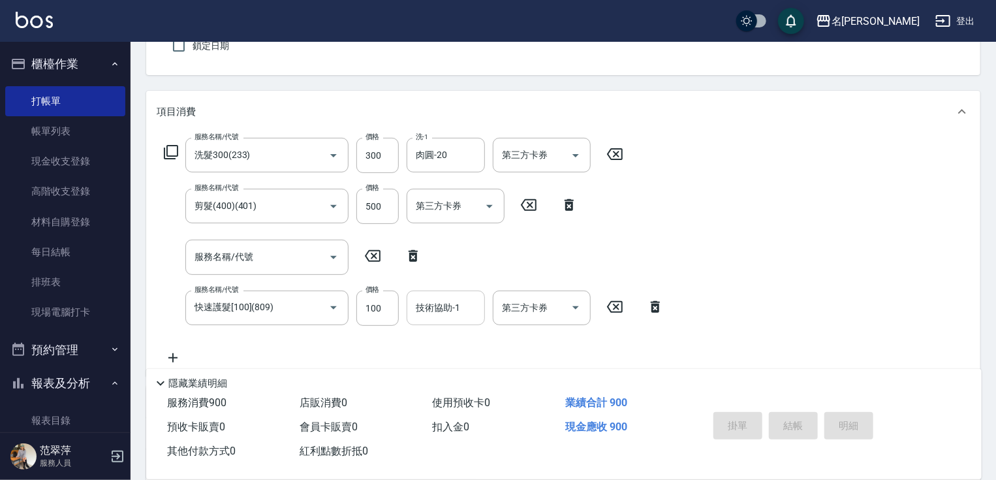
click at [452, 309] on div "技術協助-1 技術協助-1" at bounding box center [446, 308] width 78 height 35
type input "肉圓-20"
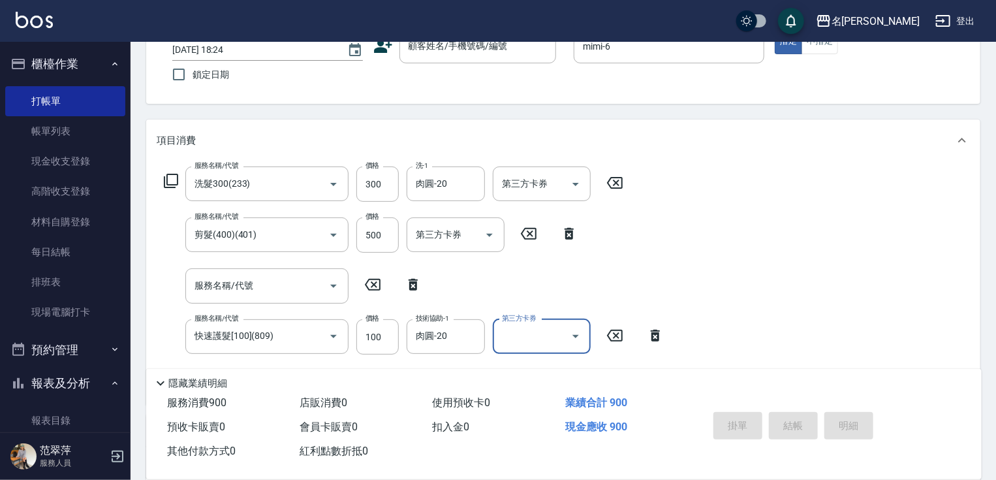
scroll to position [69, 0]
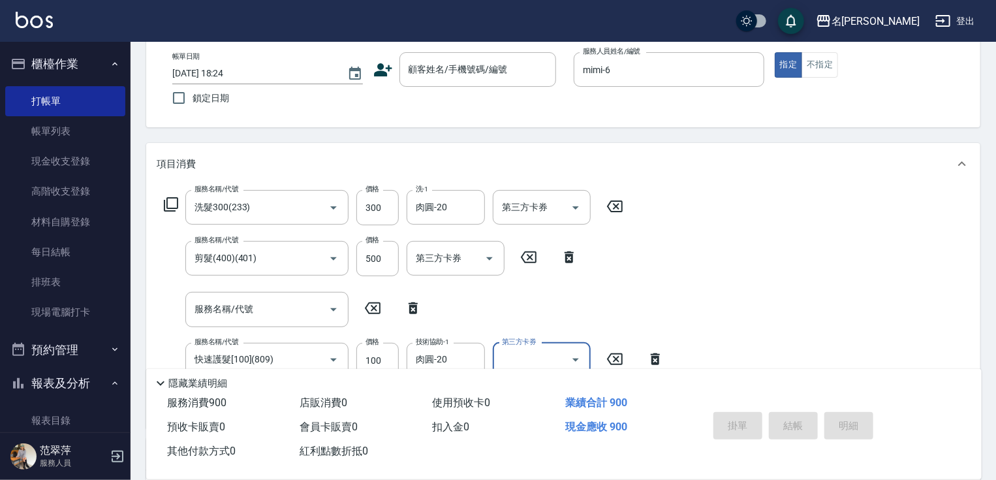
click at [392, 52] on div "顧客姓名/手機號碼/編號 顧客姓名/手機號碼/編號" at bounding box center [469, 69] width 191 height 35
click at [422, 76] on input "顧客姓名/手機號碼/編號" at bounding box center [467, 69] width 125 height 23
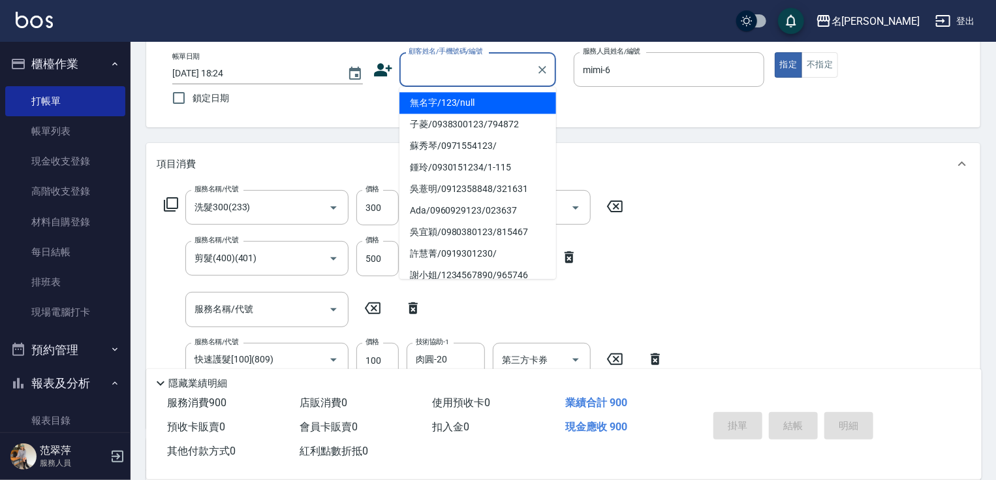
click at [452, 99] on li "無名字/123/null" at bounding box center [478, 103] width 157 height 22
type input "無名字/123/null"
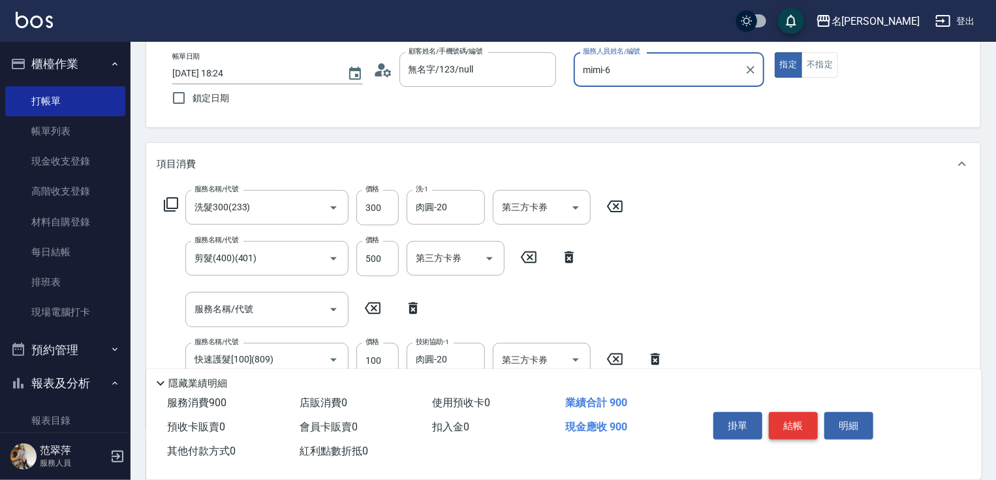
click at [799, 422] on button "結帳" at bounding box center [793, 425] width 49 height 27
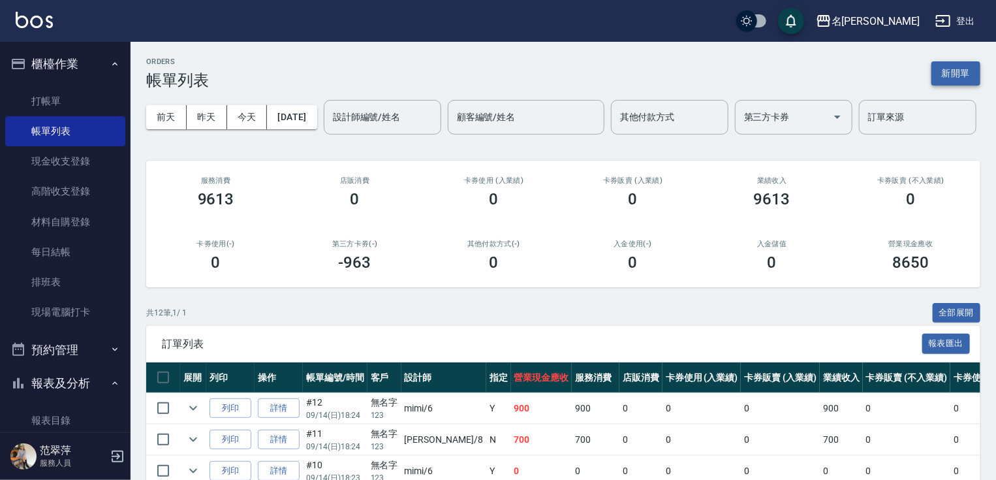
click at [950, 67] on button "新開單" at bounding box center [956, 73] width 49 height 24
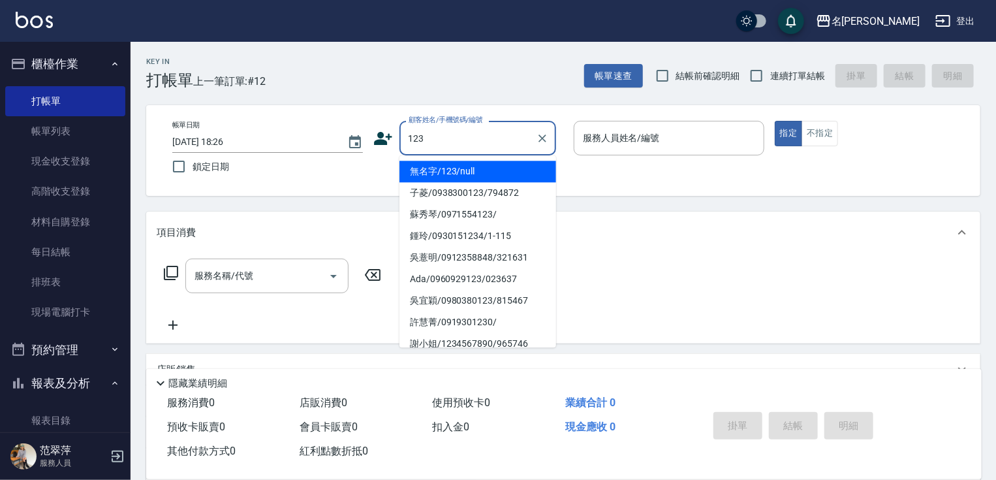
click at [468, 169] on li "無名字/123/null" at bounding box center [478, 172] width 157 height 22
type input "無名字/123/null"
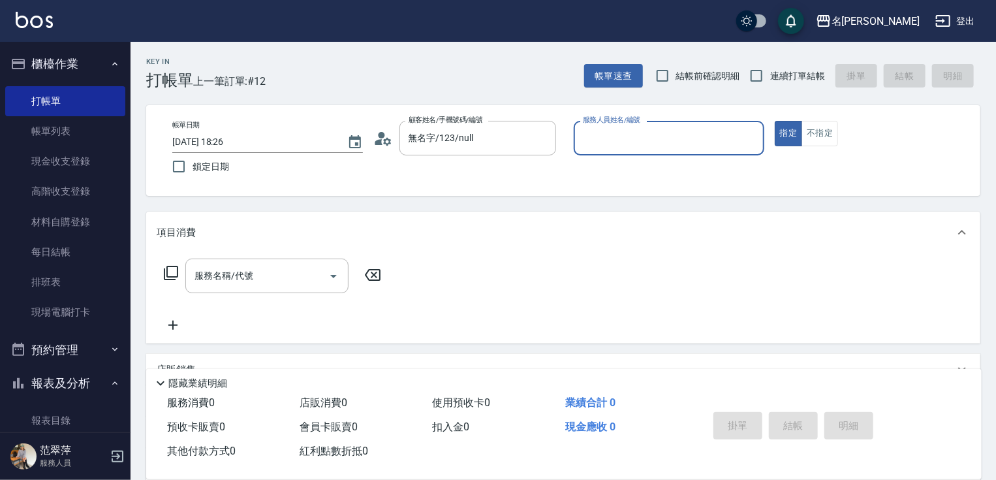
drag, startPoint x: 625, startPoint y: 137, endPoint x: 625, endPoint y: 144, distance: 7.2
click at [625, 138] on input "服務人員姓名/編號" at bounding box center [669, 138] width 179 height 23
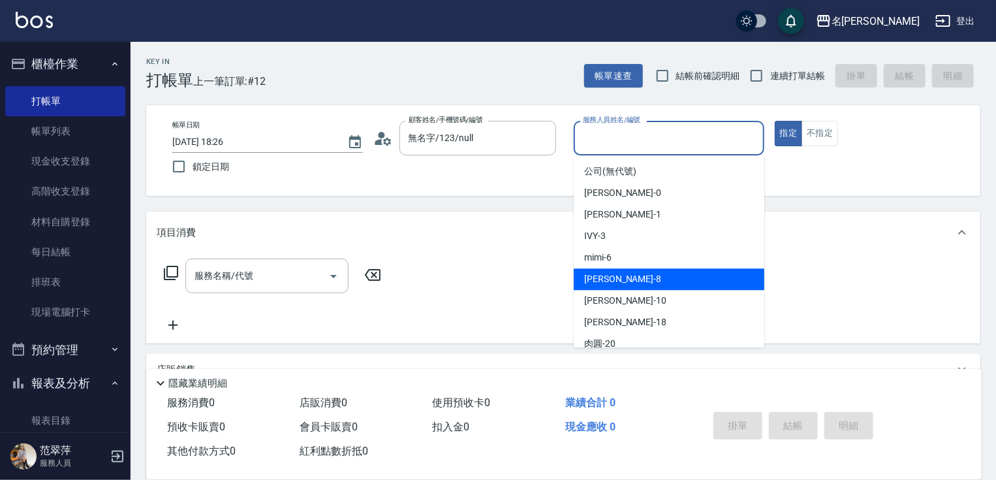
click at [619, 279] on div "曉容 -8" at bounding box center [669, 279] width 191 height 22
type input "曉容-8"
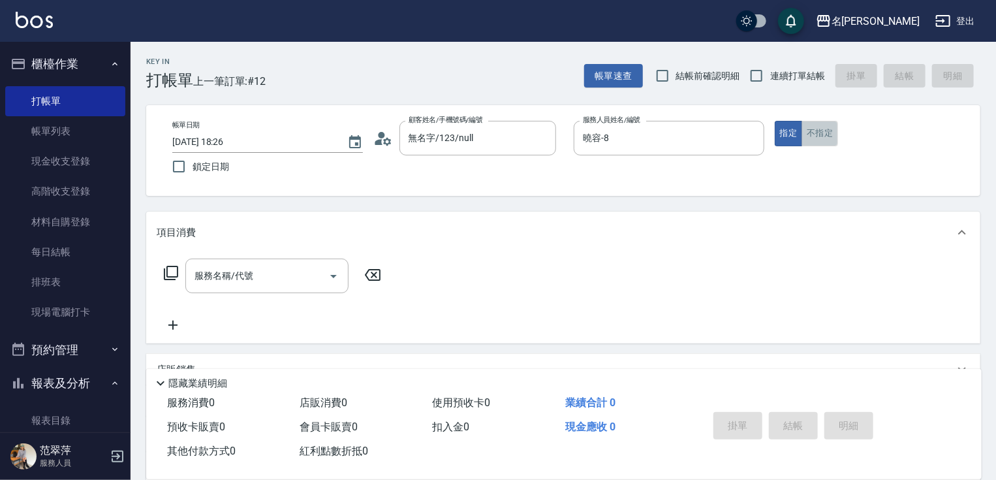
click at [823, 133] on button "不指定" at bounding box center [820, 133] width 37 height 25
click at [261, 273] on input "服務名稱/代號" at bounding box center [257, 275] width 132 height 23
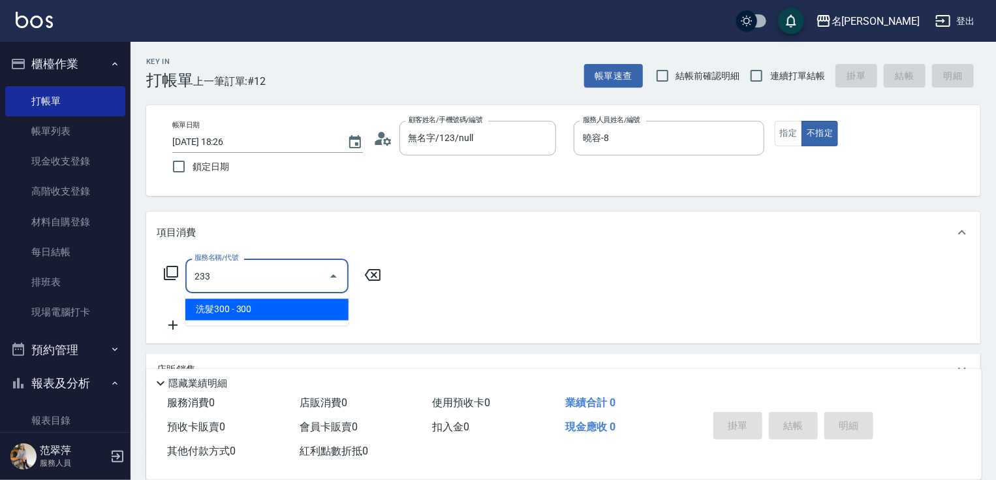
type input "洗髮300(233)"
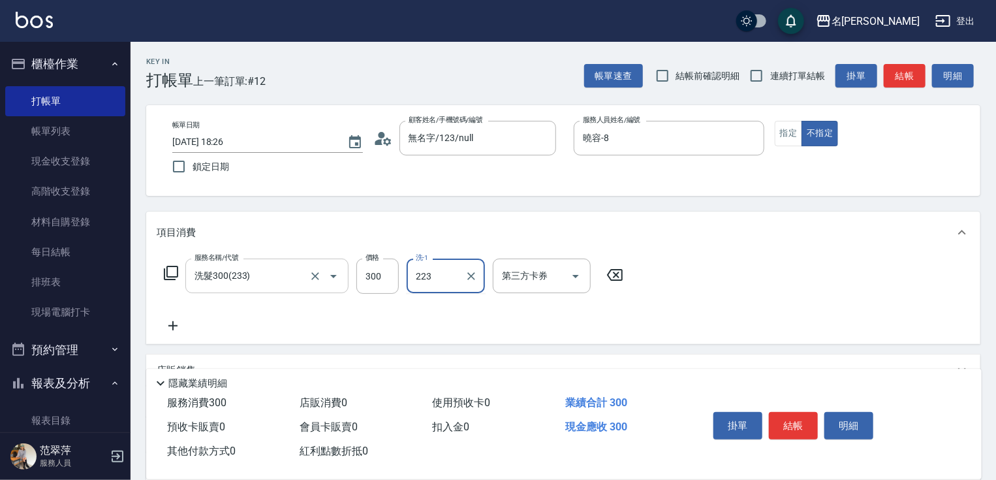
type input "223"
click at [441, 269] on input "洗-1" at bounding box center [446, 275] width 67 height 23
type input "鴨肉-23"
click at [172, 322] on icon at bounding box center [172, 325] width 9 height 9
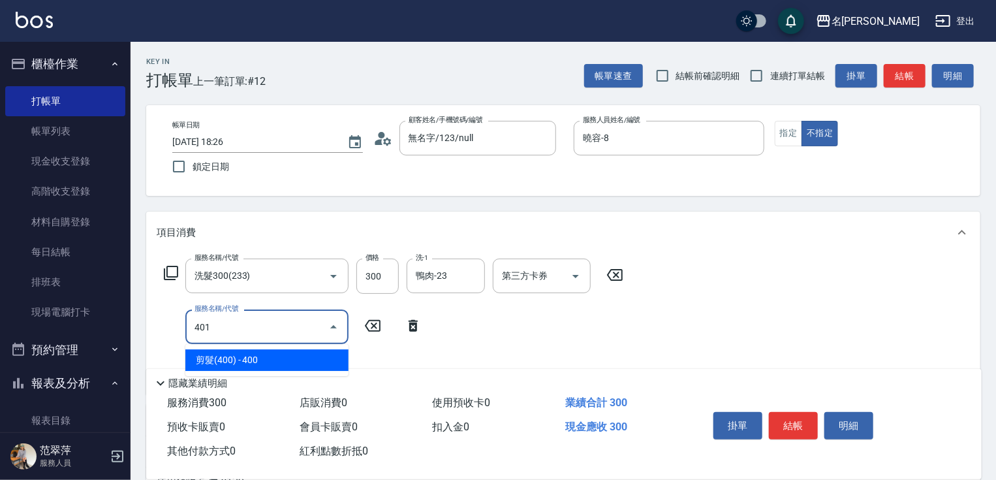
type input "剪髮(400)(401)"
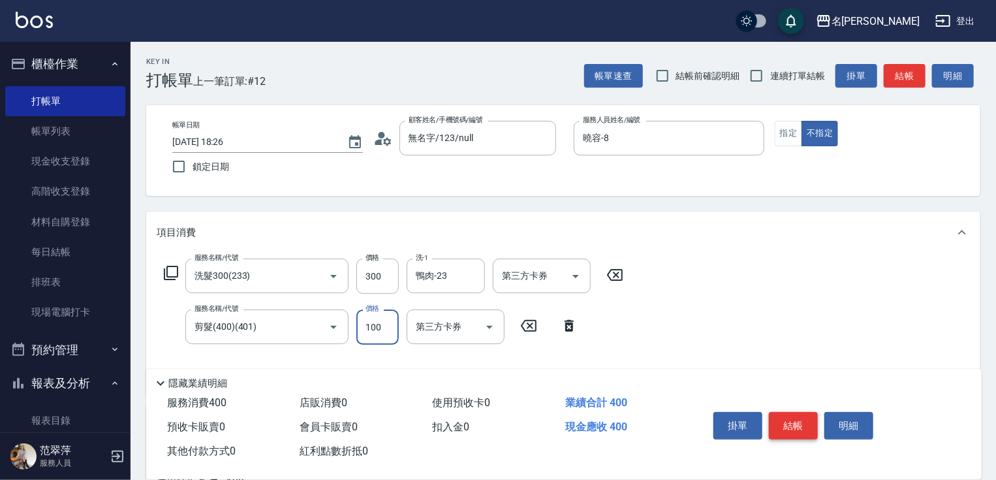
type input "100"
click at [801, 417] on button "結帳" at bounding box center [793, 425] width 49 height 27
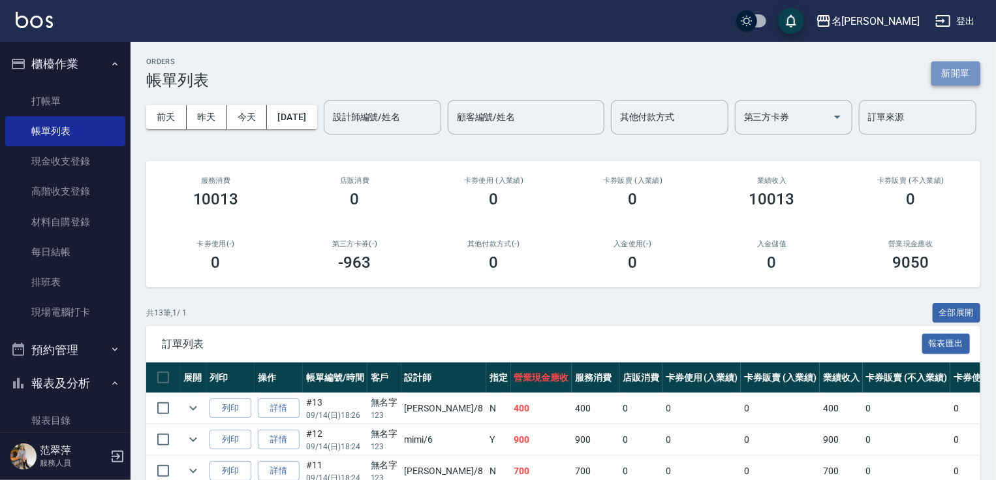
click at [955, 78] on button "新開單" at bounding box center [956, 73] width 49 height 24
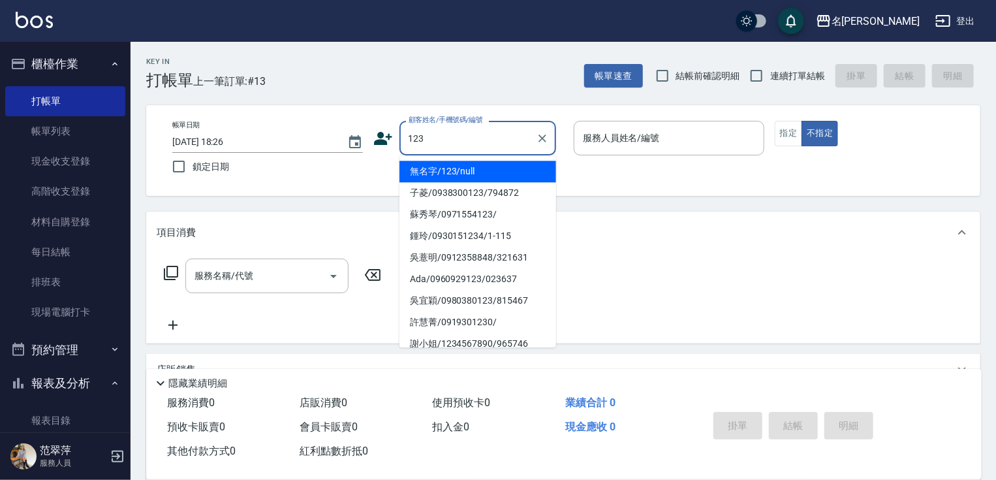
click at [486, 164] on li "無名字/123/null" at bounding box center [478, 172] width 157 height 22
type input "無名字/123/null"
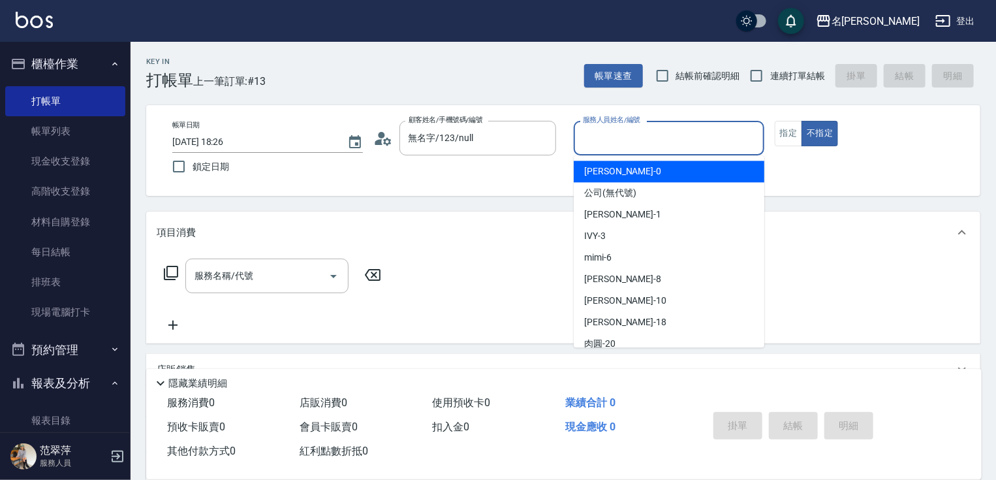
drag, startPoint x: 626, startPoint y: 138, endPoint x: 628, endPoint y: 159, distance: 20.9
click at [627, 138] on input "服務人員姓名/編號" at bounding box center [669, 138] width 179 height 23
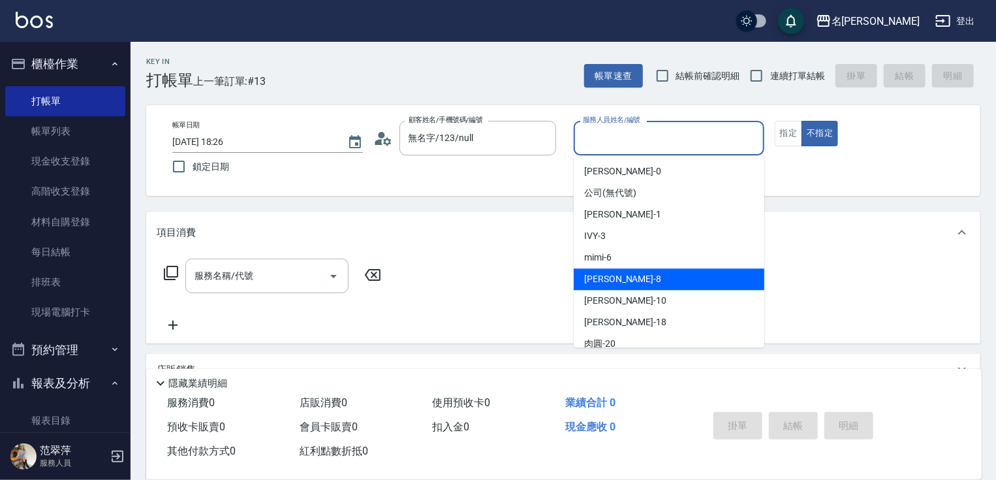
click at [655, 275] on div "曉容 -8" at bounding box center [669, 279] width 191 height 22
type input "曉容-8"
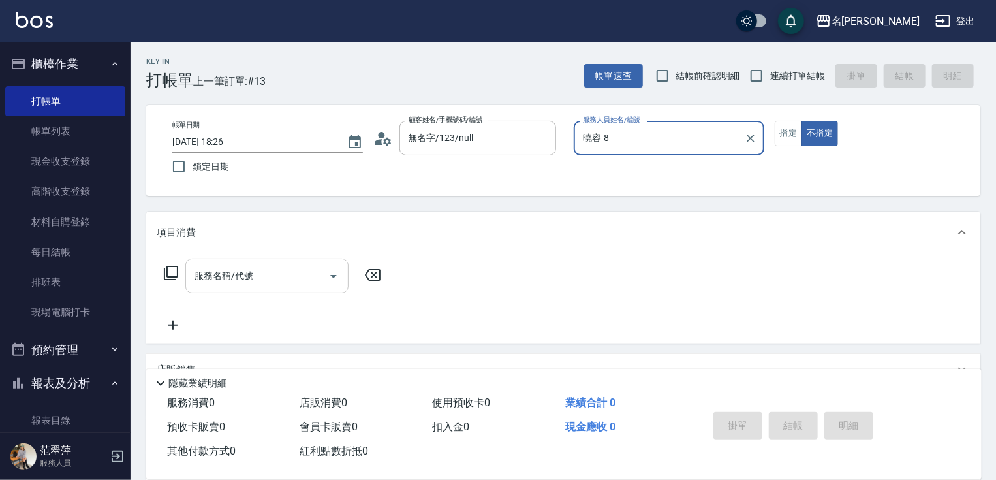
click at [272, 272] on input "服務名稱/代號" at bounding box center [257, 275] width 132 height 23
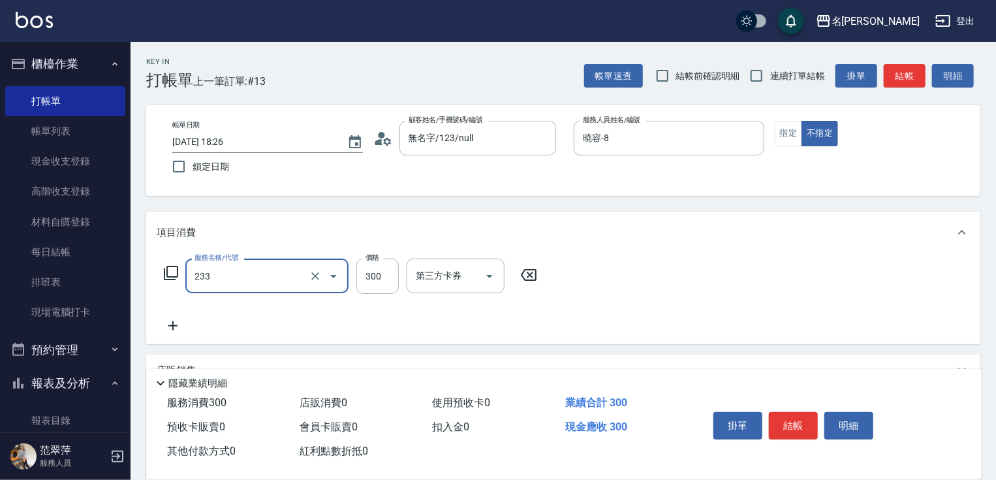
type input "洗髮300(233)"
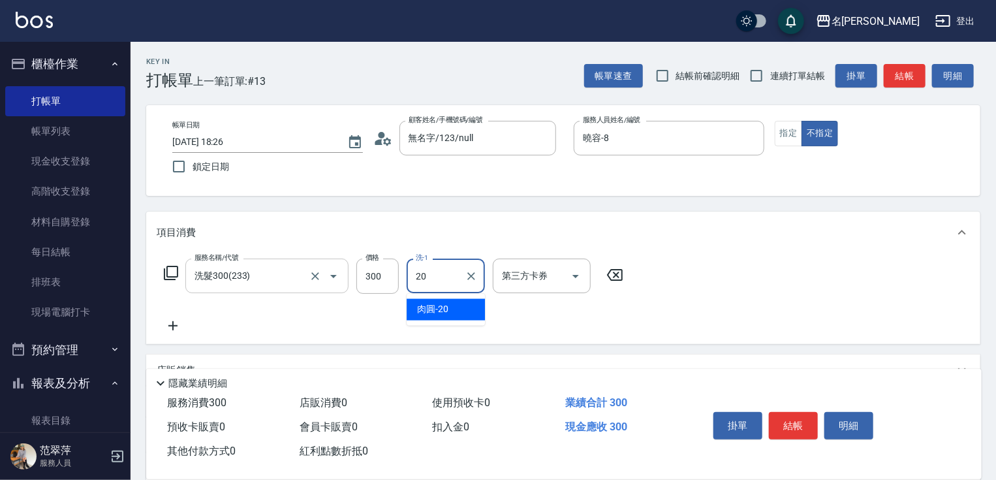
type input "肉圓-20"
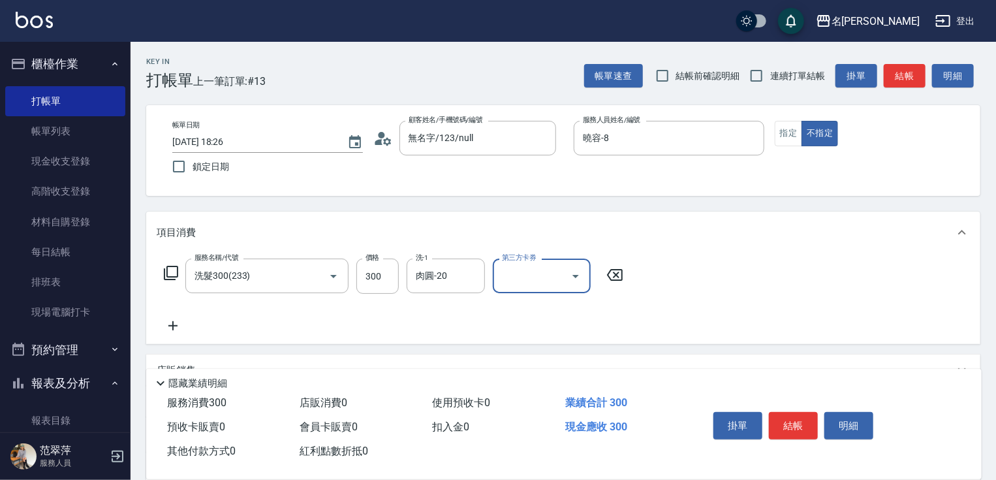
click at [174, 326] on icon at bounding box center [173, 326] width 33 height 16
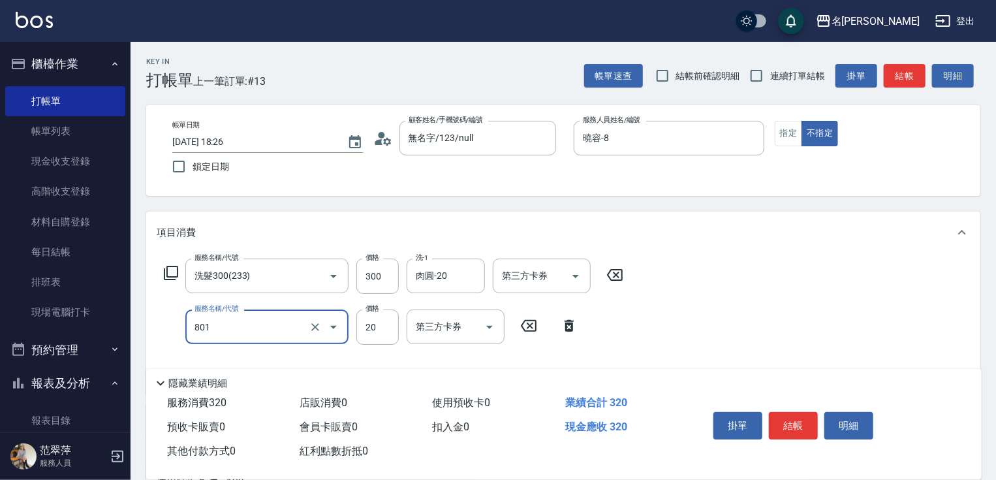
type input "潤絲20(801)"
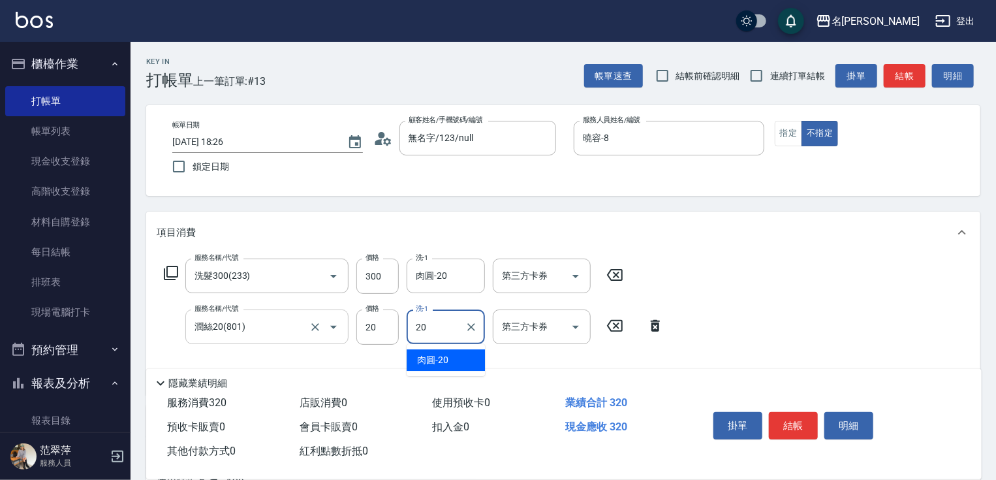
type input "肉圓-20"
click at [792, 413] on button "結帳" at bounding box center [793, 425] width 49 height 27
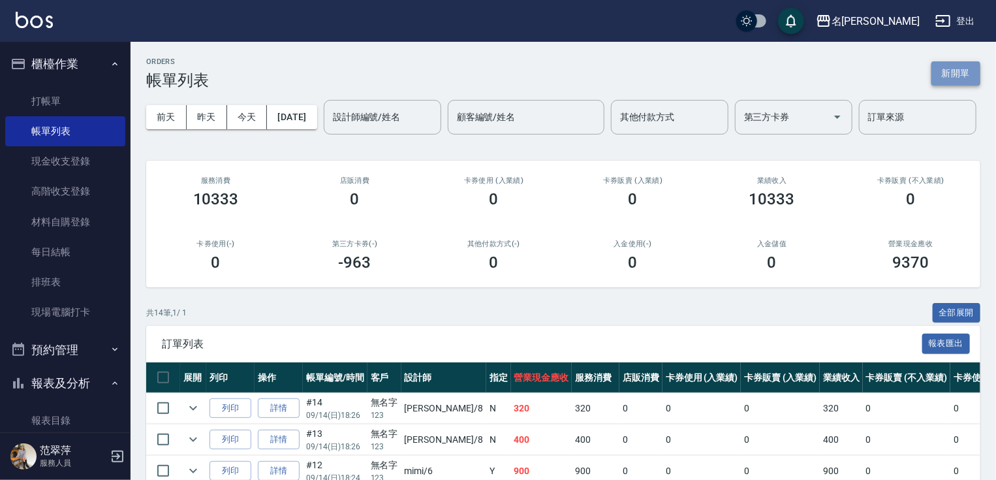
click at [967, 78] on button "新開單" at bounding box center [956, 73] width 49 height 24
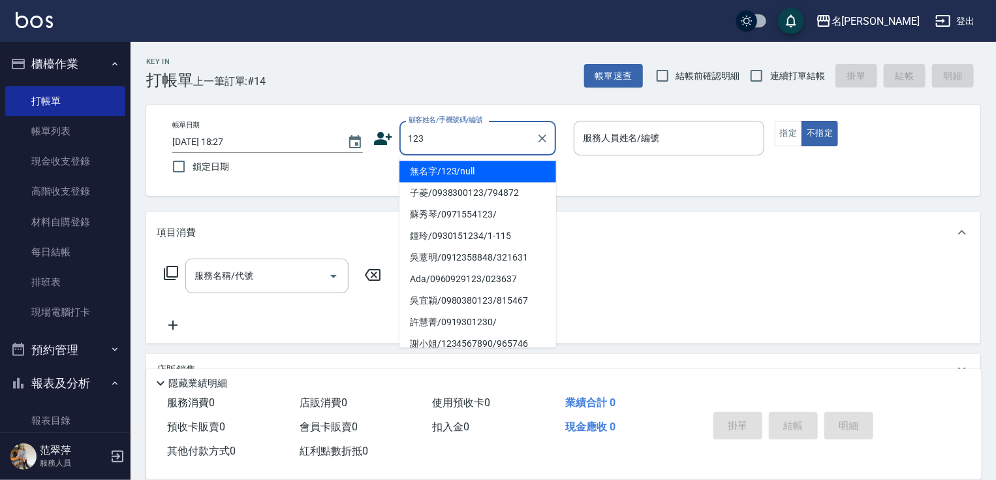
click at [461, 167] on li "無名字/123/null" at bounding box center [478, 172] width 157 height 22
type input "無名字/123/null"
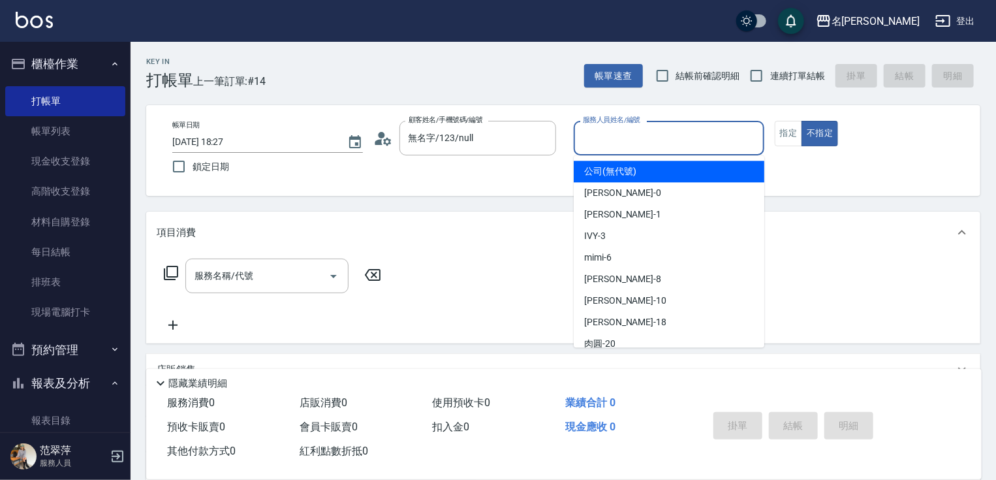
click at [639, 133] on input "服務人員姓名/編號" at bounding box center [669, 138] width 179 height 23
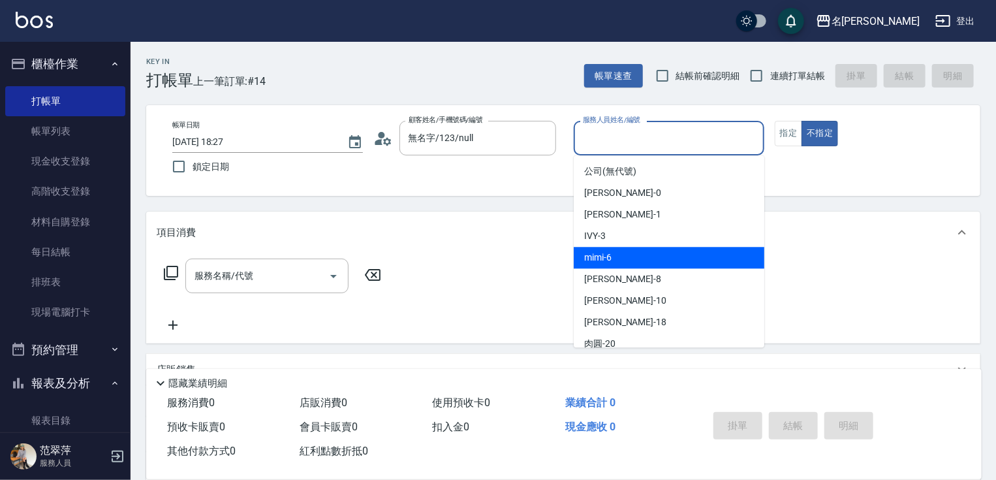
click at [624, 251] on div "mimi -6" at bounding box center [669, 258] width 191 height 22
type input "mimi-6"
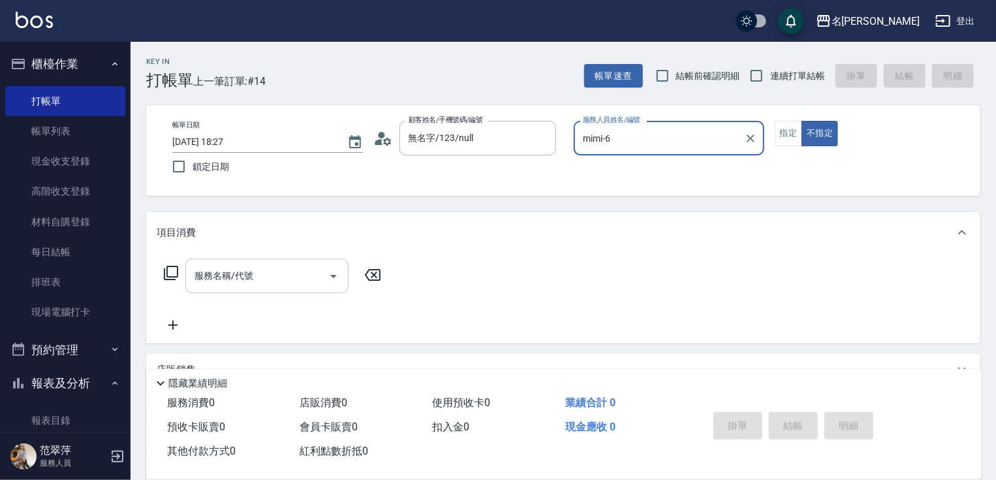
click at [289, 284] on input "服務名稱/代號" at bounding box center [257, 275] width 132 height 23
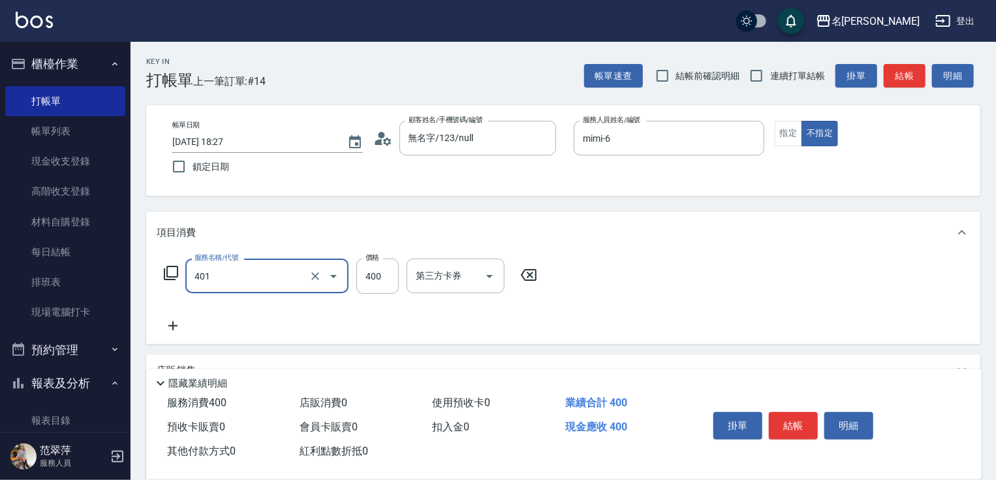
type input "剪髮(400)(401)"
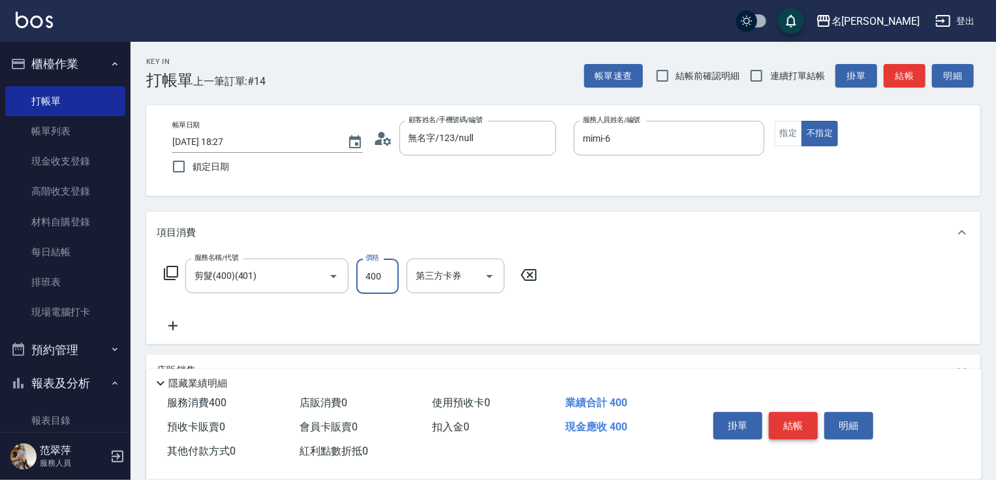
click at [790, 425] on button "結帳" at bounding box center [793, 425] width 49 height 27
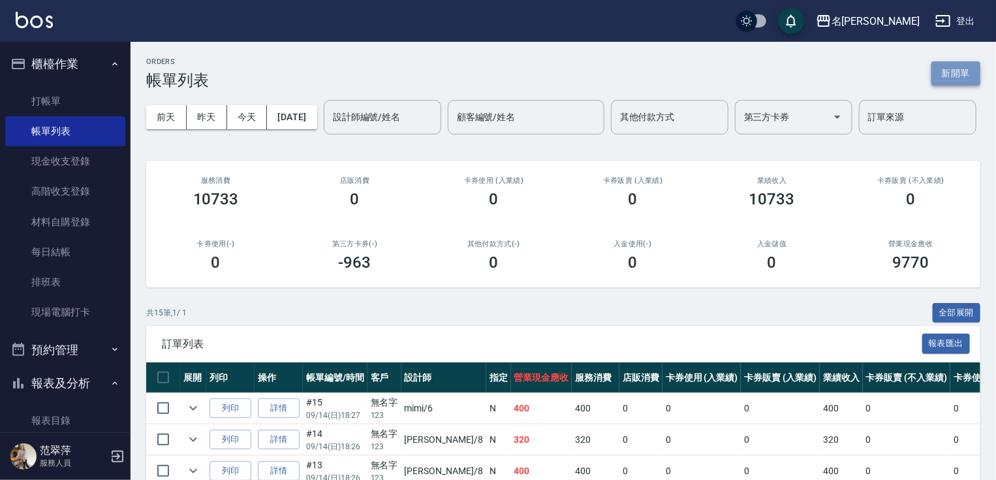
click at [946, 81] on button "新開單" at bounding box center [956, 73] width 49 height 24
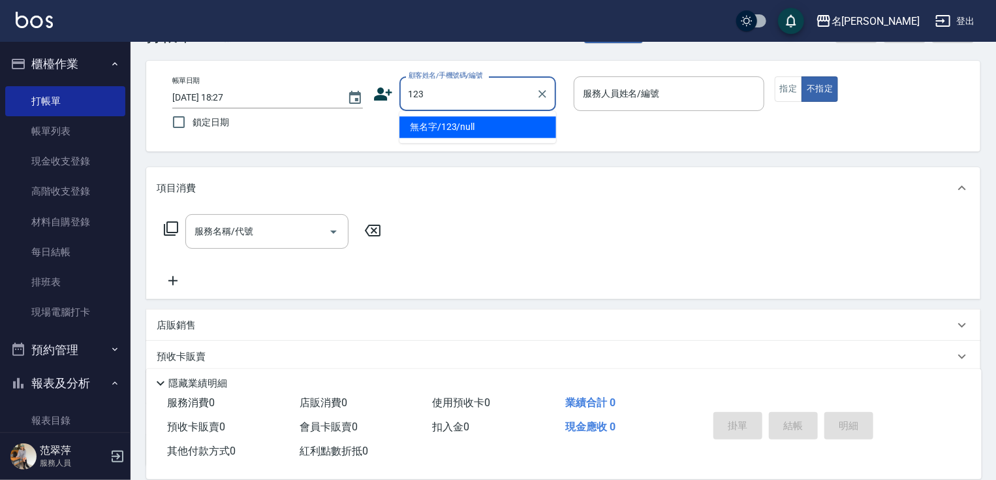
scroll to position [104, 0]
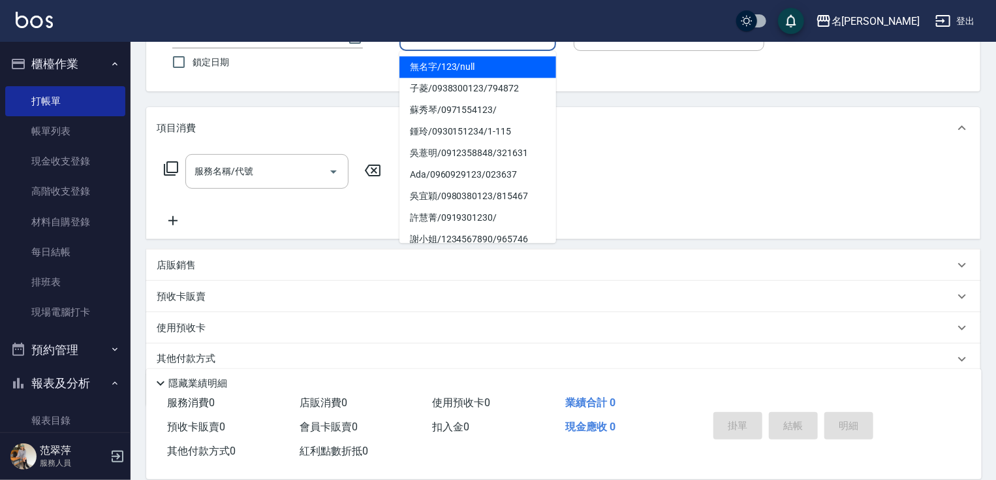
click at [481, 61] on li "無名字/123/null" at bounding box center [478, 67] width 157 height 22
type input "無名字/123/null"
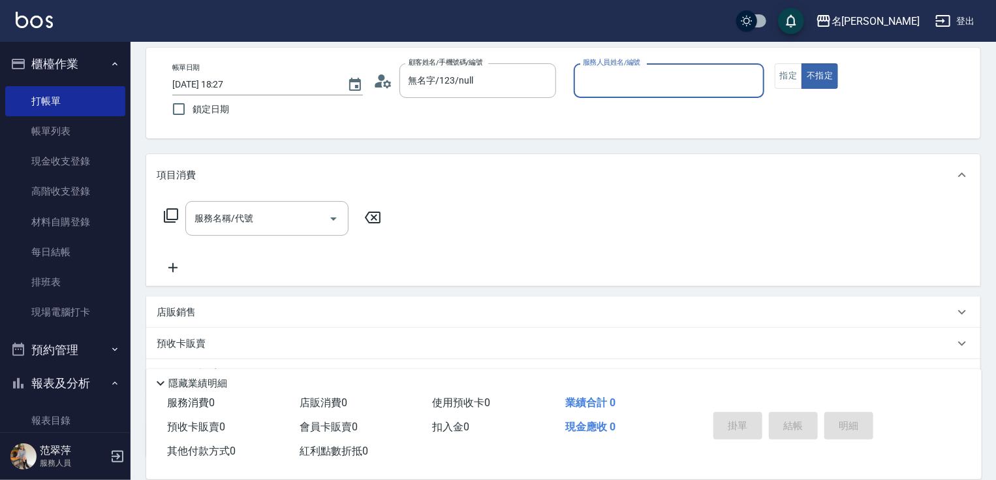
scroll to position [0, 0]
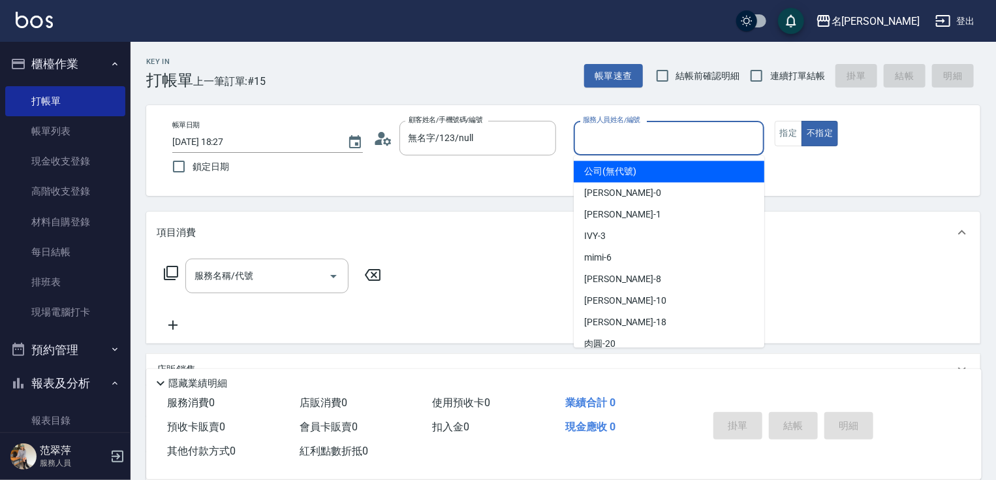
drag, startPoint x: 641, startPoint y: 131, endPoint x: 634, endPoint y: 203, distance: 72.1
click at [641, 133] on input "服務人員姓名/編號" at bounding box center [669, 138] width 179 height 23
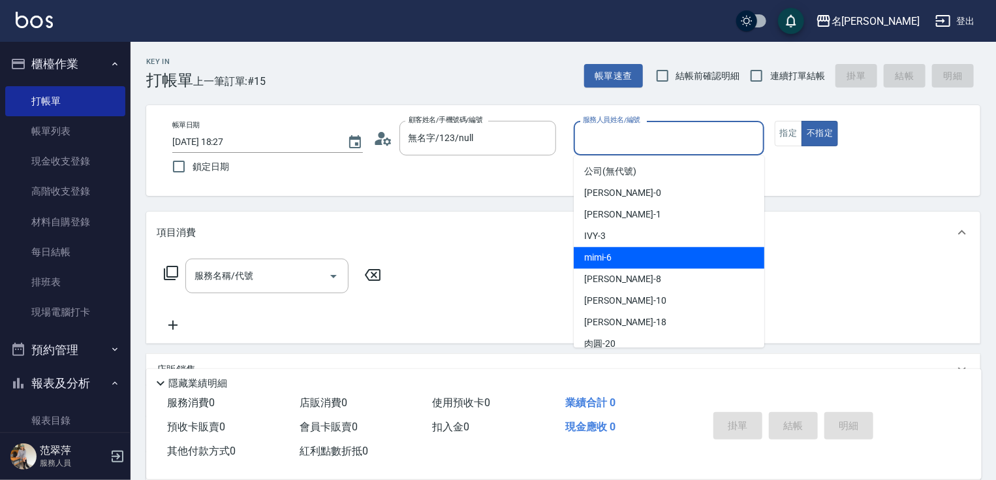
click at [611, 266] on div "mimi -6" at bounding box center [669, 258] width 191 height 22
type input "mimi-6"
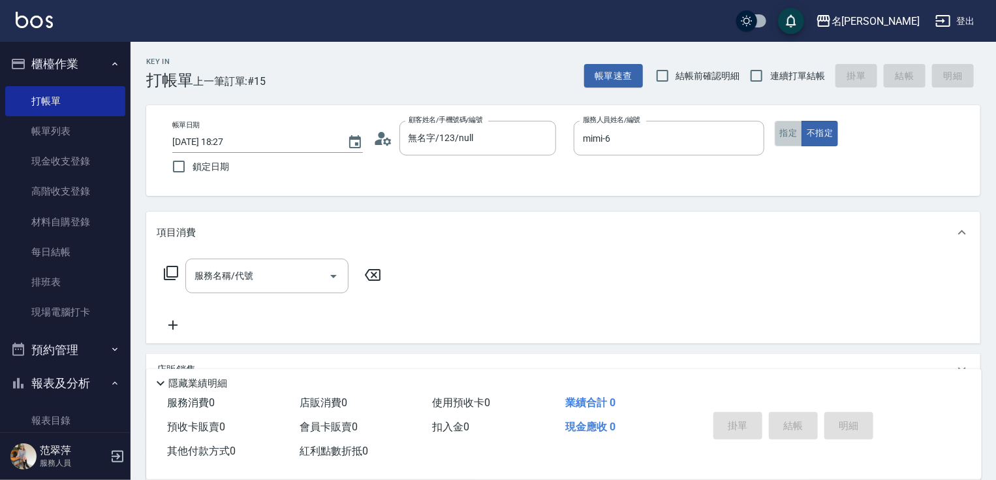
click at [789, 136] on button "指定" at bounding box center [789, 133] width 28 height 25
click at [271, 275] on input "服務名稱/代號" at bounding box center [257, 275] width 132 height 23
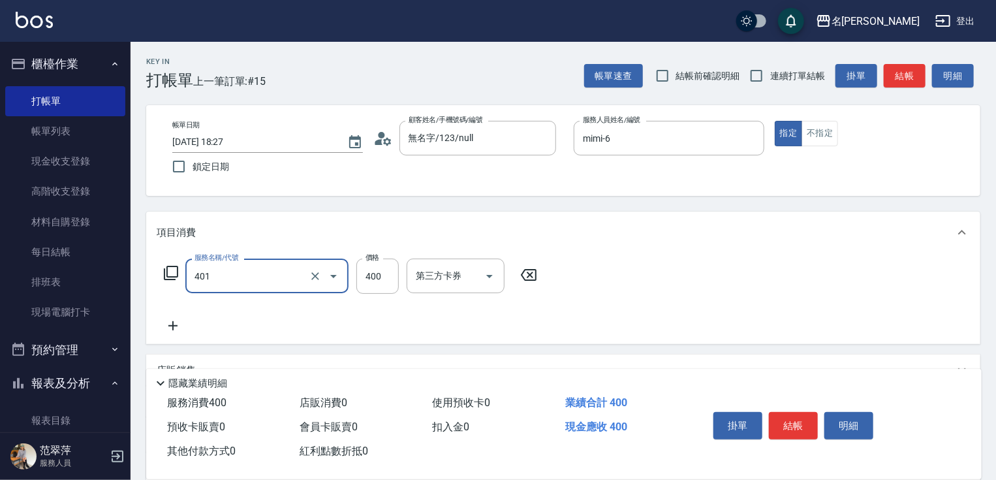
type input "剪髮(400)(401)"
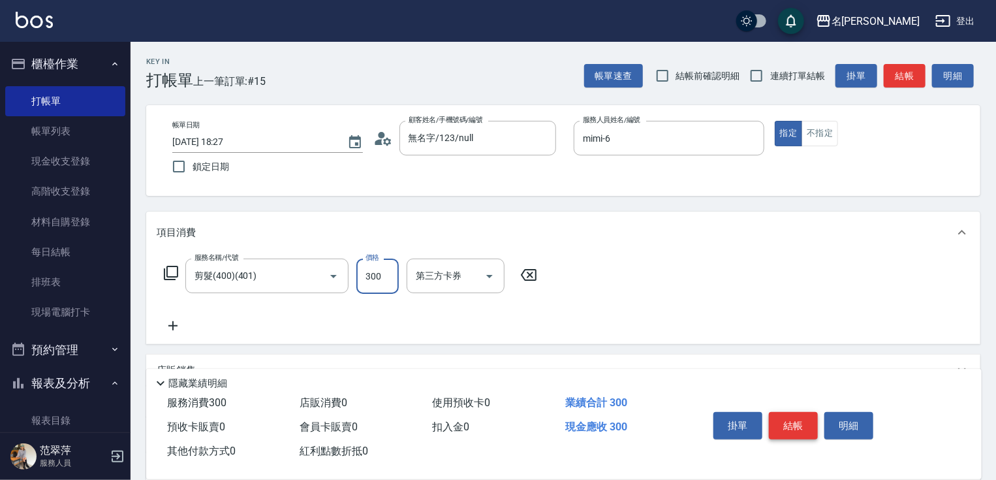
type input "300"
click at [803, 428] on button "結帳" at bounding box center [793, 425] width 49 height 27
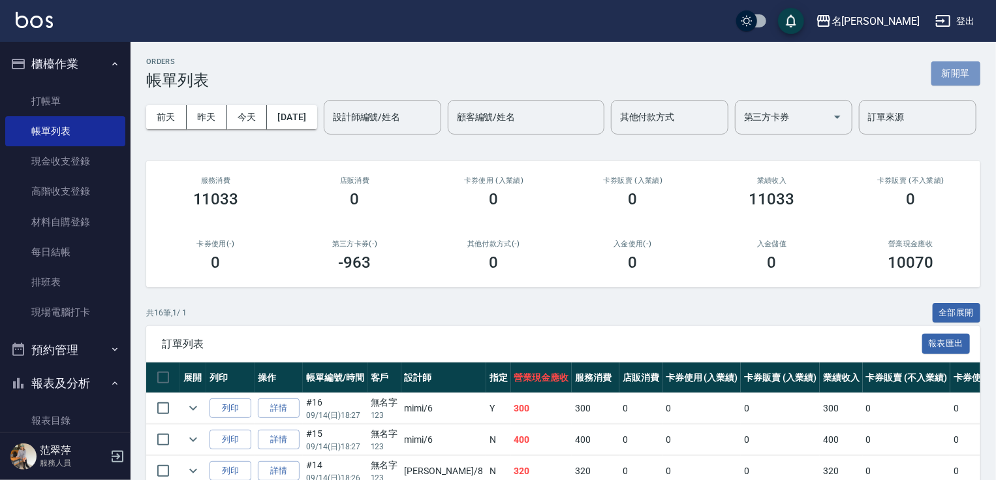
drag, startPoint x: 938, startPoint y: 68, endPoint x: 937, endPoint y: 77, distance: 9.2
click at [938, 69] on button "新開單" at bounding box center [956, 73] width 49 height 24
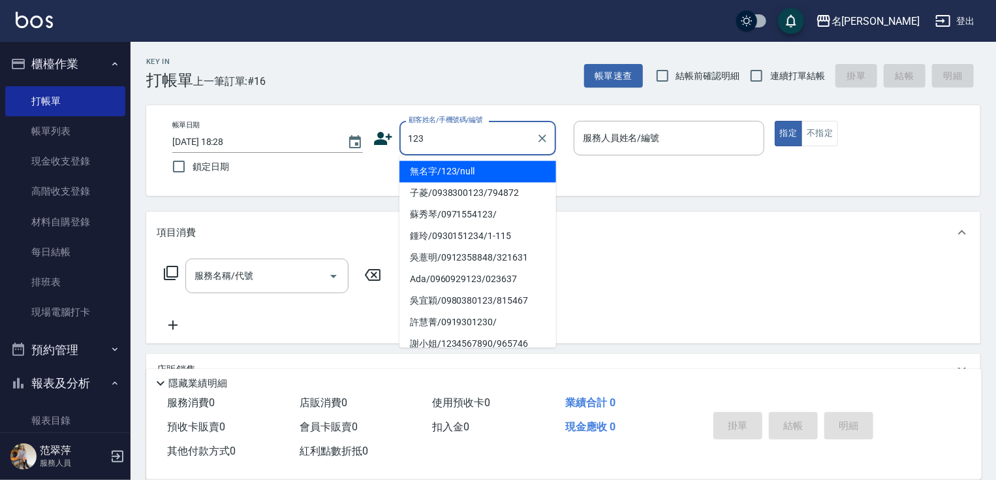
drag, startPoint x: 473, startPoint y: 163, endPoint x: 486, endPoint y: 165, distance: 13.2
click at [473, 164] on li "無名字/123/null" at bounding box center [478, 172] width 157 height 22
type input "無名字/123/null"
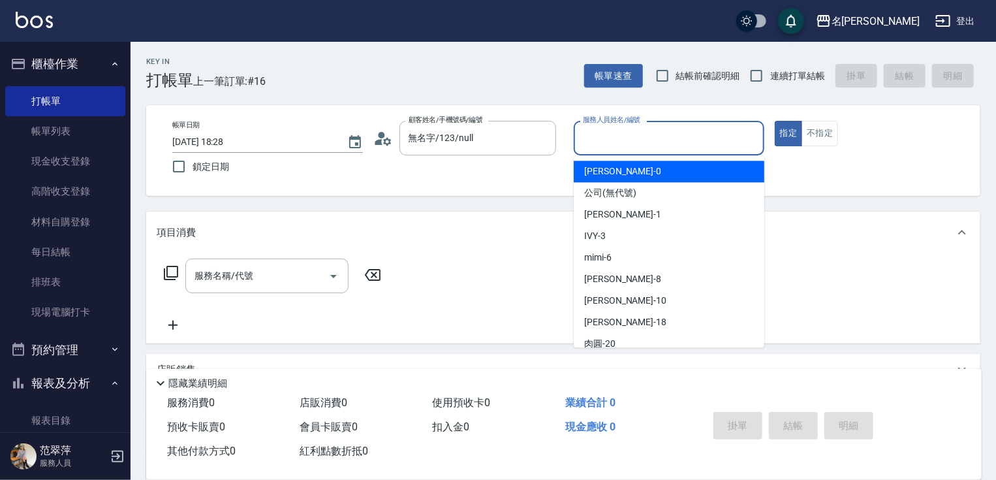
click at [651, 138] on input "服務人員姓名/編號" at bounding box center [669, 138] width 179 height 23
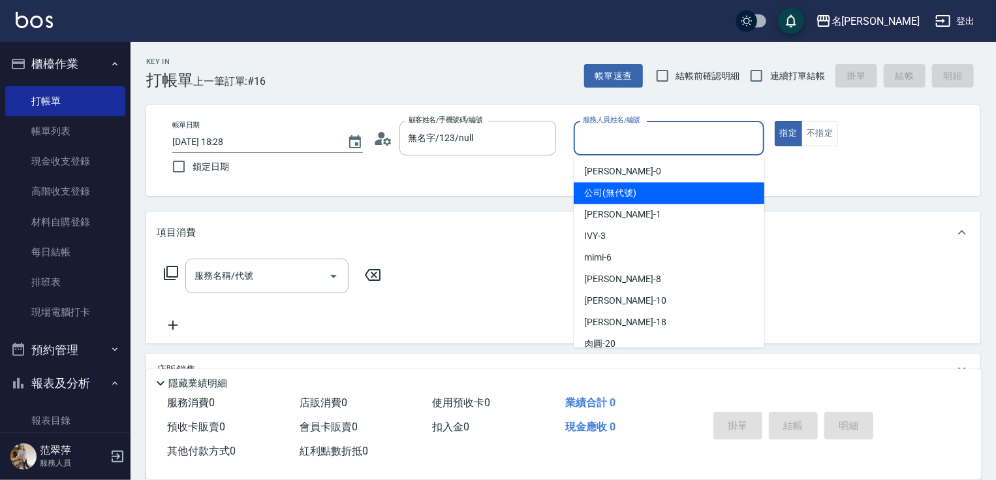
click at [624, 187] on span "公司 (無代號)" at bounding box center [610, 193] width 52 height 14
type input "公司(無代號)"
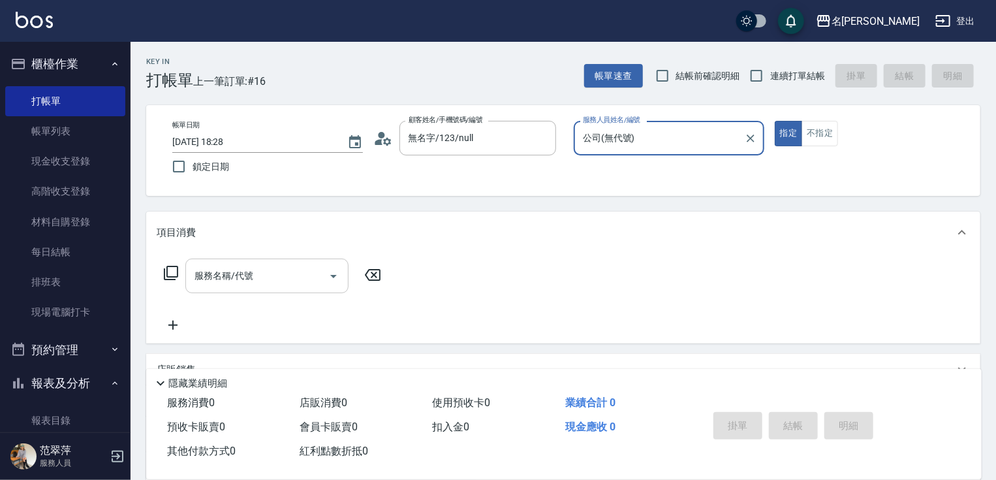
click at [269, 282] on input "服務名稱/代號" at bounding box center [257, 275] width 132 height 23
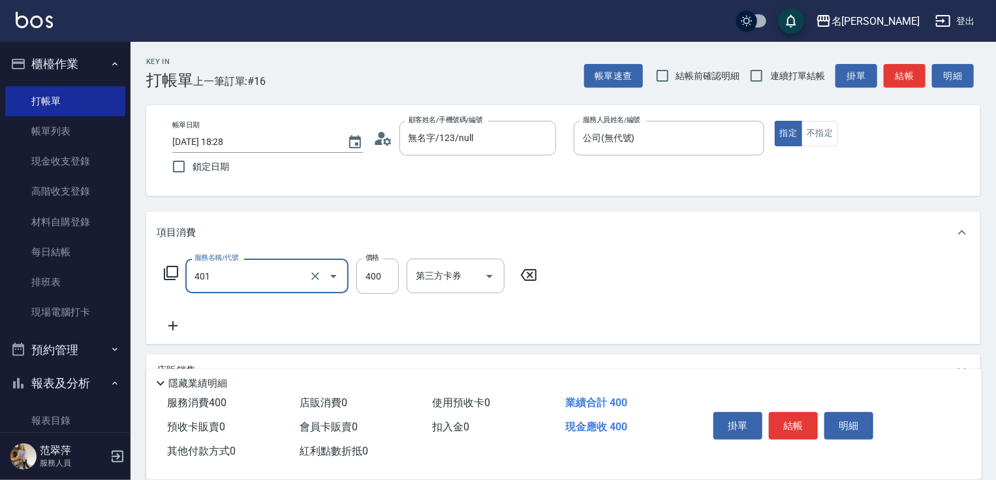
type input "剪髮(400)(401)"
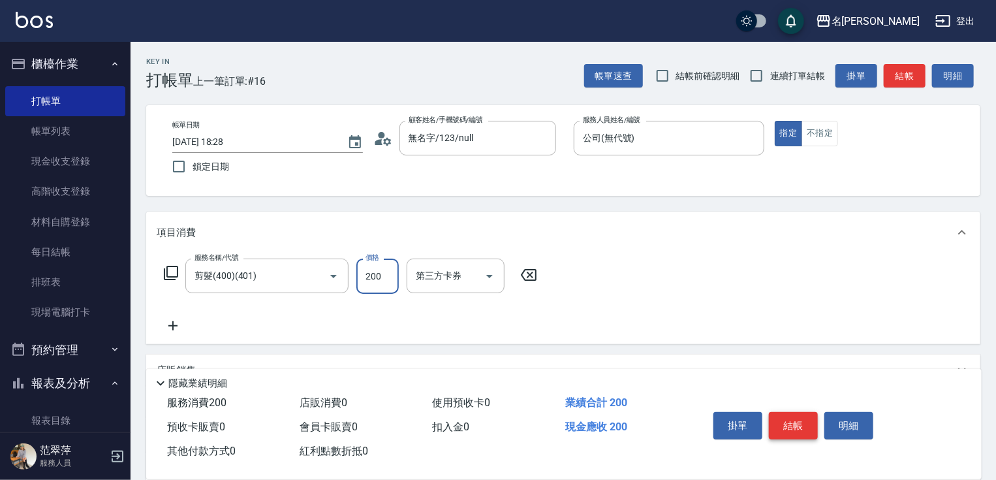
type input "200"
click at [786, 412] on button "結帳" at bounding box center [793, 425] width 49 height 27
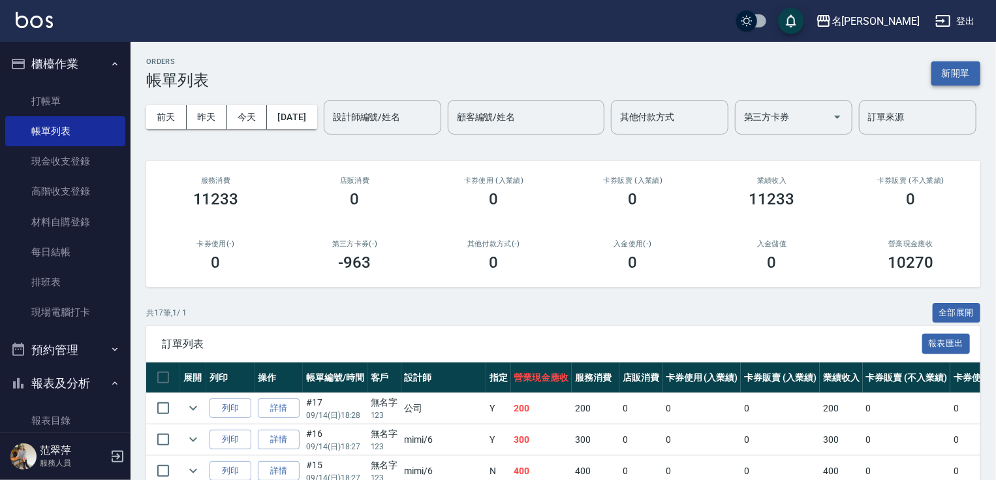
click at [961, 66] on button "新開單" at bounding box center [956, 73] width 49 height 24
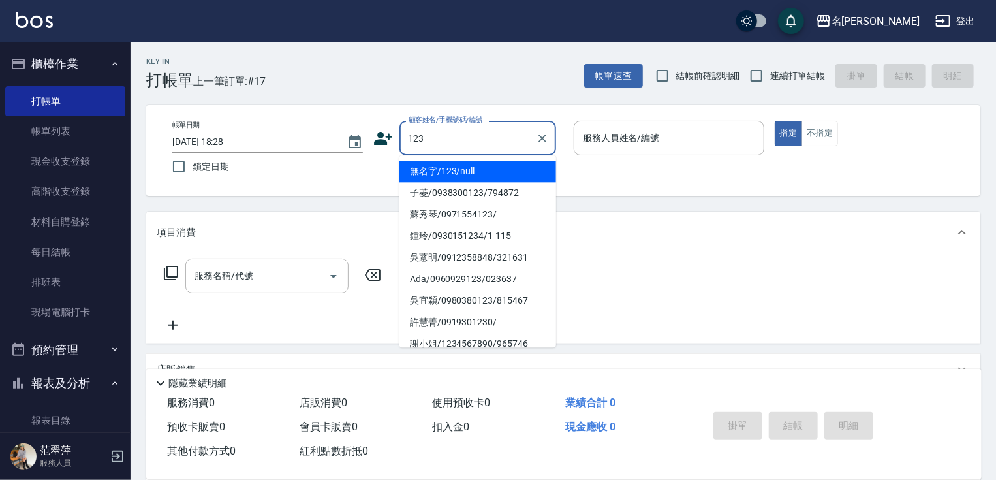
click at [496, 166] on li "無名字/123/null" at bounding box center [478, 172] width 157 height 22
type input "無名字/123/null"
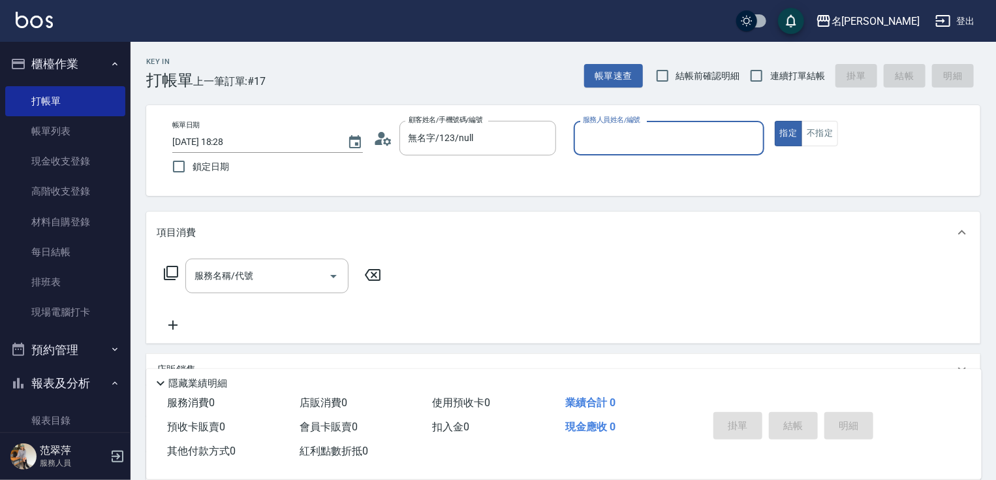
click at [635, 136] on input "服務人員姓名/編號" at bounding box center [669, 138] width 179 height 23
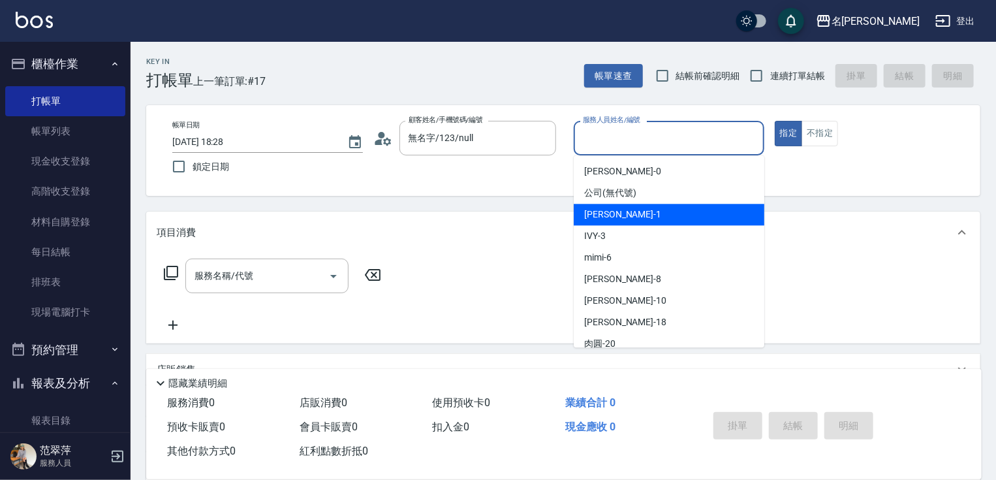
click at [633, 214] on div "[PERSON_NAME] -1" at bounding box center [669, 215] width 191 height 22
type input "Joanne-1"
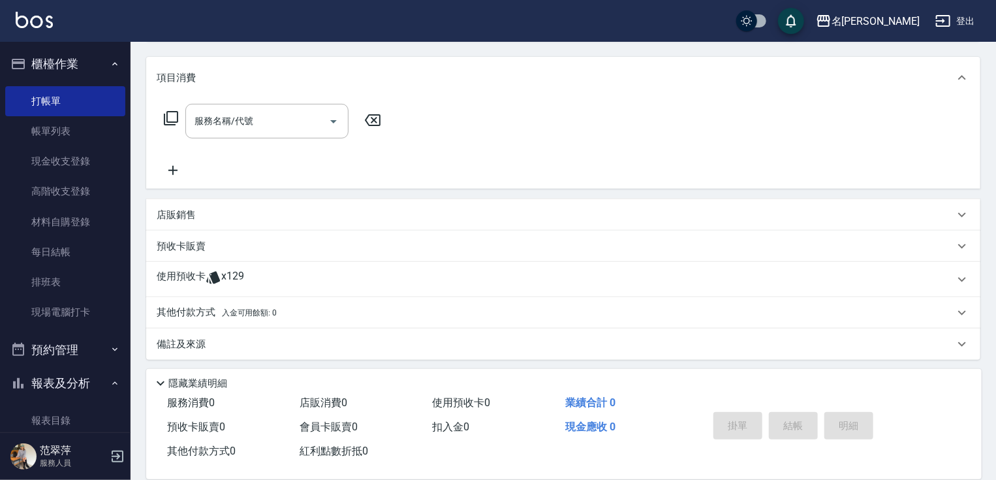
scroll to position [159, 0]
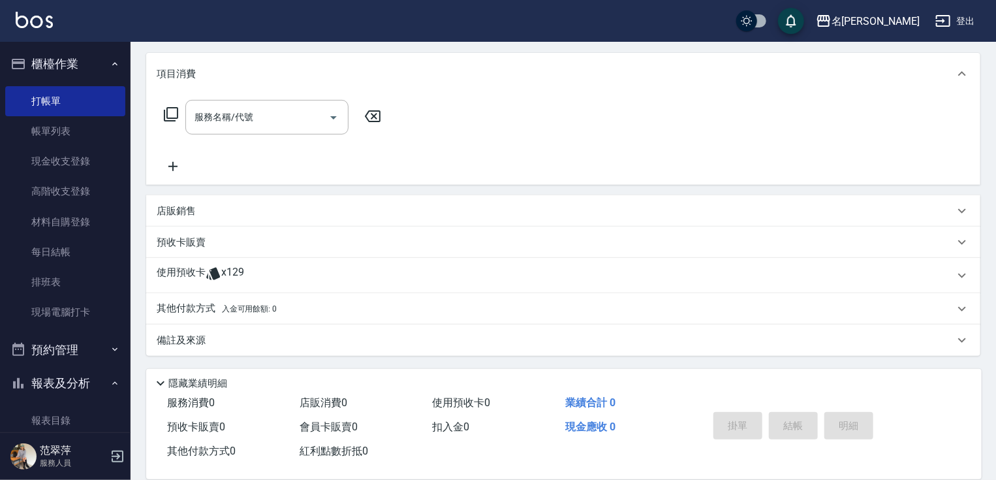
click at [181, 212] on p "店販銷售" at bounding box center [176, 211] width 39 height 14
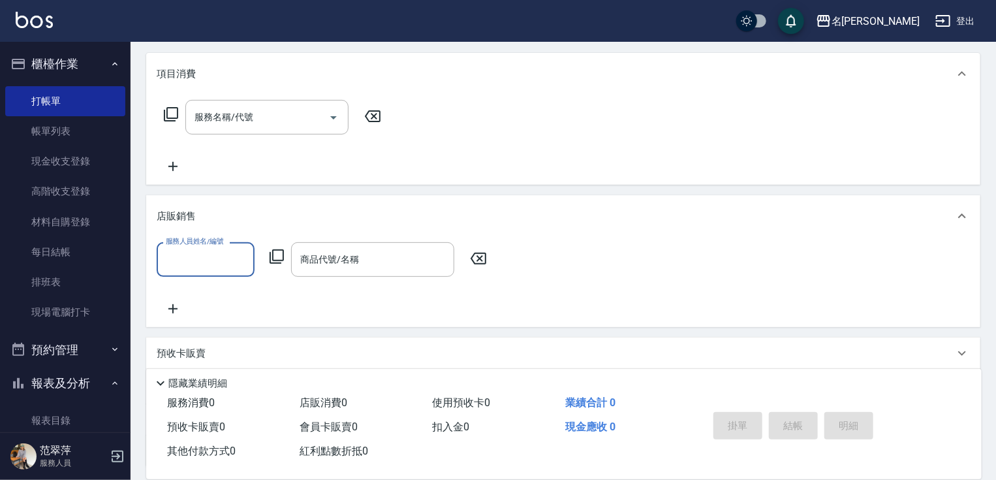
scroll to position [0, 0]
click at [228, 260] on input "服務人員姓名/編號" at bounding box center [206, 259] width 86 height 23
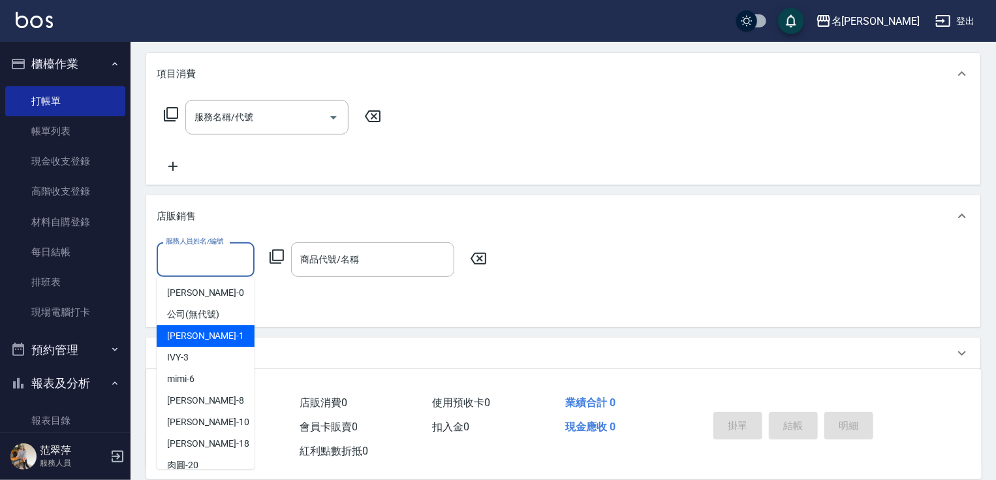
drag, startPoint x: 212, startPoint y: 326, endPoint x: 246, endPoint y: 304, distance: 40.9
click at [212, 325] on div "[PERSON_NAME] -1" at bounding box center [206, 336] width 98 height 22
type input "Joanne-1"
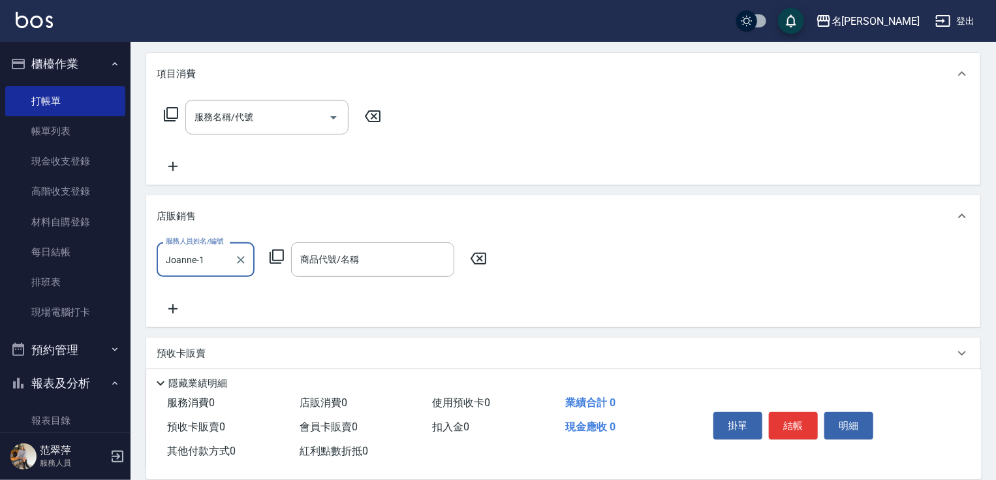
click at [278, 257] on icon at bounding box center [277, 257] width 16 height 16
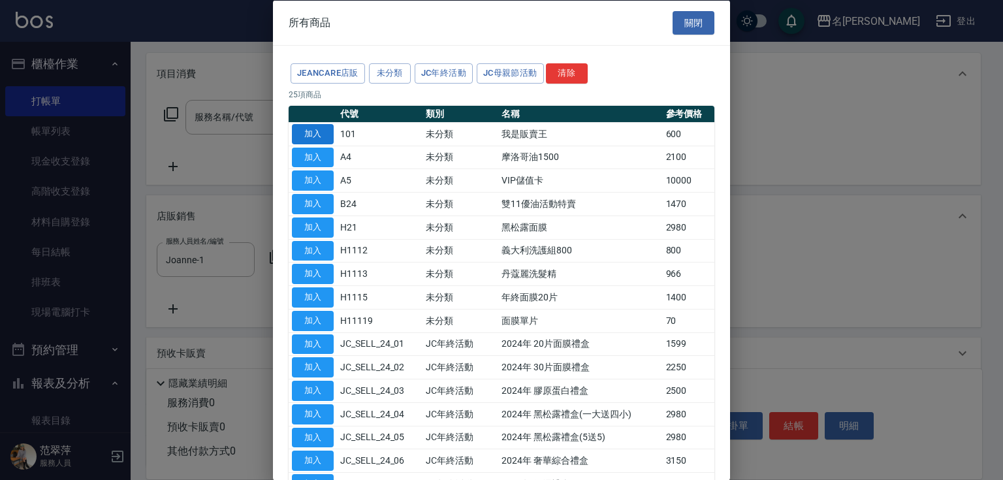
click at [324, 135] on button "加入" at bounding box center [313, 133] width 42 height 20
type input "我是販賣王"
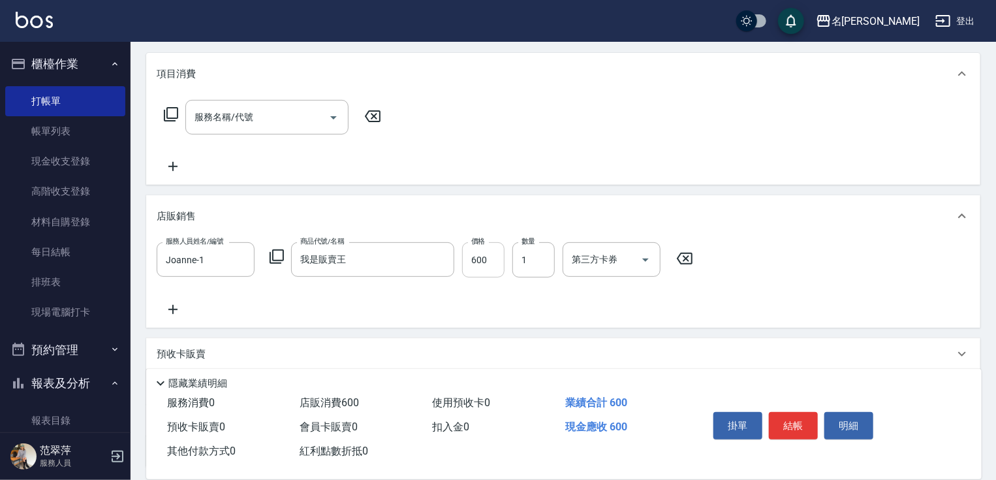
click at [497, 264] on input "600" at bounding box center [483, 259] width 42 height 35
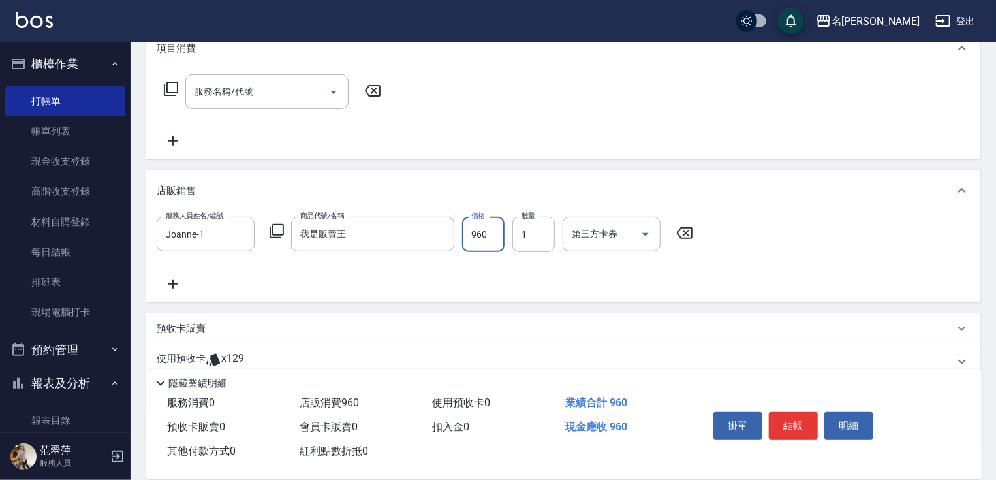
scroll to position [270, 0]
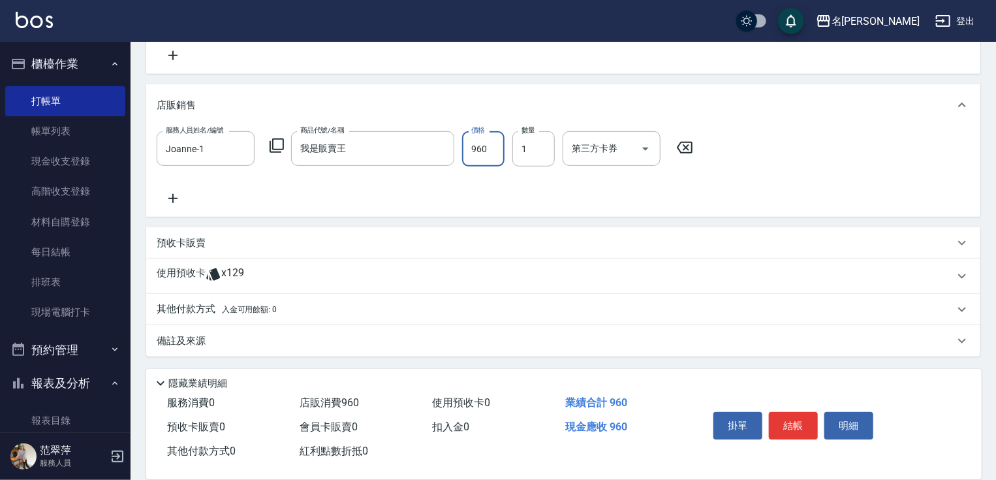
type input "960"
click at [191, 308] on p "其他付款方式 入金可用餘額: 0" at bounding box center [217, 309] width 120 height 14
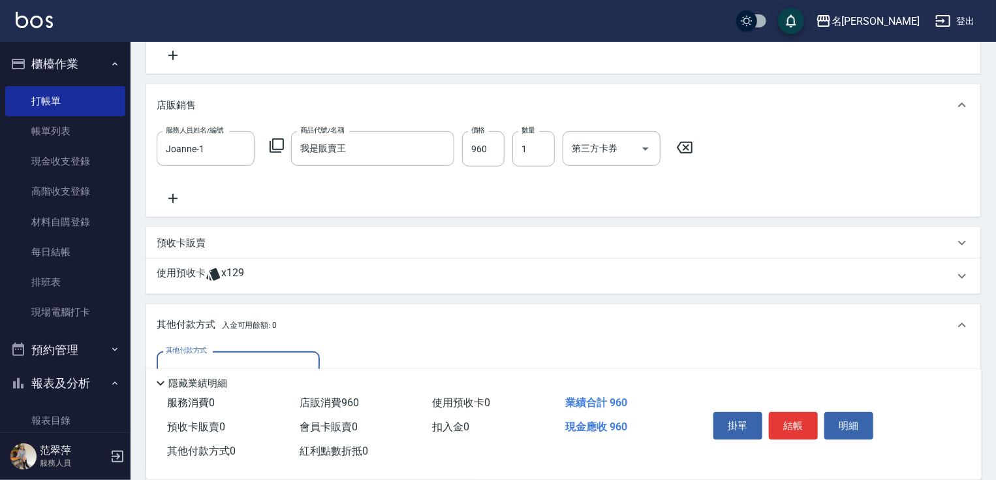
scroll to position [0, 0]
click at [257, 370] on div "隱藏業績明細" at bounding box center [564, 380] width 836 height 22
click at [269, 369] on div "隱藏業績明細" at bounding box center [564, 380] width 836 height 22
click at [281, 355] on div "其他付款方式" at bounding box center [238, 368] width 163 height 35
click at [204, 419] on span "信用卡" at bounding box center [238, 424] width 163 height 22
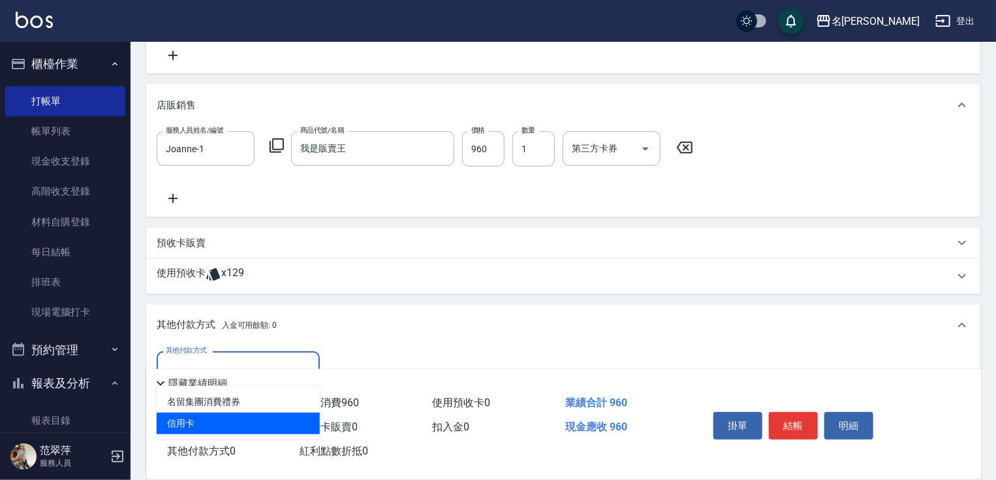
type input "信用卡"
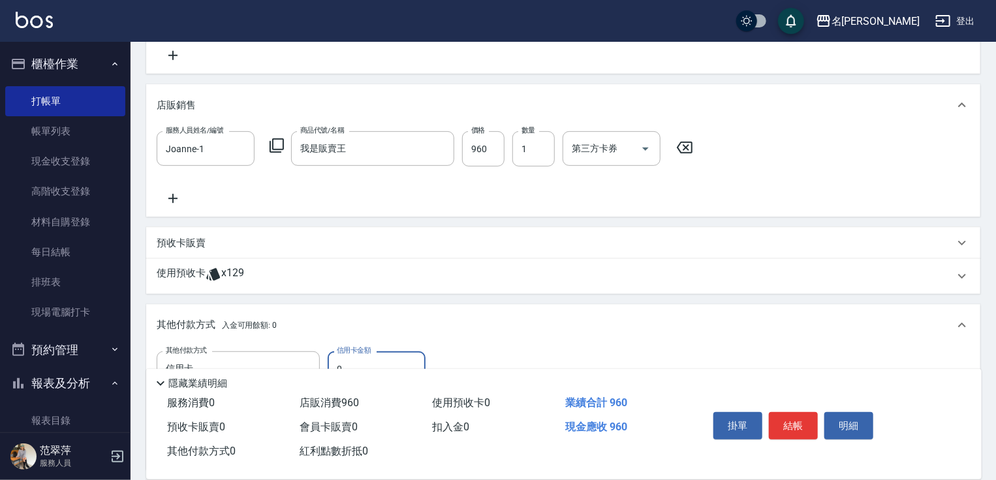
click at [334, 361] on input "0" at bounding box center [377, 368] width 98 height 35
type input "960"
click at [797, 423] on button "結帳" at bounding box center [793, 425] width 49 height 27
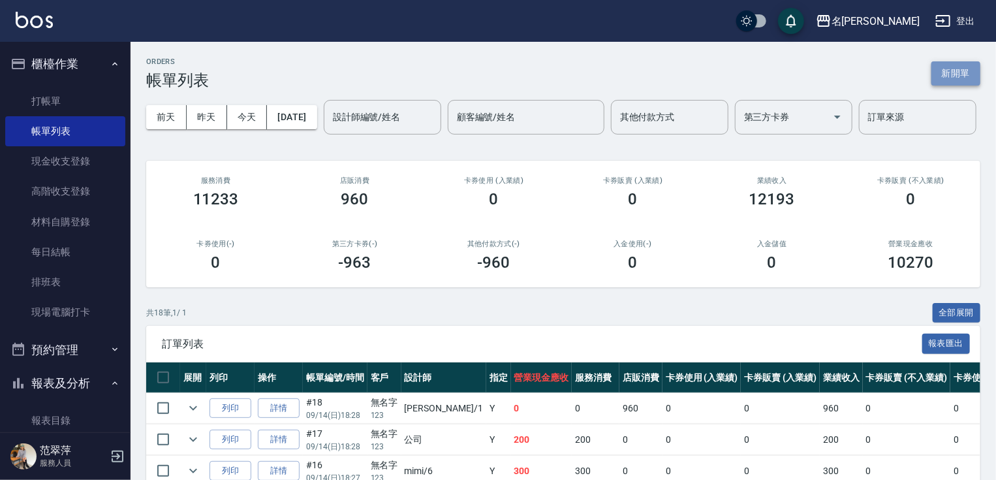
click at [965, 82] on button "新開單" at bounding box center [956, 73] width 49 height 24
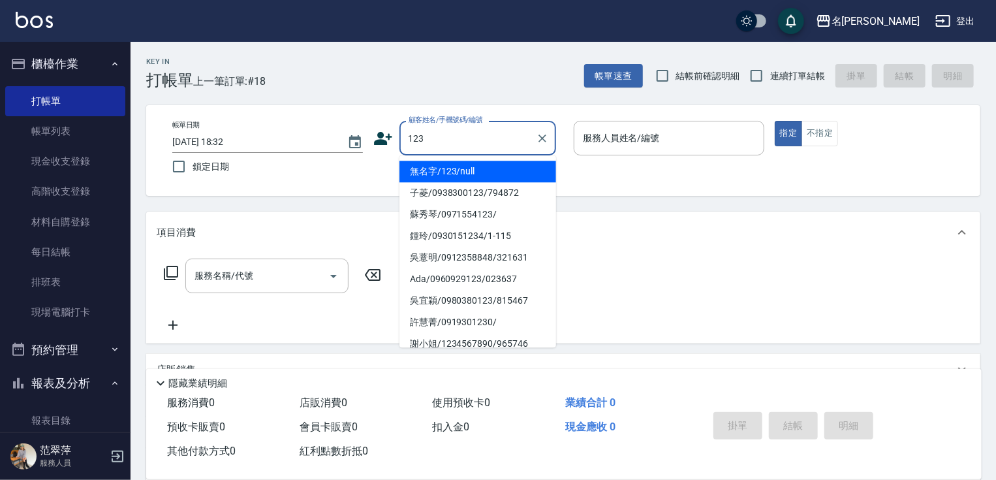
click at [485, 170] on li "無名字/123/null" at bounding box center [478, 172] width 157 height 22
type input "無名字/123/null"
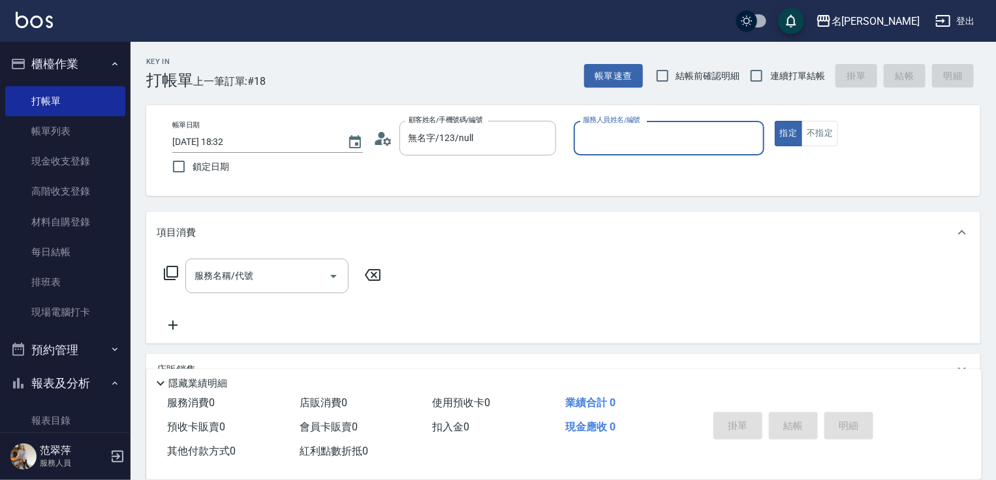
click at [611, 140] on input "服務人員姓名/編號" at bounding box center [669, 138] width 179 height 23
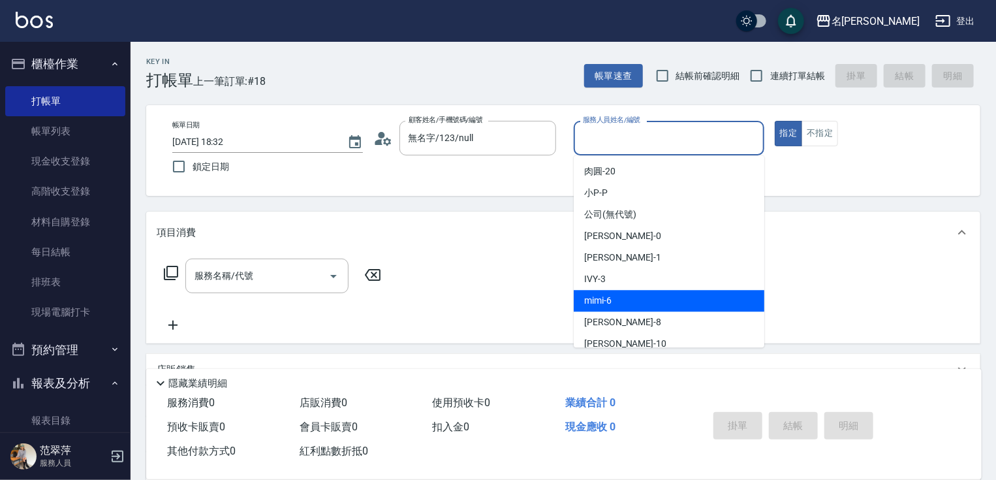
click at [616, 296] on div "mimi -6" at bounding box center [669, 301] width 191 height 22
type input "mimi-6"
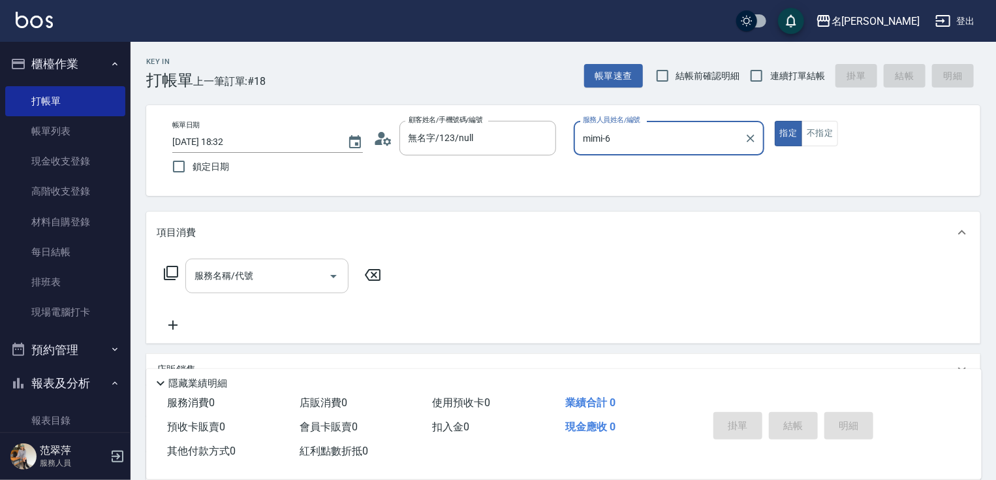
click at [248, 262] on div "服務名稱/代號" at bounding box center [266, 276] width 163 height 35
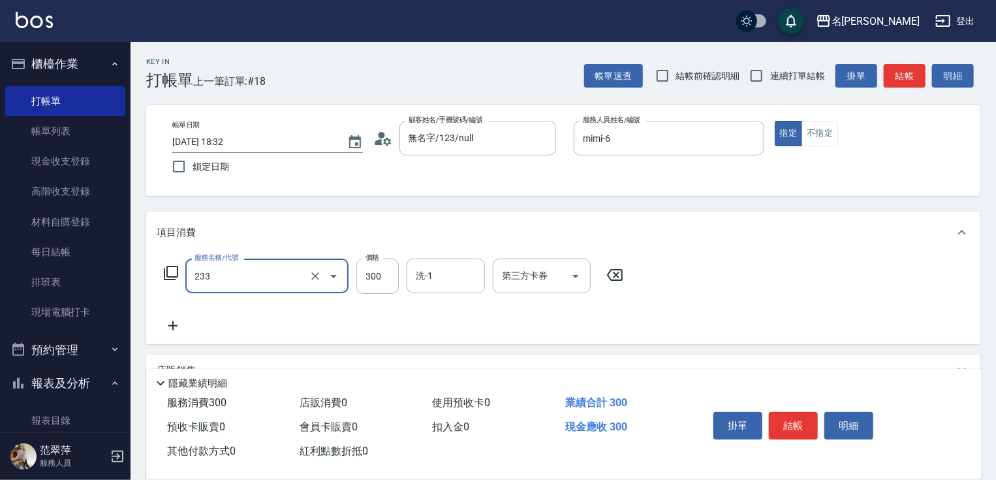
type input "洗髮300(233)"
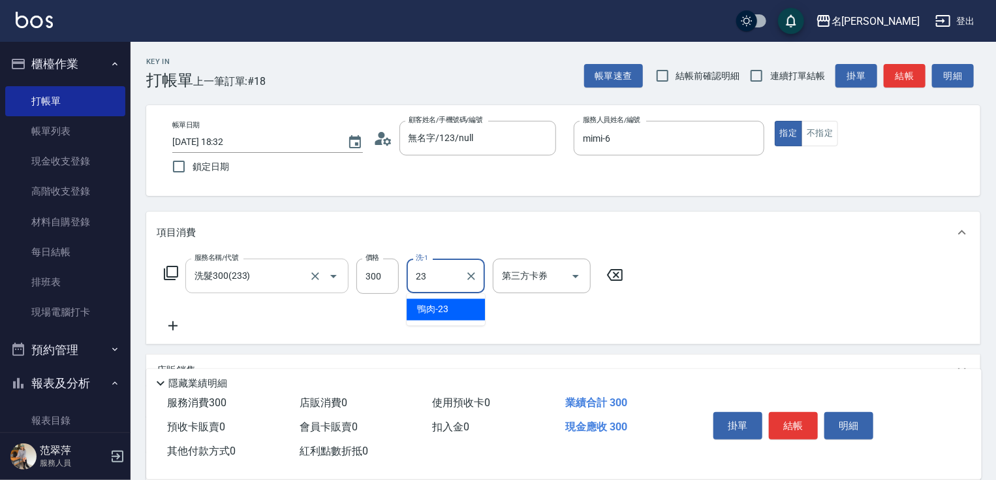
type input "鴨肉-23"
click at [183, 326] on icon at bounding box center [173, 326] width 33 height 16
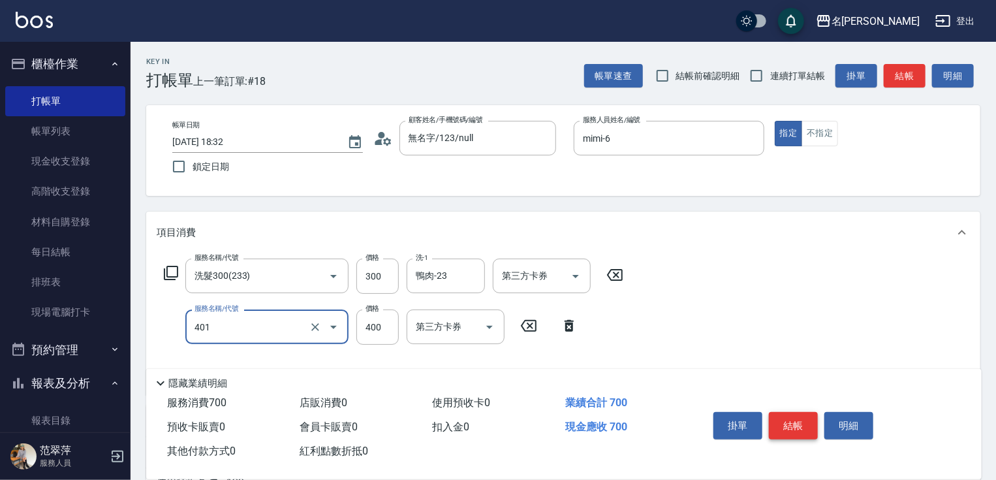
type input "剪髮(400)(401)"
click at [780, 421] on button "結帳" at bounding box center [793, 425] width 49 height 27
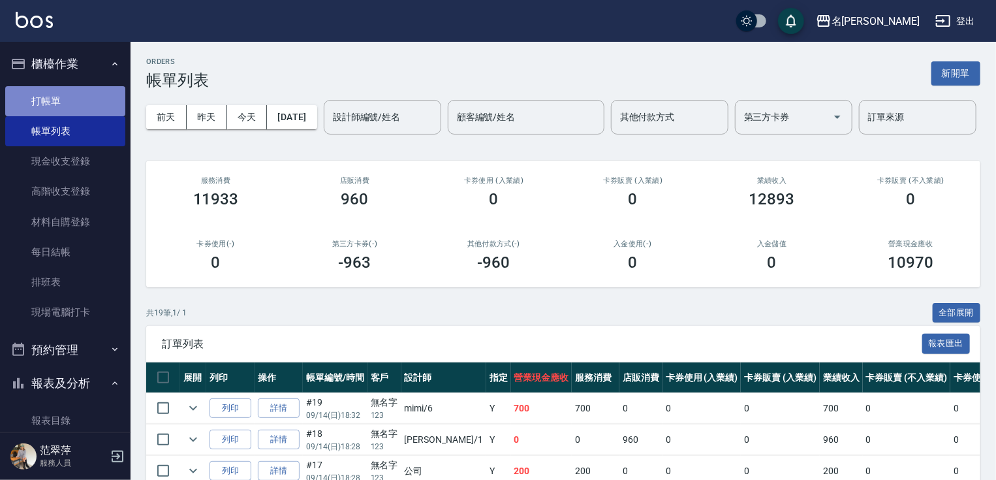
click at [78, 101] on link "打帳單" at bounding box center [65, 101] width 120 height 30
